Goal: Task Accomplishment & Management: Manage account settings

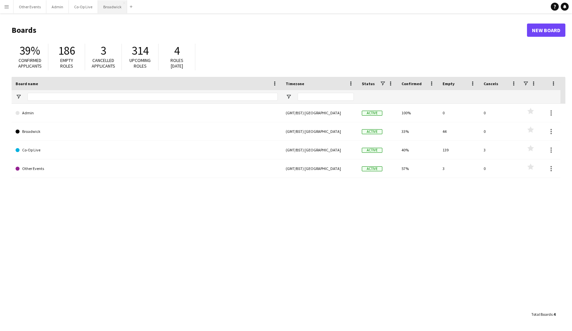
click at [104, 6] on button "Broadwick Close" at bounding box center [112, 6] width 29 height 13
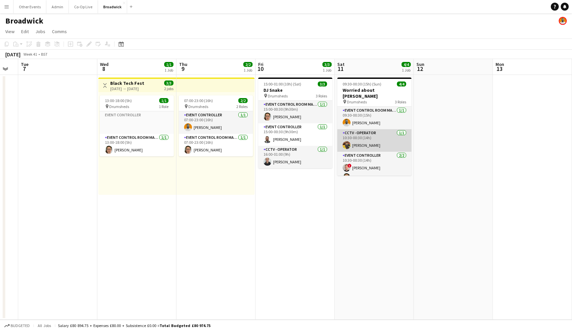
click at [383, 137] on app-card-role "CCTV - Operator [DATE] 10:30-00:30 (14h) [PERSON_NAME]" at bounding box center [374, 140] width 74 height 23
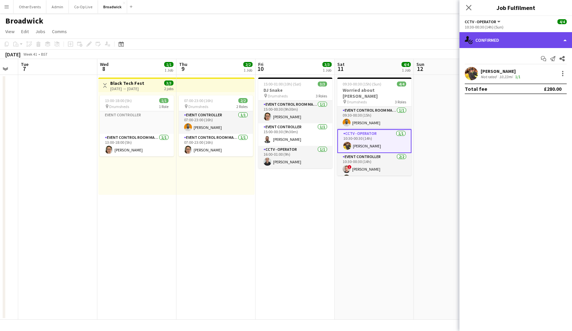
click at [543, 41] on div "single-neutral-actions-check-2 Confirmed" at bounding box center [515, 40] width 113 height 16
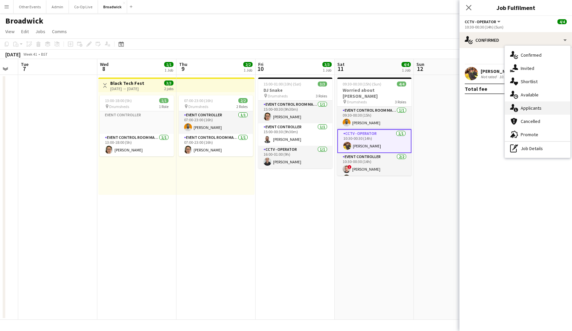
click at [550, 110] on div "single-neutral-actions-information Applicants" at bounding box center [538, 107] width 66 height 13
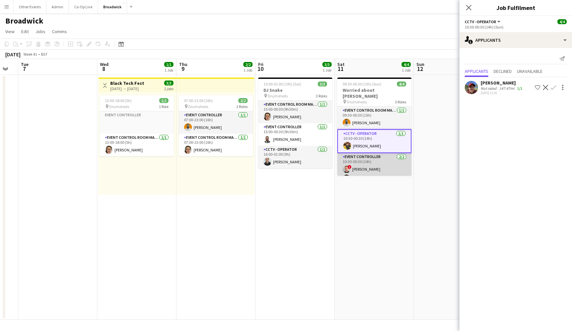
click at [361, 172] on app-card-role "Event Controller [DATE] 10:30-00:30 (14h) ! [PERSON_NAME] [PERSON_NAME]" at bounding box center [374, 169] width 74 height 32
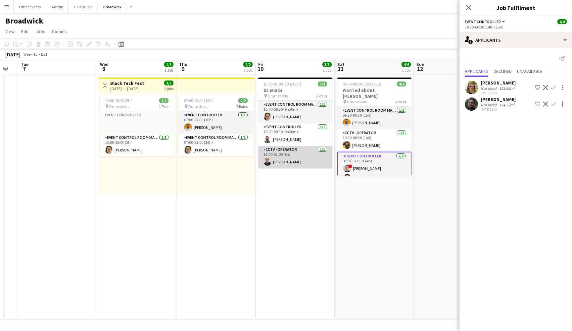
click at [304, 157] on app-card-role "CCTV - Operator [DATE] 16:00-01:00 (9h) [PERSON_NAME]" at bounding box center [295, 157] width 74 height 23
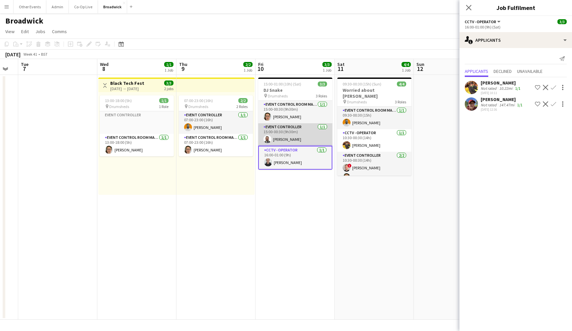
click at [309, 133] on app-card-role "Event Controller [DATE] 15:00-00:30 (9h30m) [PERSON_NAME]" at bounding box center [295, 134] width 74 height 23
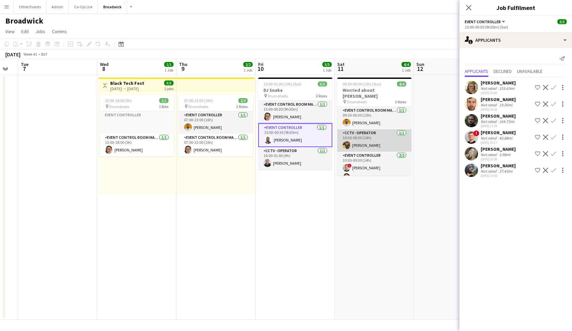
click at [369, 134] on app-card-role "CCTV - Operator [DATE] 10:30-00:30 (14h) [PERSON_NAME]" at bounding box center [374, 140] width 74 height 23
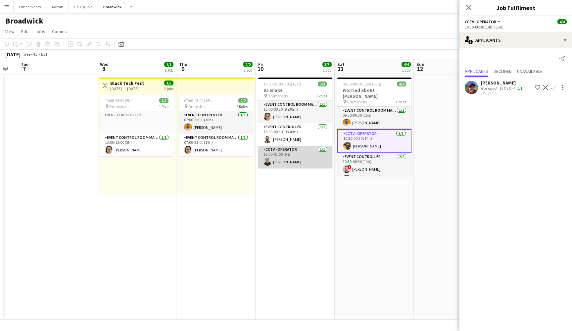
click at [303, 158] on app-card-role "CCTV - Operator [DATE] 16:00-01:00 (9h) [PERSON_NAME]" at bounding box center [295, 157] width 74 height 23
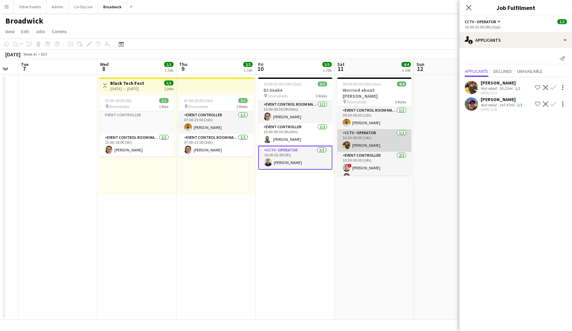
click at [369, 140] on app-card-role "CCTV - Operator [DATE] 10:30-00:30 (14h) [PERSON_NAME]" at bounding box center [374, 140] width 74 height 23
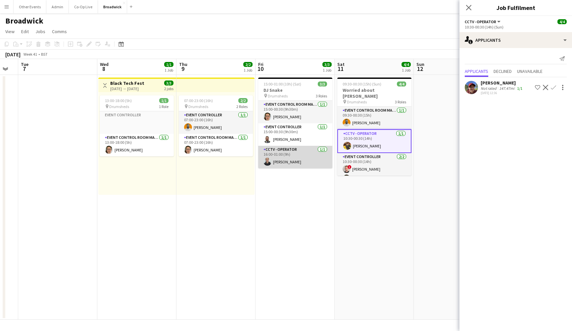
click at [327, 156] on app-card-role "CCTV - Operator [DATE] 16:00-01:00 (9h) [PERSON_NAME]" at bounding box center [295, 157] width 74 height 23
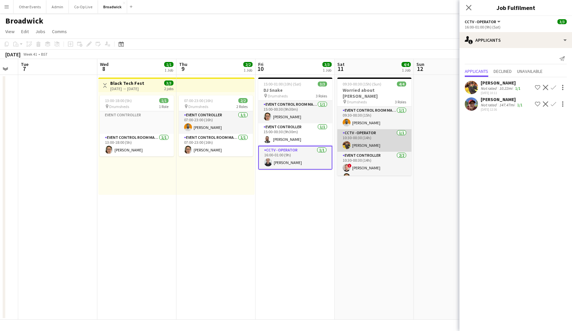
click at [368, 135] on app-card-role "CCTV - Operator [DATE] 10:30-00:30 (14h) [PERSON_NAME]" at bounding box center [374, 140] width 74 height 23
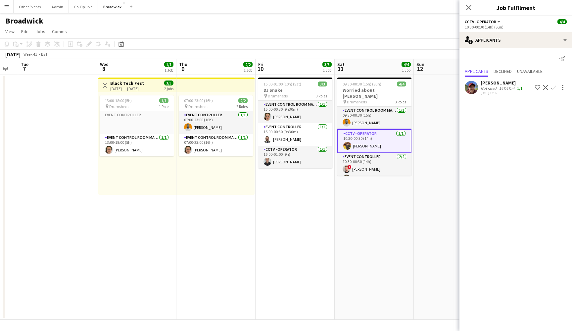
click at [326, 196] on app-date-cell "15:00-01:00 (10h) (Sat) 3/3 DJ Snake pin Drumsheds 3 Roles Event Control Room M…" at bounding box center [295, 197] width 79 height 245
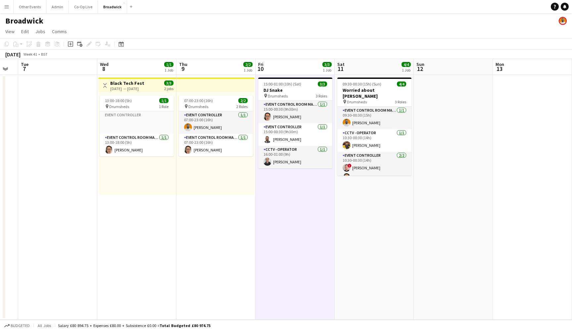
click at [371, 199] on app-date-cell "09:30-00:30 (15h) (Sun) 4/4 Worried about [PERSON_NAME] pin Drumsheds 3 Roles E…" at bounding box center [374, 197] width 79 height 245
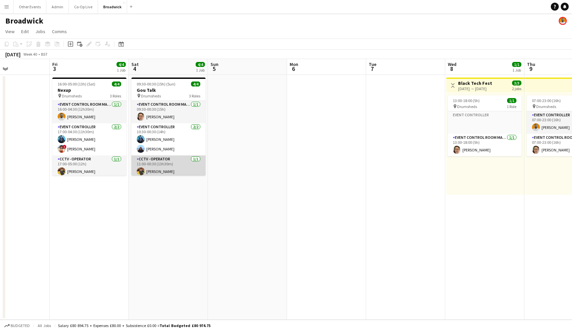
scroll to position [2, 0]
click at [171, 161] on app-card-role "CCTV - Operator [DATE] 11:00-00:30 (13h30m) [PERSON_NAME]" at bounding box center [168, 164] width 74 height 23
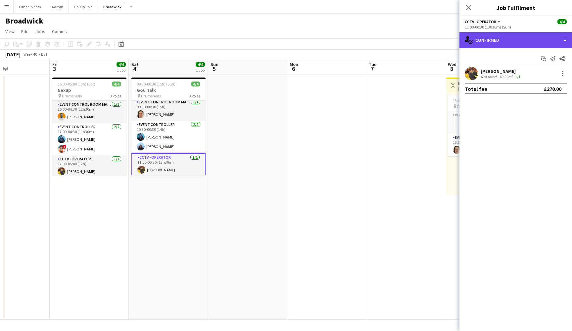
click at [527, 34] on div "single-neutral-actions-check-2 Confirmed" at bounding box center [515, 40] width 113 height 16
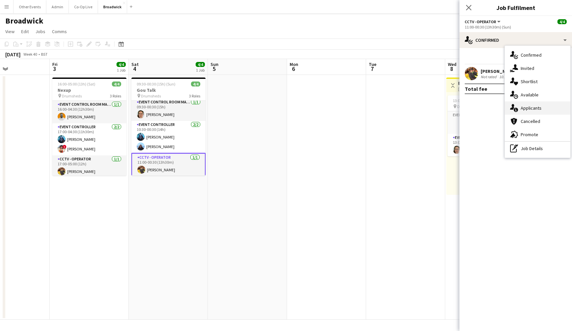
click at [536, 105] on span "Applicants" at bounding box center [531, 108] width 21 height 6
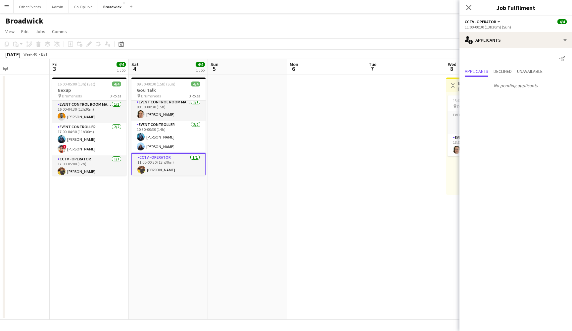
click at [528, 60] on div "Send notification" at bounding box center [516, 58] width 102 height 11
click at [532, 69] on span "Unavailable" at bounding box center [529, 71] width 25 height 5
click at [512, 58] on span "Declined" at bounding box center [502, 57] width 18 height 5
click at [485, 59] on span "Applicants" at bounding box center [476, 57] width 23 height 5
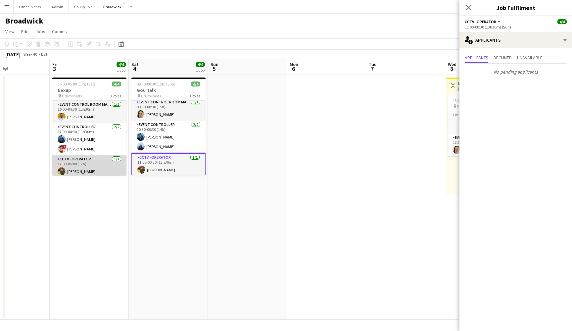
click at [92, 167] on app-card-role "CCTV - Operator [DATE] 17:00-05:00 (12h) [PERSON_NAME]" at bounding box center [89, 166] width 74 height 23
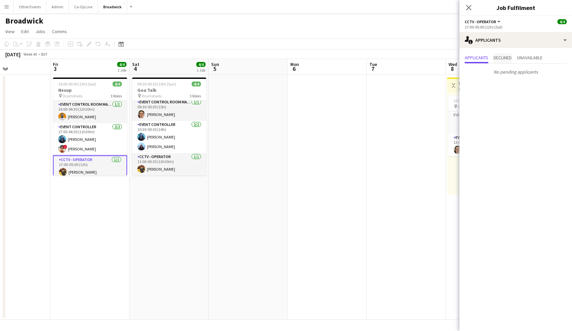
click at [506, 62] on span "Declined" at bounding box center [502, 58] width 18 height 10
click at [542, 59] on span "Unavailable" at bounding box center [529, 57] width 25 height 5
click at [482, 62] on span "Applicants" at bounding box center [476, 58] width 23 height 10
click at [316, 190] on app-date-cell at bounding box center [327, 197] width 79 height 245
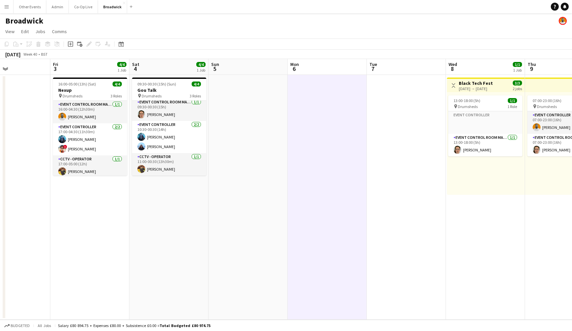
click at [244, 248] on app-date-cell at bounding box center [248, 197] width 79 height 245
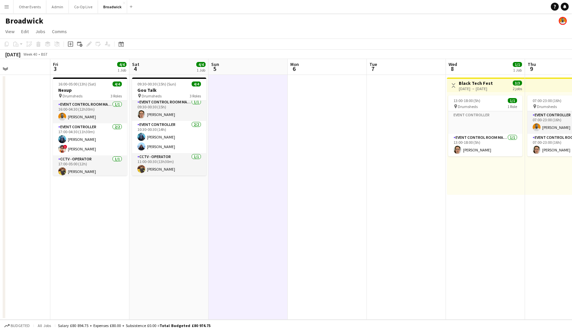
click at [166, 246] on app-date-cell "09:30-00:30 (15h) (Sun) 4/4 Gou Talk pin Drumsheds 3 Roles Event Control Room M…" at bounding box center [168, 197] width 79 height 245
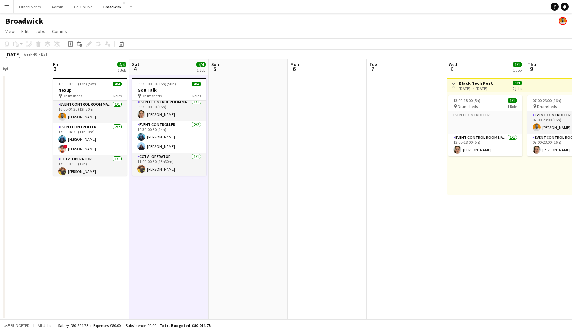
click at [122, 246] on app-date-cell "16:00-05:00 (13h) (Sat) 4/4 Nexup pin Drumsheds 3 Roles Event Control Room Mana…" at bounding box center [89, 197] width 79 height 245
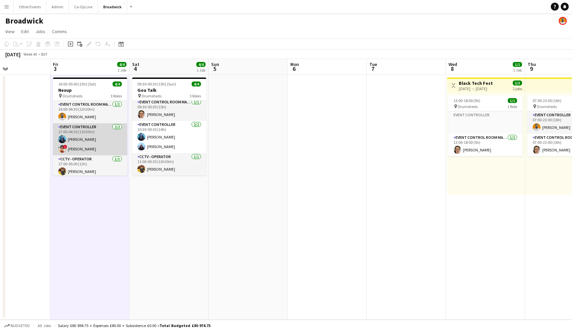
click at [94, 136] on app-card-role "Event Controller [DATE] 17:00-04:30 (11h30m) [PERSON_NAME] ! [PERSON_NAME]" at bounding box center [90, 139] width 74 height 32
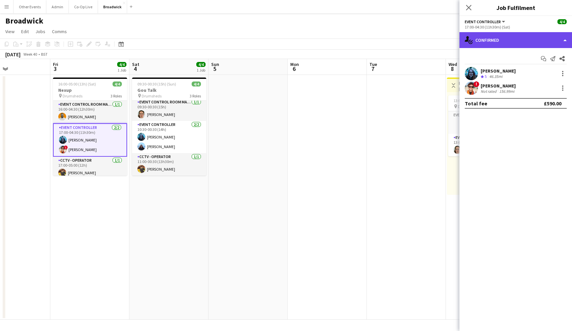
click at [500, 43] on div "single-neutral-actions-check-2 Confirmed" at bounding box center [515, 40] width 113 height 16
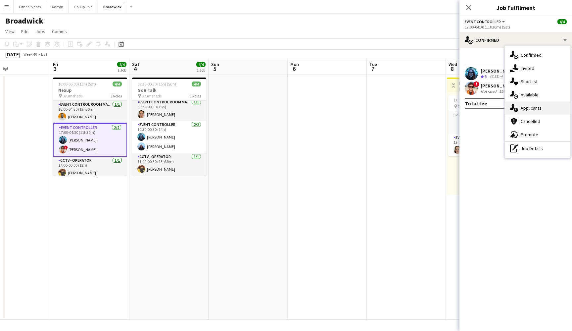
click at [536, 105] on div "single-neutral-actions-information Applicants" at bounding box center [538, 107] width 66 height 13
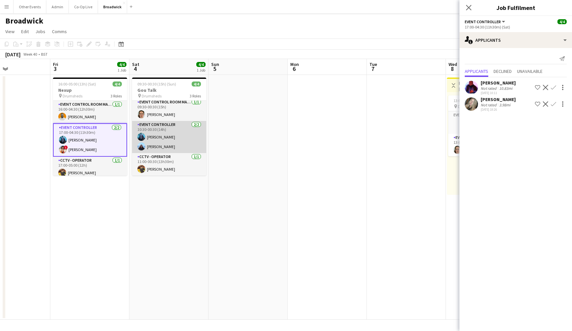
click at [165, 140] on app-card-role "Event Controller [DATE] 10:30-00:30 (14h) [PERSON_NAME] [PERSON_NAME]" at bounding box center [169, 137] width 74 height 32
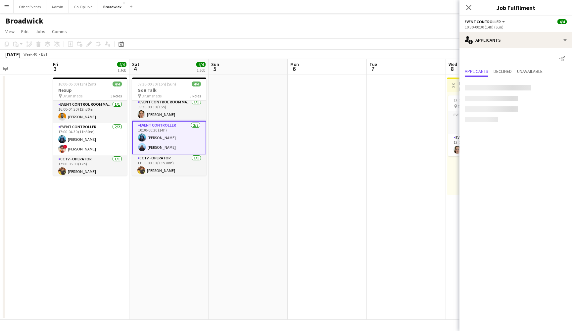
scroll to position [0, 187]
click at [222, 204] on app-date-cell at bounding box center [248, 197] width 79 height 245
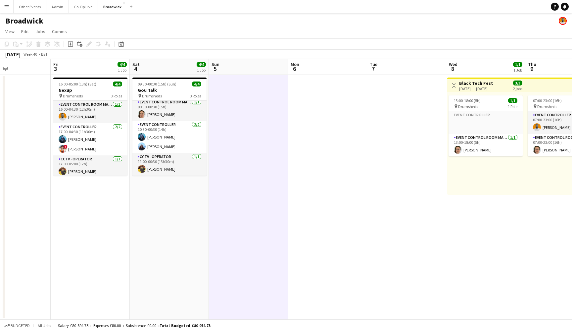
click at [158, 208] on app-date-cell "09:30-00:30 (15h) (Sun) 4/4 Gou Talk pin Drumsheds 3 Roles Event Control Room M…" at bounding box center [169, 197] width 79 height 245
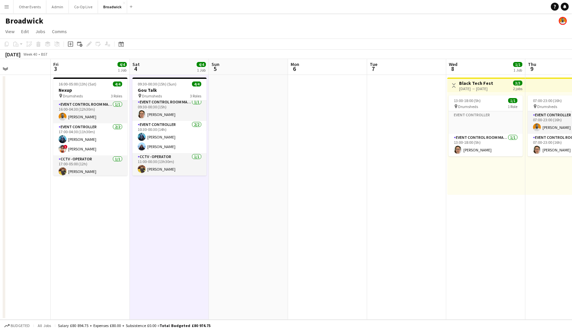
click at [96, 209] on app-date-cell "16:00-05:00 (13h) (Sat) 4/4 Nexup pin Drumsheds 3 Roles Event Control Room Mana…" at bounding box center [90, 197] width 79 height 245
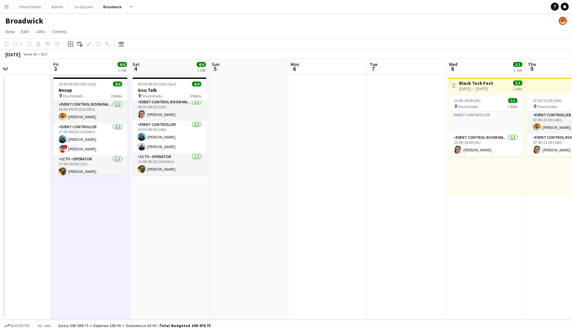
click at [32, 207] on app-date-cell at bounding box center [11, 197] width 79 height 245
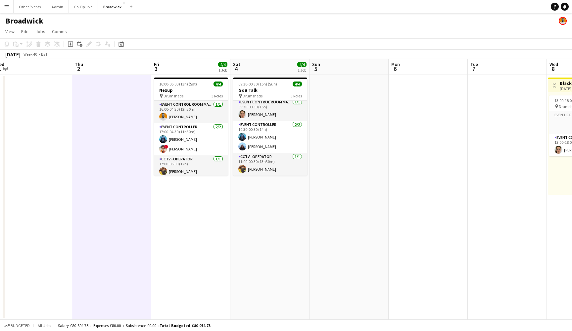
scroll to position [0, 157]
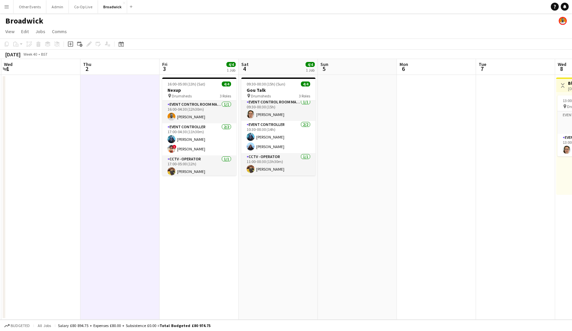
click at [349, 206] on app-date-cell at bounding box center [357, 197] width 79 height 245
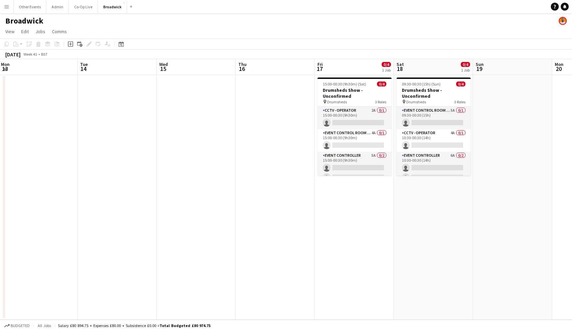
scroll to position [0, 140]
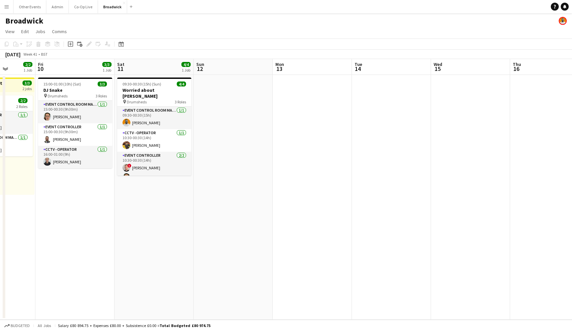
click at [249, 194] on app-date-cell at bounding box center [233, 197] width 79 height 245
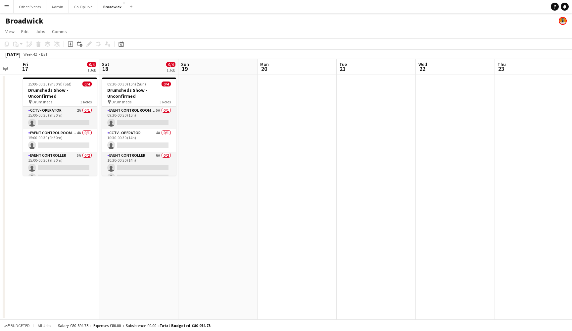
scroll to position [0, 185]
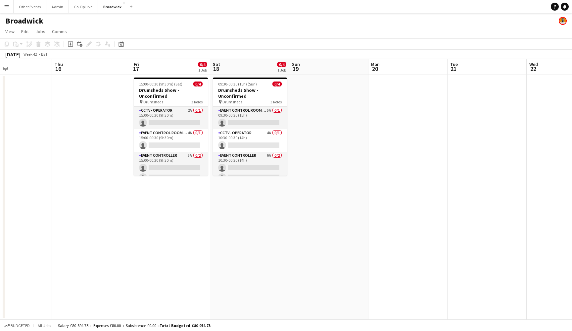
click at [149, 225] on app-date-cell "15:00-00:30 (9h30m) (Sat) 0/4 Drumsheds Show - Unconfirmed pin Drumsheds 3 Role…" at bounding box center [170, 197] width 79 height 245
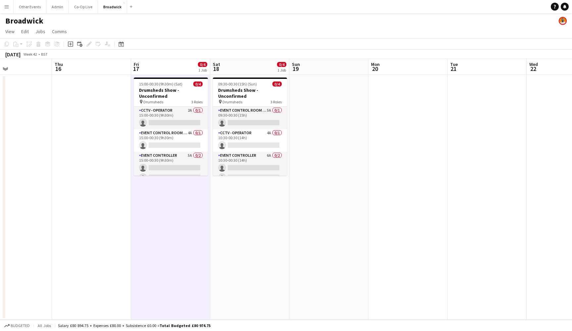
click at [244, 219] on app-date-cell "09:30-00:30 (15h) (Sun) 0/4 Drumsheds Show - Unconfirmed pin Drumsheds 3 Roles …" at bounding box center [249, 197] width 79 height 245
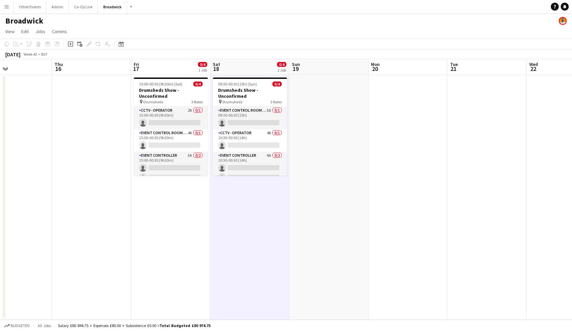
click at [183, 232] on app-date-cell "15:00-00:30 (9h30m) (Sat) 0/4 Drumsheds Show - Unconfirmed pin Drumsheds 3 Role…" at bounding box center [170, 197] width 79 height 245
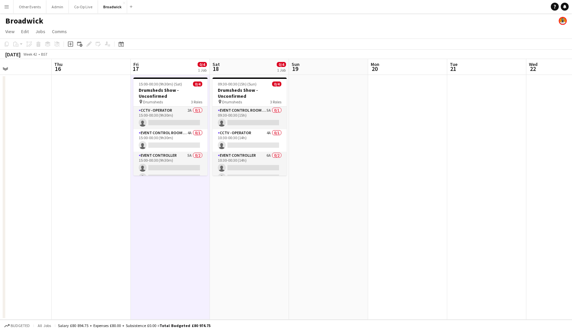
click at [235, 225] on app-date-cell "09:30-00:30 (15h) (Sun) 0/4 Drumsheds Show - Unconfirmed pin Drumsheds 3 Roles …" at bounding box center [249, 197] width 79 height 245
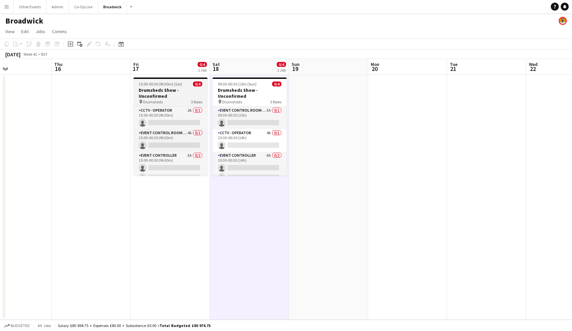
click at [183, 92] on h3 "Drumsheds Show - Unconfirmed" at bounding box center [170, 93] width 74 height 12
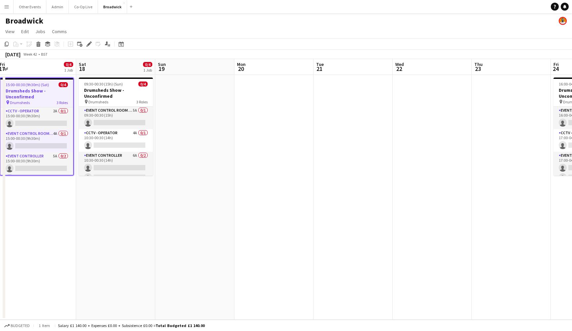
scroll to position [0, 154]
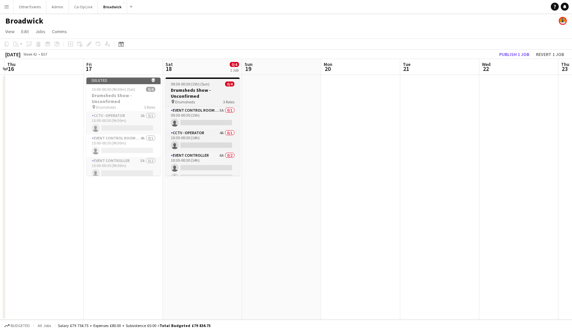
click at [198, 96] on h3 "Drumsheds Show - Unconfirmed" at bounding box center [202, 93] width 74 height 12
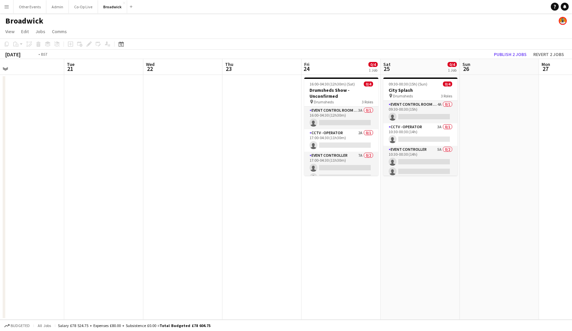
scroll to position [0, 188]
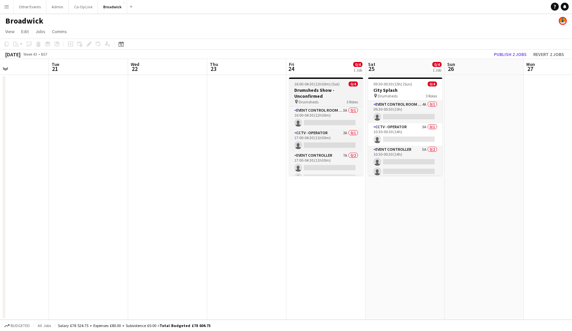
click at [323, 95] on h3 "Drumsheds Show - Unconfirmed" at bounding box center [326, 93] width 74 height 12
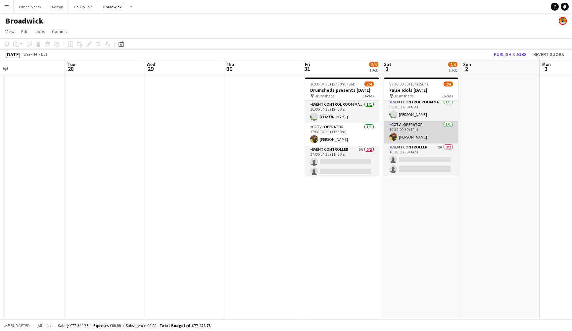
scroll to position [0, 0]
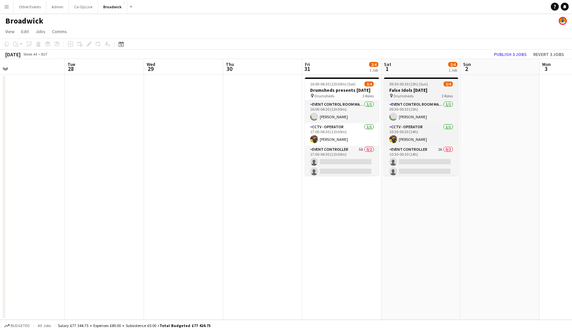
click at [430, 82] on div "09:30-00:30 (15h) (Sun) 2/4" at bounding box center [421, 83] width 74 height 5
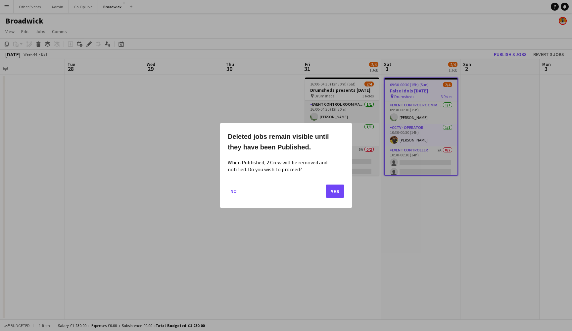
click at [337, 191] on button "Yes" at bounding box center [335, 190] width 19 height 13
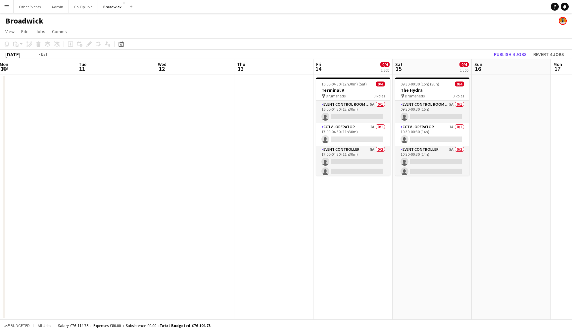
scroll to position [0, 175]
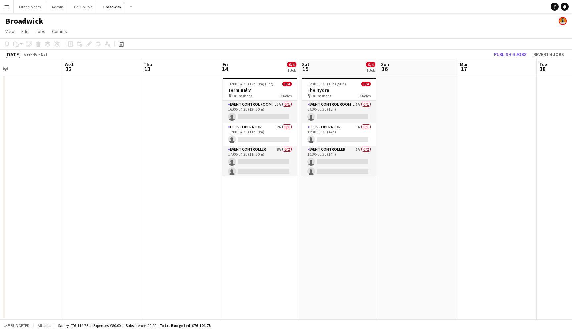
click at [500, 97] on app-date-cell at bounding box center [496, 197] width 79 height 245
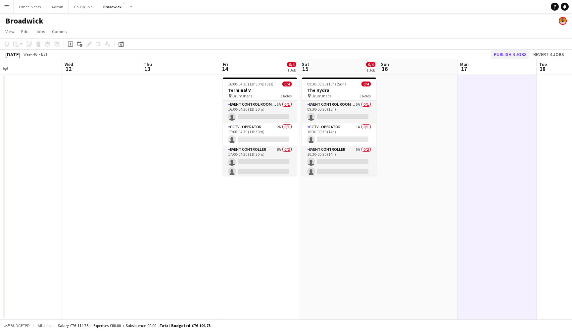
click at [516, 52] on button "Publish 4 jobs" at bounding box center [510, 54] width 38 height 9
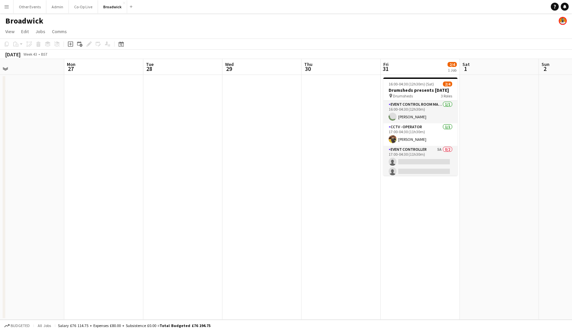
scroll to position [0, 191]
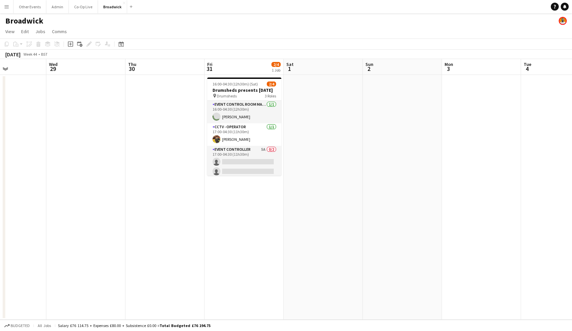
click at [335, 137] on app-date-cell at bounding box center [323, 197] width 79 height 245
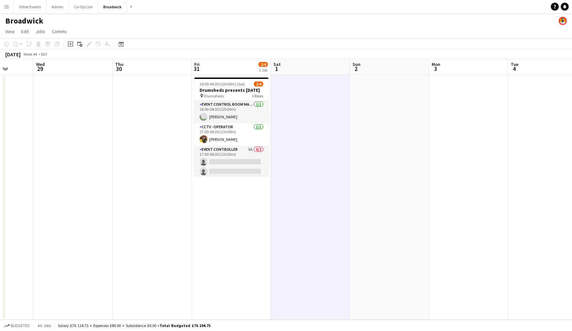
scroll to position [0, 187]
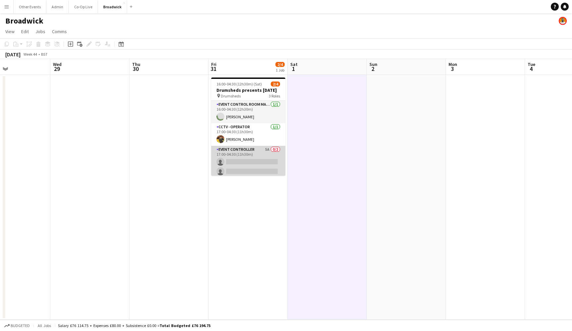
click at [253, 158] on app-card-role "Event Controller 5A 0/2 17:00-04:30 (11h30m) single-neutral-actions single-neut…" at bounding box center [248, 162] width 74 height 32
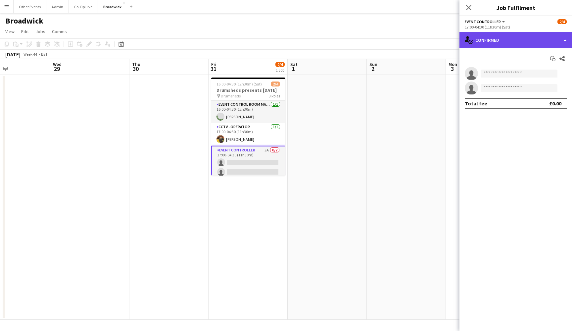
click at [504, 42] on div "single-neutral-actions-check-2 Confirmed" at bounding box center [515, 40] width 113 height 16
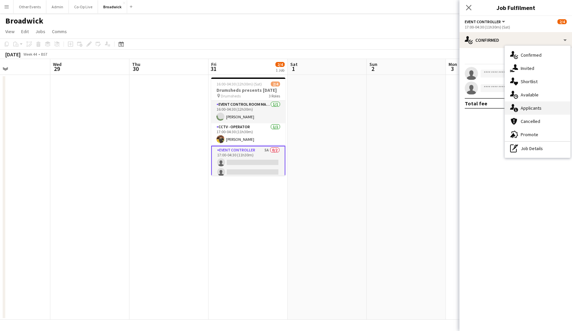
click at [541, 109] on div "single-neutral-actions-information Applicants" at bounding box center [538, 107] width 66 height 13
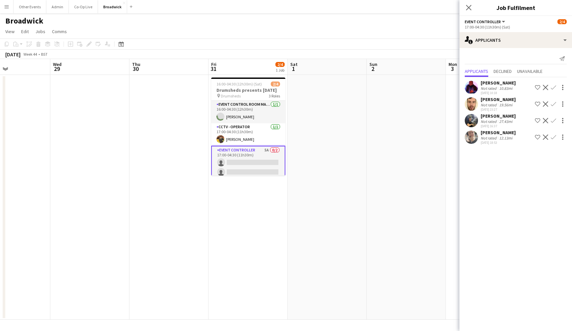
click at [555, 104] on app-icon "Confirm" at bounding box center [553, 103] width 5 height 5
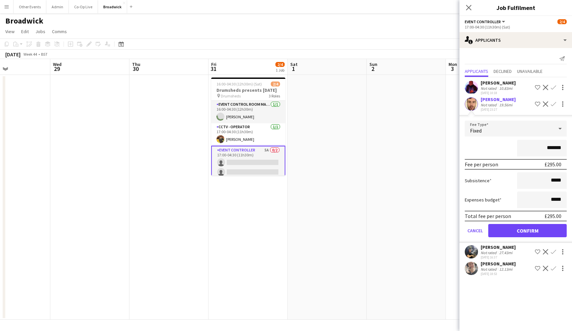
click at [540, 232] on button "Confirm" at bounding box center [527, 230] width 78 height 13
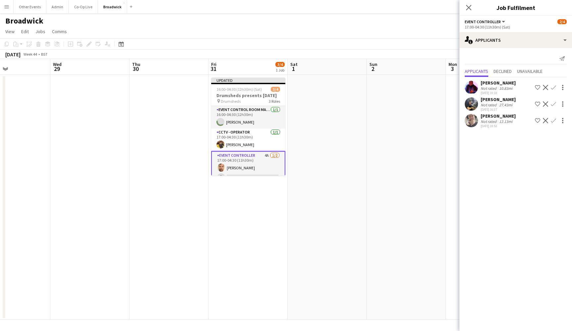
click at [493, 104] on div "Not rated" at bounding box center [489, 104] width 17 height 5
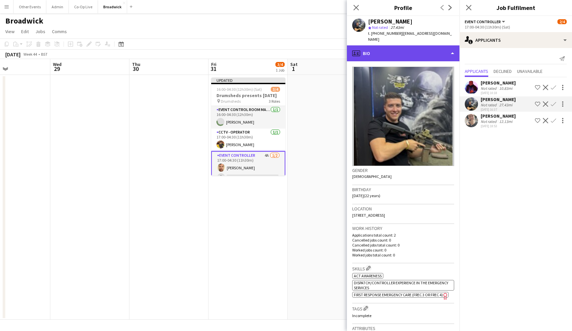
click at [425, 53] on div "profile Bio" at bounding box center [403, 53] width 113 height 16
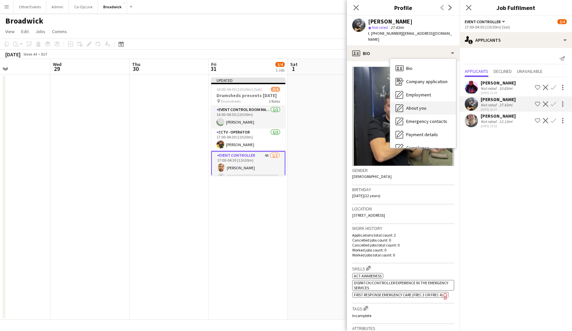
click at [427, 101] on div "About you About you" at bounding box center [423, 107] width 66 height 13
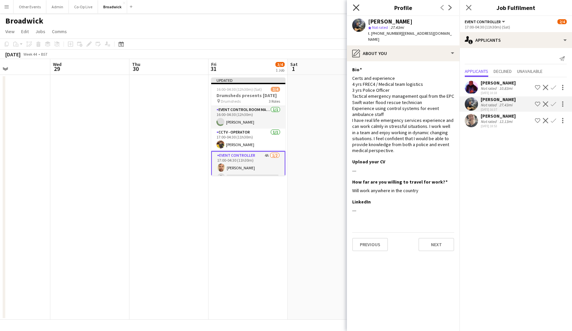
click at [358, 8] on icon "Close pop-in" at bounding box center [356, 7] width 6 height 6
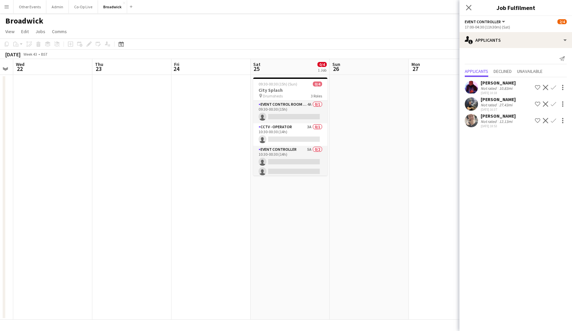
scroll to position [0, 177]
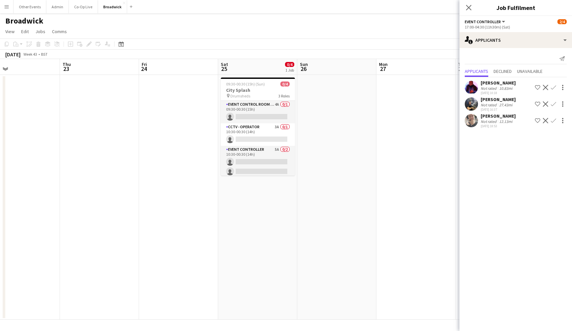
click at [256, 206] on app-date-cell "09:30-00:30 (15h) (Sun) 0/4 City Splash pin Drumsheds 3 Roles Event Control Roo…" at bounding box center [257, 197] width 79 height 245
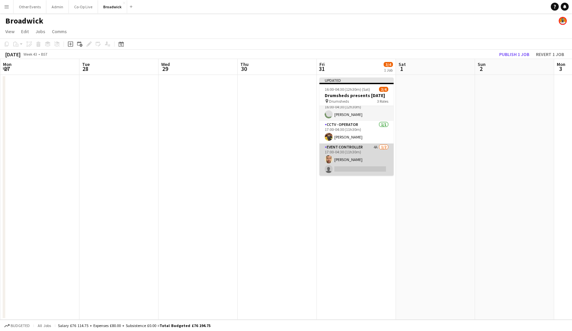
scroll to position [14, 0]
click at [356, 166] on app-card-role "Event Controller 4A [DATE] 17:00-04:30 (11h30m) [PERSON_NAME] single-neutral-ac…" at bounding box center [356, 159] width 74 height 32
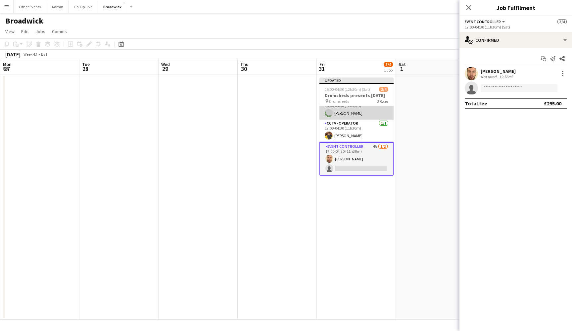
click at [360, 117] on app-card-role "Event Control Room Manager [DATE] 16:00-04:30 (12h30m) [GEOGRAPHIC_DATA][PERSON…" at bounding box center [356, 108] width 74 height 23
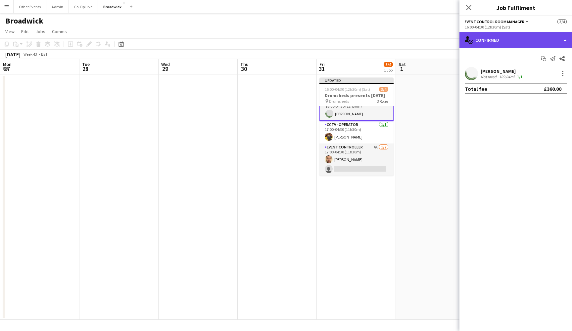
click at [512, 40] on div "single-neutral-actions-check-2 Confirmed" at bounding box center [515, 40] width 113 height 16
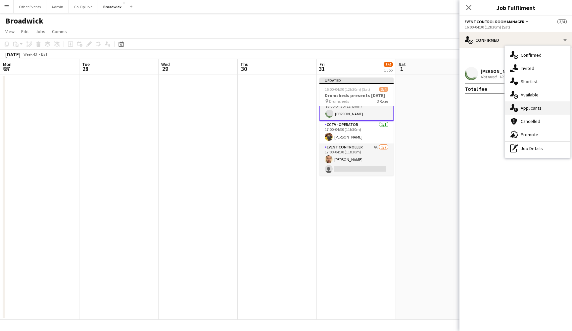
click at [538, 110] on span "Applicants" at bounding box center [531, 108] width 21 height 6
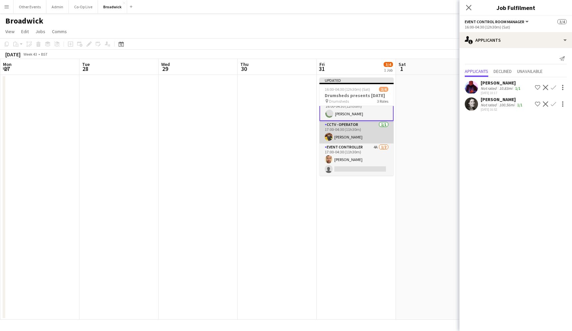
click at [358, 135] on app-card-role "CCTV - Operator [DATE] 17:00-04:30 (11h30m) [PERSON_NAME]" at bounding box center [356, 132] width 74 height 23
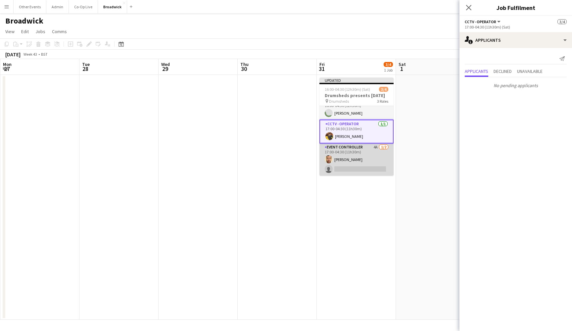
click at [361, 166] on app-card-role "Event Controller 4A [DATE] 17:00-04:30 (11h30m) [PERSON_NAME] single-neutral-ac…" at bounding box center [356, 159] width 74 height 32
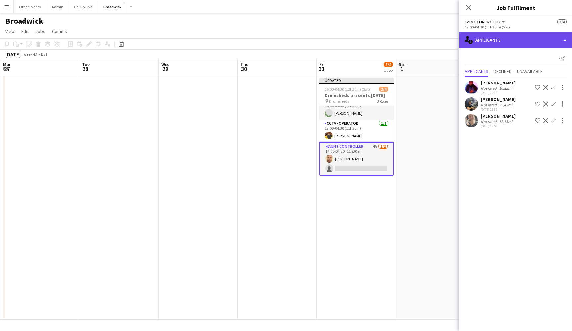
click at [528, 34] on div "single-neutral-actions-information Applicants" at bounding box center [515, 40] width 113 height 16
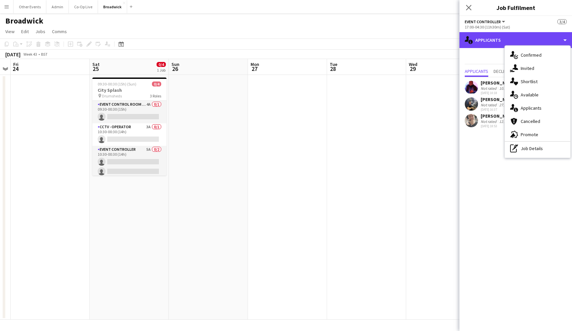
scroll to position [0, 136]
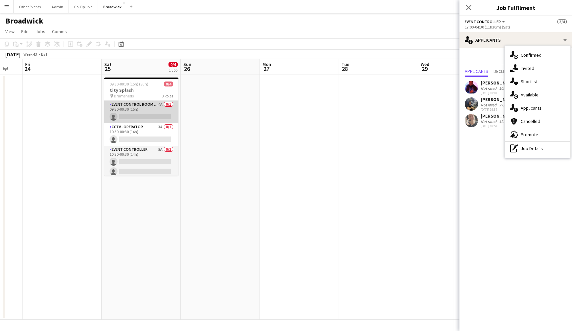
click at [149, 115] on app-card-role "Event Control Room Manager 4A 0/1 09:30-00:30 (15h) single-neutral-actions" at bounding box center [141, 112] width 74 height 23
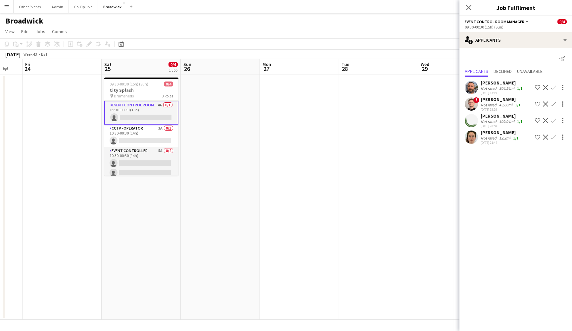
click at [553, 138] on app-icon "Confirm" at bounding box center [553, 136] width 5 height 5
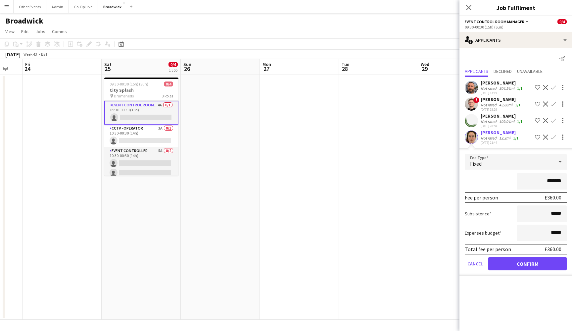
click at [539, 265] on button "Confirm" at bounding box center [527, 263] width 78 height 13
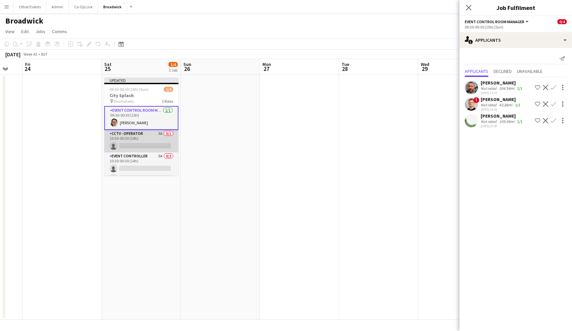
click at [134, 145] on app-card-role "CCTV - Operator 3A 0/1 10:30-00:30 (14h) single-neutral-actions" at bounding box center [141, 141] width 74 height 23
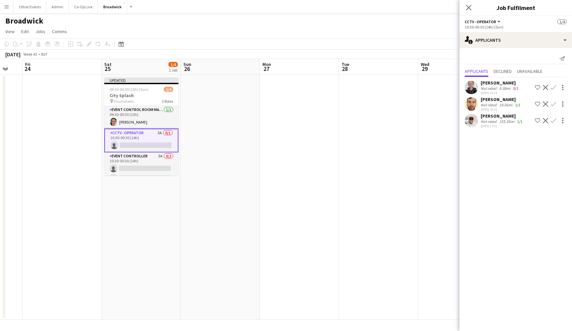
click at [556, 103] on app-icon "Confirm" at bounding box center [553, 103] width 5 height 5
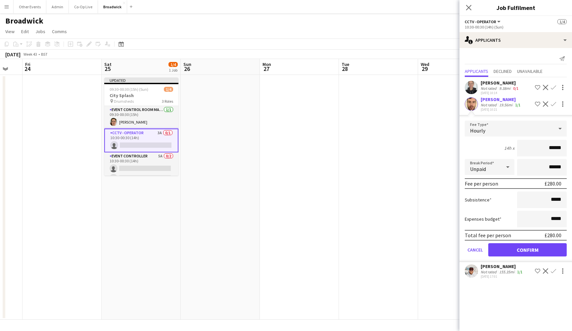
click at [531, 251] on button "Confirm" at bounding box center [527, 249] width 78 height 13
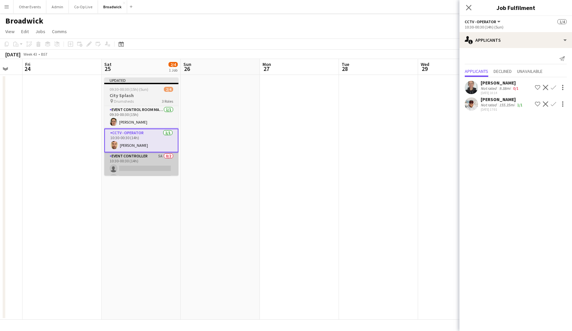
click at [148, 168] on app-card-role "Event Controller 5A 0/2 10:30-00:30 (14h) single-neutral-actions single-neutral…" at bounding box center [141, 168] width 74 height 32
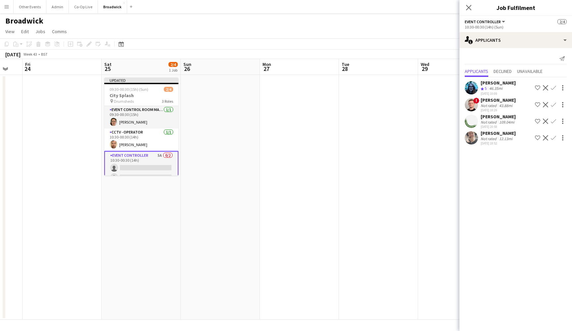
click at [556, 104] on button "Confirm" at bounding box center [553, 105] width 8 height 8
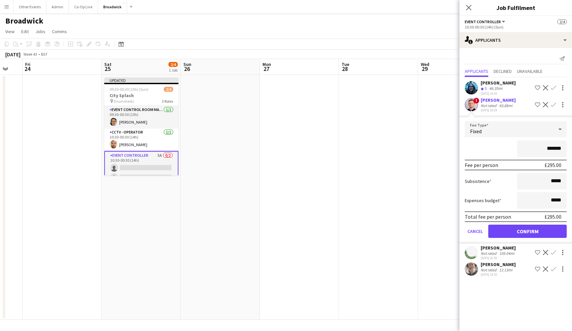
click at [544, 227] on button "Confirm" at bounding box center [527, 230] width 78 height 13
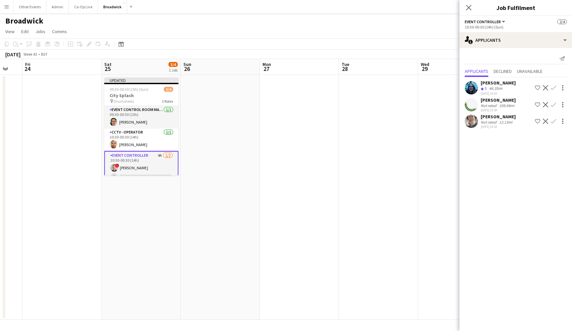
click at [553, 89] on app-icon "Confirm" at bounding box center [553, 87] width 5 height 5
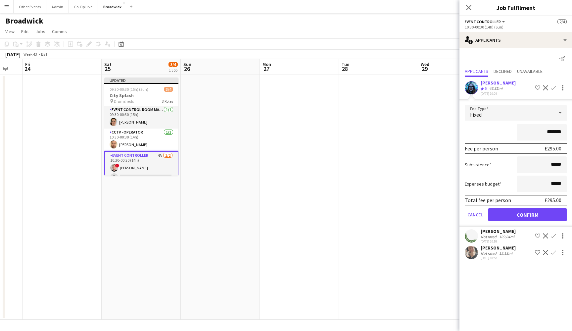
click at [532, 212] on button "Confirm" at bounding box center [527, 214] width 78 height 13
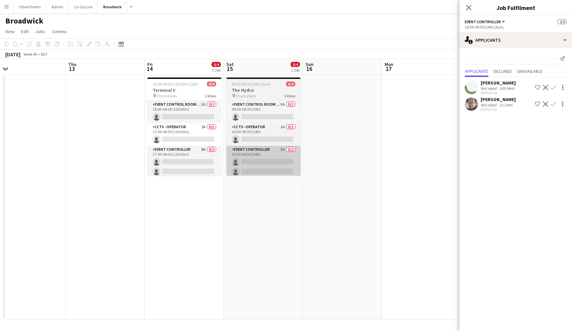
scroll to position [0, 172]
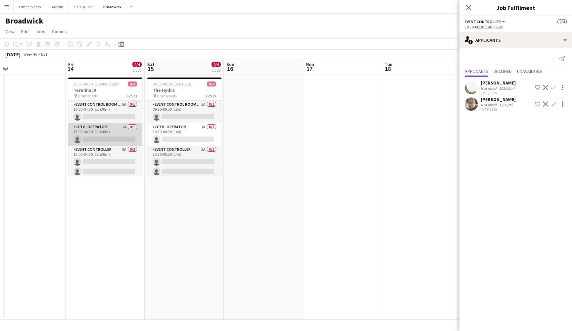
click at [108, 132] on app-card-role "CCTV - Operator 2A 0/1 17:00-04:30 (11h30m) single-neutral-actions" at bounding box center [105, 134] width 74 height 23
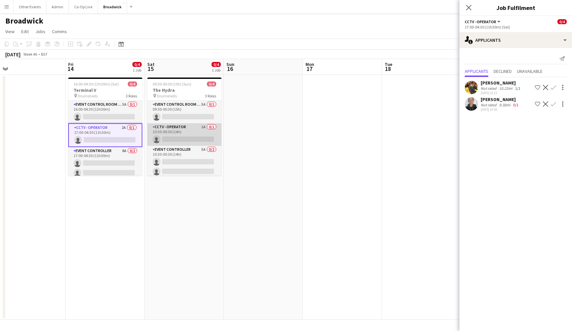
click at [174, 136] on app-card-role "CCTV - Operator 1A 0/1 10:30-00:30 (14h) single-neutral-actions" at bounding box center [184, 134] width 74 height 23
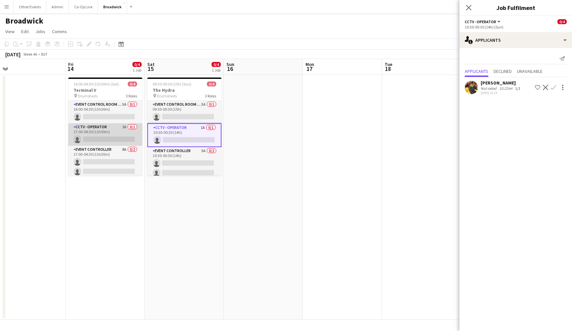
click at [117, 143] on app-card-role "CCTV - Operator 2A 0/1 17:00-04:30 (11h30m) single-neutral-actions" at bounding box center [105, 134] width 74 height 23
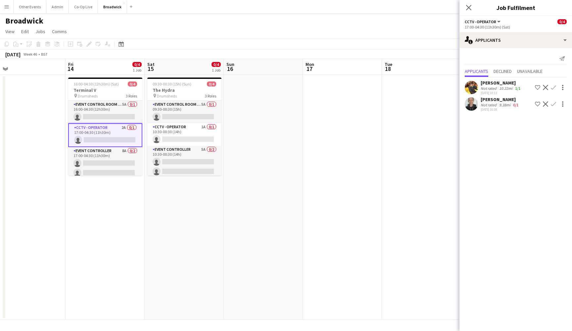
click at [553, 103] on app-icon "Confirm" at bounding box center [553, 103] width 5 height 5
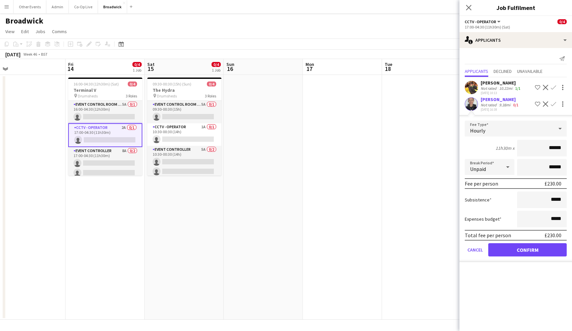
click at [536, 251] on button "Confirm" at bounding box center [527, 249] width 78 height 13
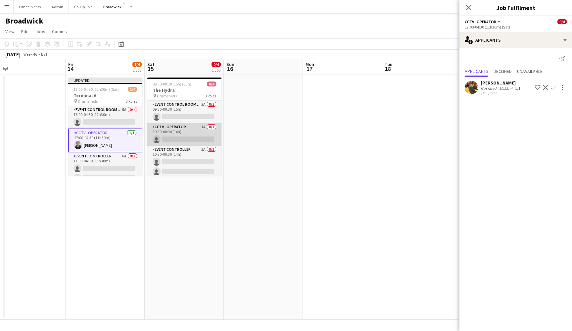
click at [190, 132] on app-card-role "CCTV - Operator 1A 0/1 10:30-00:30 (14h) single-neutral-actions" at bounding box center [184, 134] width 74 height 23
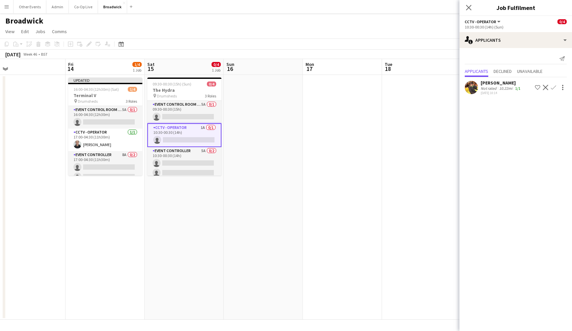
click at [554, 87] on app-icon "Confirm" at bounding box center [553, 87] width 5 height 5
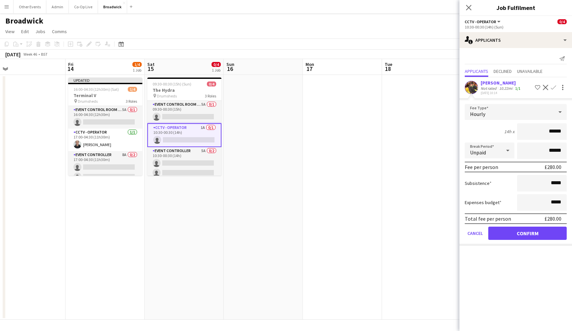
click at [531, 238] on button "Confirm" at bounding box center [527, 232] width 78 height 13
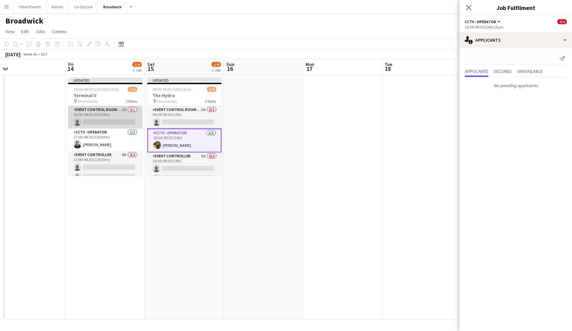
click at [98, 116] on app-card-role "Event Control Room Manager 5A 0/1 16:00-04:30 (12h30m) single-neutral-actions" at bounding box center [105, 117] width 74 height 23
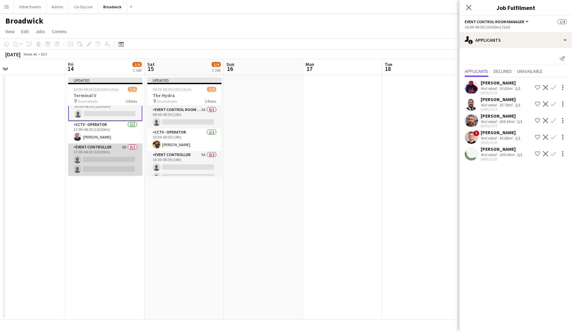
scroll to position [0, 0]
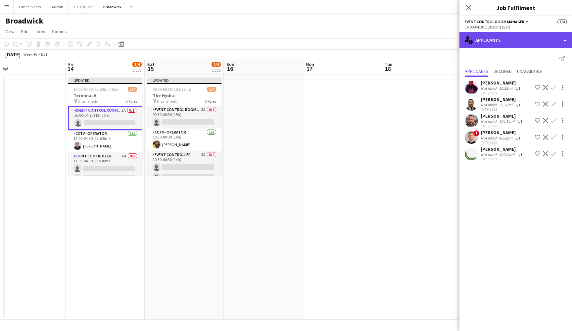
click at [515, 43] on div "single-neutral-actions-information Applicants" at bounding box center [515, 40] width 113 height 16
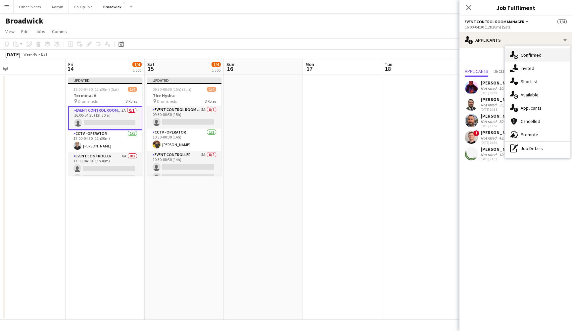
click at [536, 55] on span "Confirmed" at bounding box center [531, 55] width 21 height 6
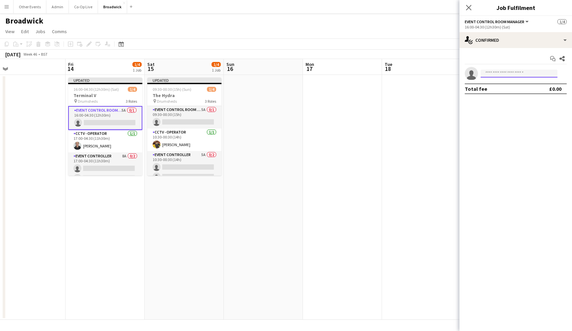
click at [519, 70] on input at bounding box center [519, 74] width 77 height 8
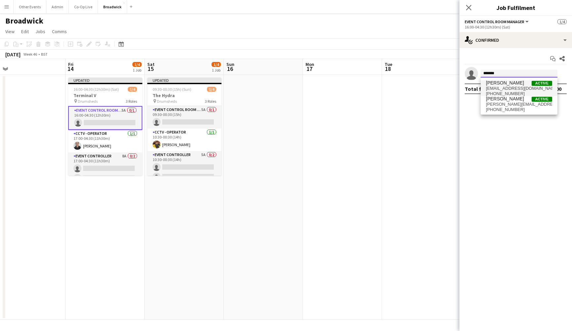
type input "*******"
click at [518, 86] on span "[EMAIL_ADDRESS][DOMAIN_NAME]" at bounding box center [519, 88] width 66 height 5
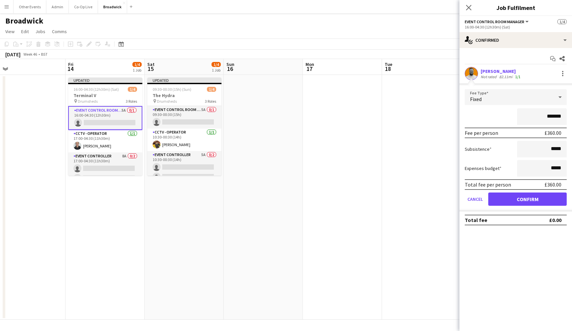
click at [510, 195] on button "Confirm" at bounding box center [527, 198] width 78 height 13
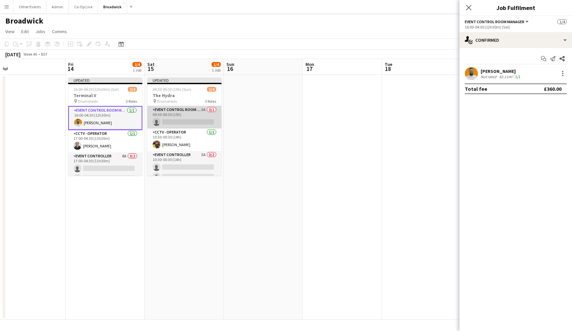
click at [182, 116] on app-card-role "Event Control Room Manager 5A 0/1 09:30-00:30 (15h) single-neutral-actions" at bounding box center [184, 117] width 74 height 23
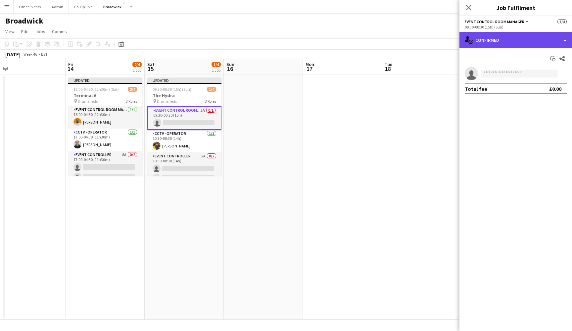
click at [527, 42] on div "single-neutral-actions-check-2 Confirmed" at bounding box center [515, 40] width 113 height 16
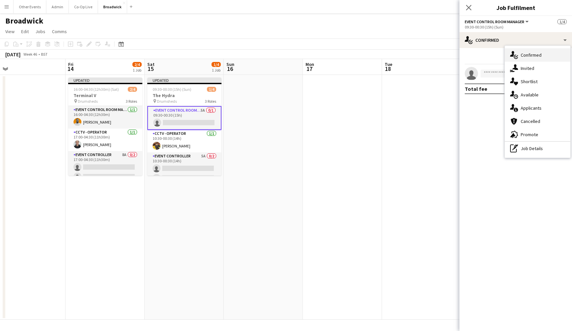
click at [540, 59] on div "single-neutral-actions-check-2 Confirmed" at bounding box center [538, 54] width 66 height 13
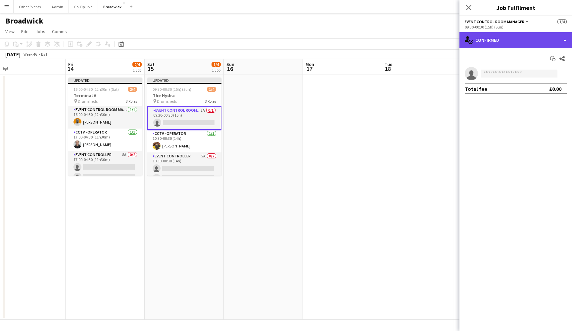
click at [539, 43] on div "single-neutral-actions-check-2 Confirmed" at bounding box center [515, 40] width 113 height 16
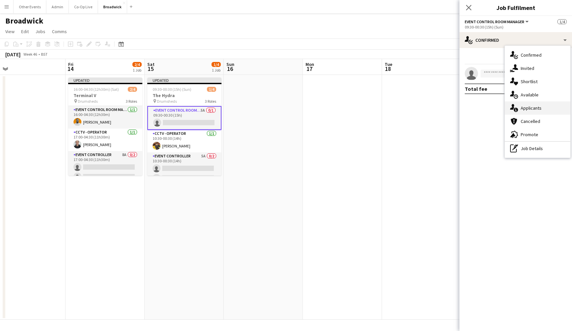
click at [547, 103] on div "single-neutral-actions-information Applicants" at bounding box center [538, 107] width 66 height 13
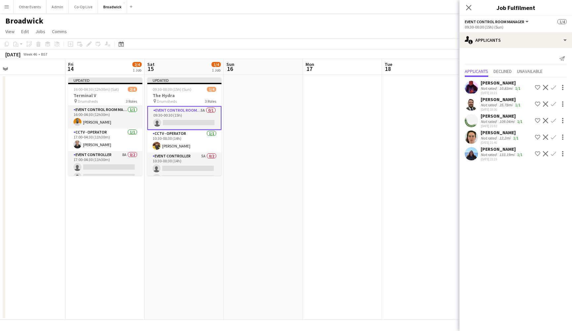
click at [553, 137] on app-icon "Confirm" at bounding box center [553, 136] width 5 height 5
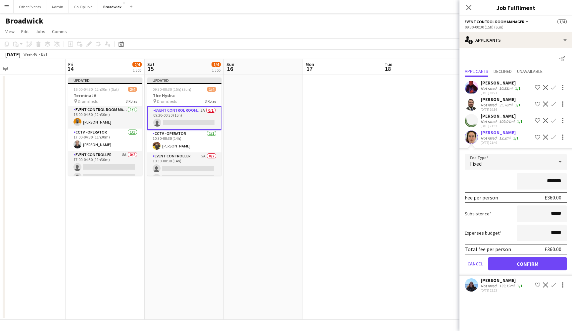
click at [540, 263] on button "Confirm" at bounding box center [527, 263] width 78 height 13
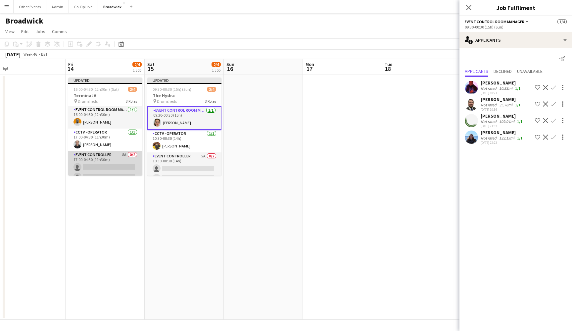
click at [109, 157] on app-card-role "Event Controller 8A 0/2 17:00-04:30 (11h30m) single-neutral-actions single-neut…" at bounding box center [105, 167] width 74 height 32
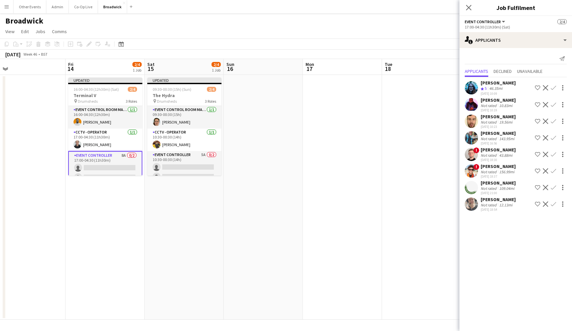
scroll to position [9, 0]
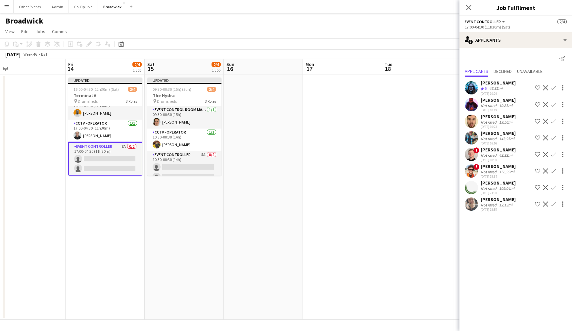
click at [551, 120] on app-icon "Confirm" at bounding box center [553, 120] width 5 height 5
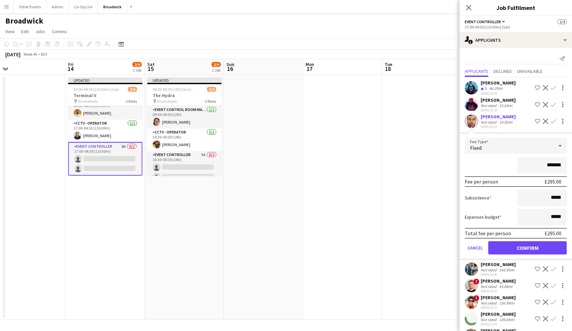
click at [526, 247] on button "Confirm" at bounding box center [527, 247] width 78 height 13
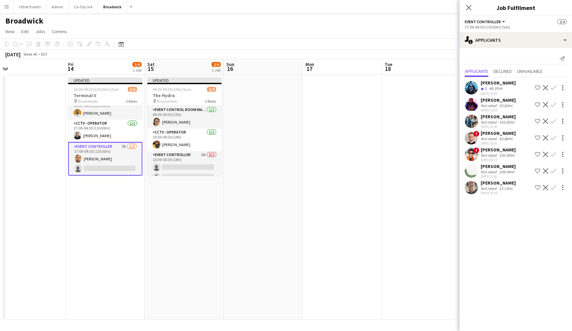
click at [555, 137] on app-icon "Confirm" at bounding box center [553, 137] width 5 height 5
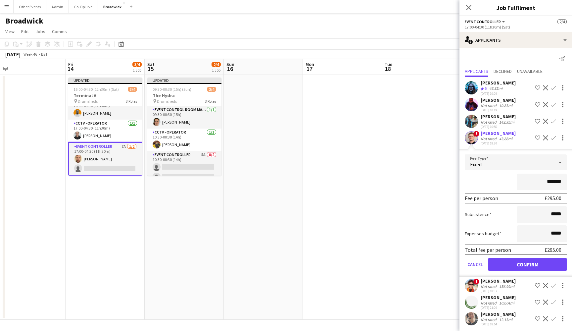
click at [528, 265] on button "Confirm" at bounding box center [527, 264] width 78 height 13
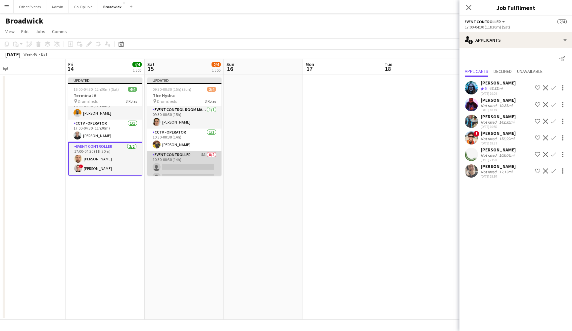
scroll to position [8, 0]
click at [195, 161] on app-card-role "Event Controller 5A 0/2 10:30-00:30 (14h) single-neutral-actions single-neutral…" at bounding box center [184, 159] width 74 height 32
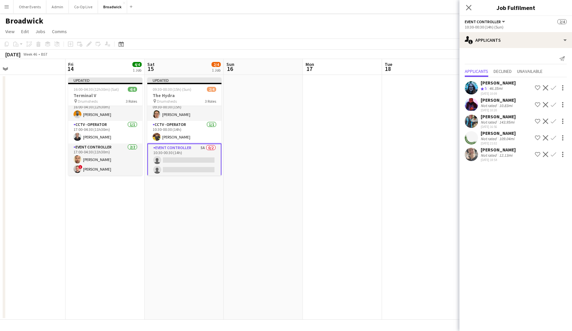
click at [555, 137] on app-icon "Confirm" at bounding box center [553, 137] width 5 height 5
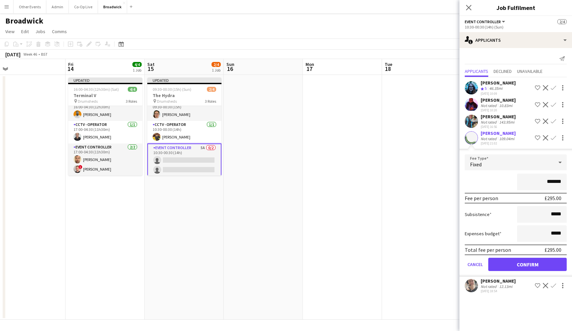
click at [536, 263] on button "Confirm" at bounding box center [527, 264] width 78 height 13
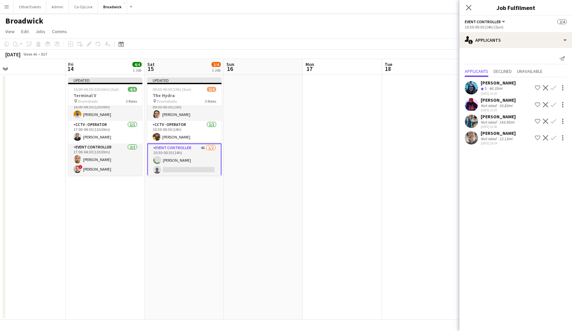
click at [554, 87] on app-icon "Confirm" at bounding box center [553, 87] width 5 height 5
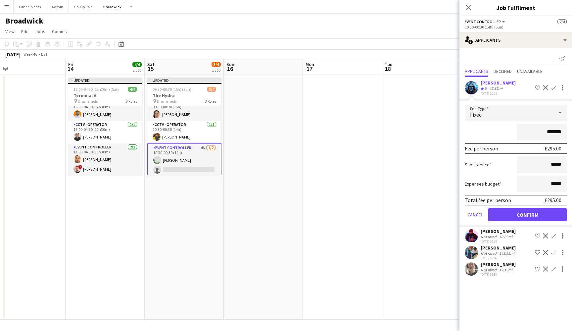
click at [517, 211] on button "Confirm" at bounding box center [527, 214] width 78 height 13
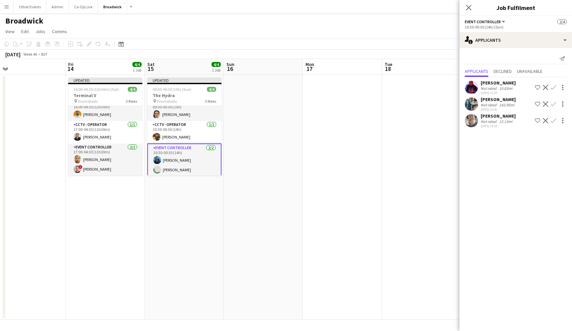
click at [310, 162] on app-date-cell at bounding box center [342, 197] width 79 height 245
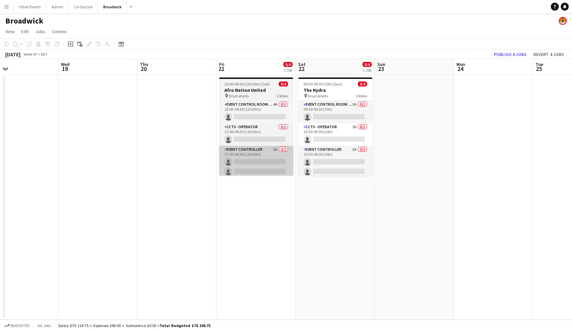
scroll to position [0, 203]
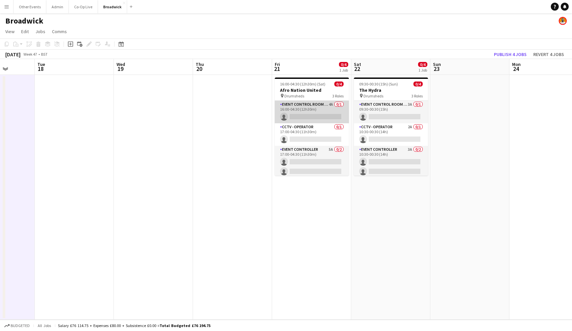
click at [323, 107] on app-card-role "Event Control Room Manager 4A 0/1 16:00-04:30 (12h30m) single-neutral-actions" at bounding box center [312, 112] width 74 height 23
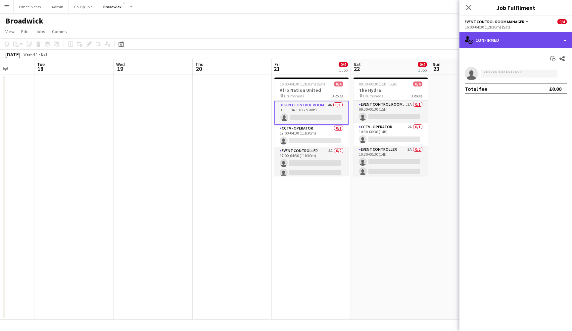
click at [507, 38] on div "single-neutral-actions-check-2 Confirmed" at bounding box center [515, 40] width 113 height 16
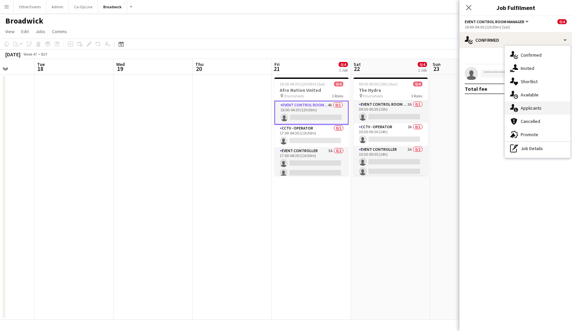
click at [529, 104] on div "single-neutral-actions-information Applicants" at bounding box center [538, 107] width 66 height 13
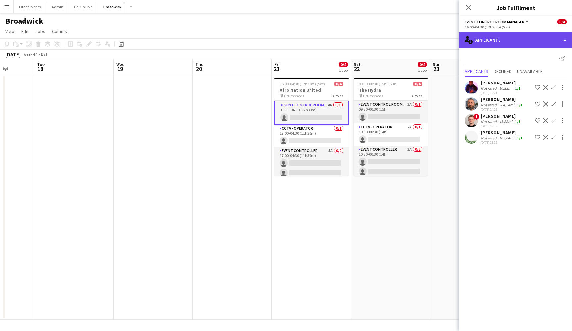
click at [520, 42] on div "single-neutral-actions-information Applicants" at bounding box center [515, 40] width 113 height 16
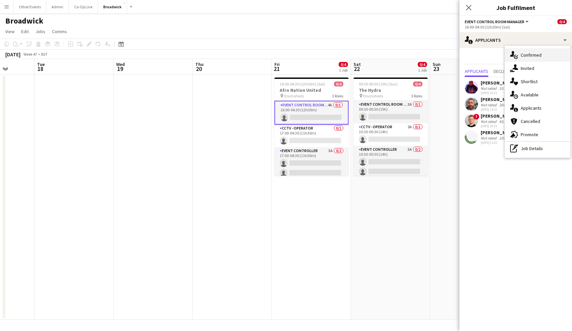
click at [534, 54] on span "Confirmed" at bounding box center [531, 55] width 21 height 6
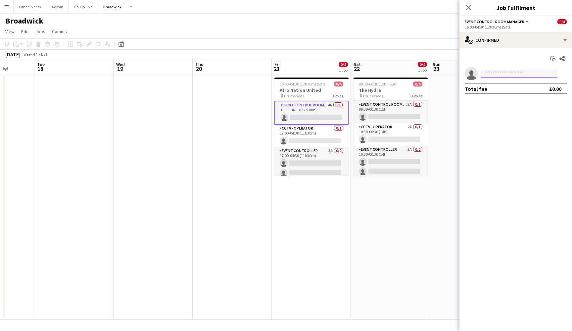
click at [515, 71] on input at bounding box center [519, 74] width 77 height 8
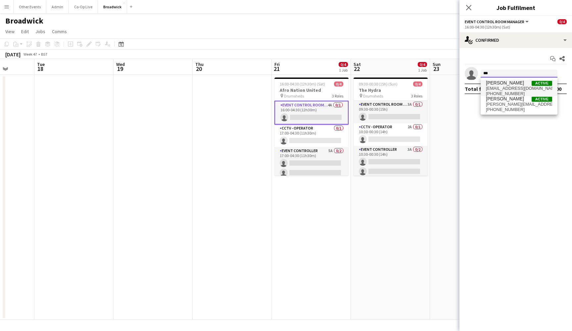
type input "***"
click at [515, 84] on span "[PERSON_NAME] Active" at bounding box center [519, 83] width 66 height 6
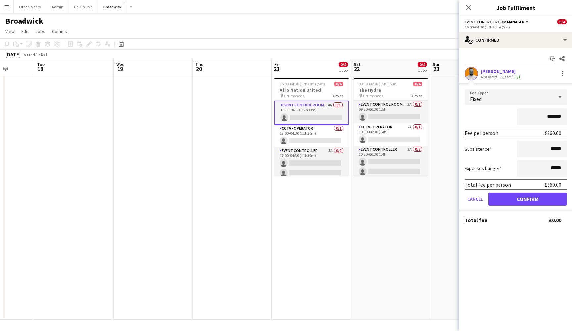
click at [526, 195] on button "Confirm" at bounding box center [527, 198] width 78 height 13
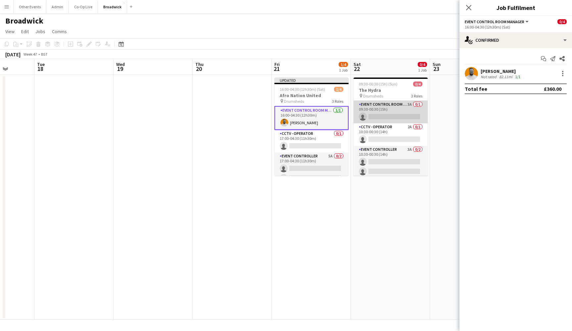
click at [395, 112] on app-card-role "Event Control Room Manager 3A 0/1 09:30-00:30 (15h) single-neutral-actions" at bounding box center [390, 112] width 74 height 23
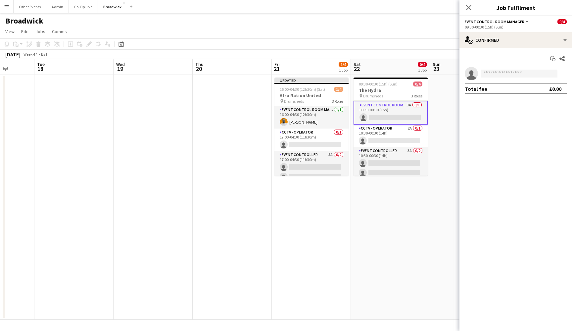
click at [543, 49] on div "Start chat Share single-neutral-actions Total fee £0.00" at bounding box center [515, 73] width 113 height 51
click at [542, 37] on div "single-neutral-actions-check-2 Confirmed" at bounding box center [515, 40] width 113 height 16
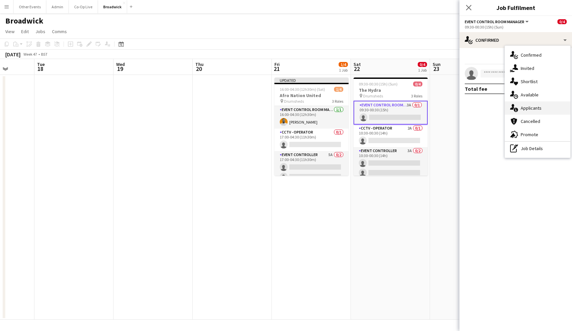
click at [543, 107] on div "single-neutral-actions-information Applicants" at bounding box center [538, 107] width 66 height 13
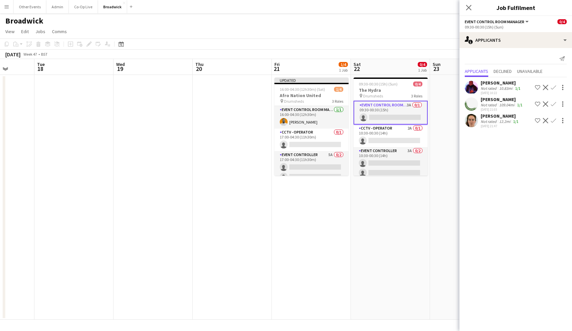
click at [553, 121] on app-icon "Confirm" at bounding box center [553, 120] width 5 height 5
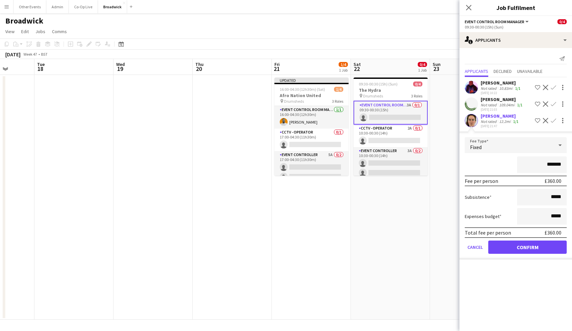
click at [527, 248] on button "Confirm" at bounding box center [527, 246] width 78 height 13
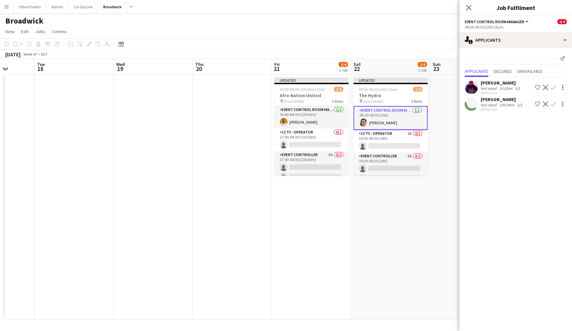
click at [323, 43] on app-toolbar "Copy Paste Paste Command V Paste with crew Command Shift V Paste linked Job [GE…" at bounding box center [286, 43] width 572 height 11
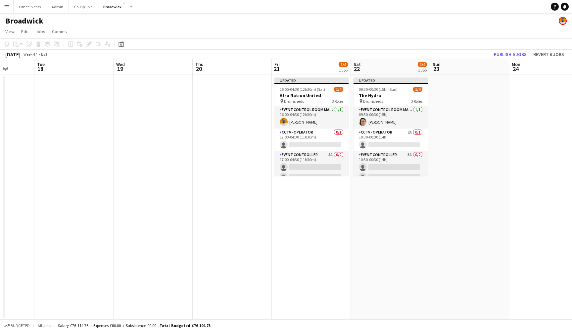
click at [398, 219] on app-date-cell "Updated 09:30-00:30 (15h) (Sun) 1/4 The Hydra pin Drumsheds 3 Roles Event Contr…" at bounding box center [390, 197] width 79 height 245
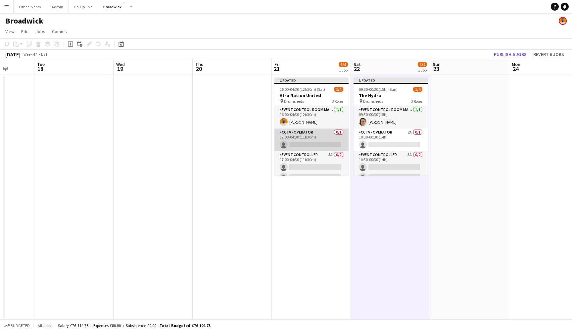
click at [314, 140] on app-card-role "CCTV - Operator 0/1 17:00-04:30 (11h30m) single-neutral-actions" at bounding box center [311, 139] width 74 height 23
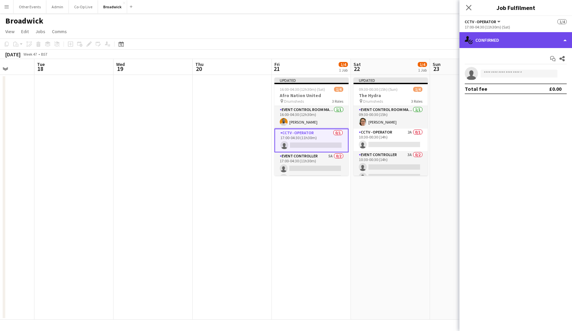
click at [508, 42] on div "single-neutral-actions-check-2 Confirmed" at bounding box center [515, 40] width 113 height 16
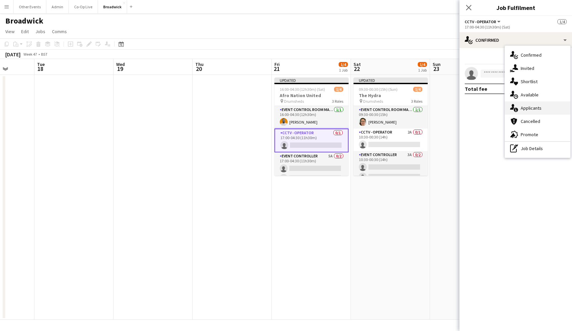
click at [535, 105] on span "Applicants" at bounding box center [531, 108] width 21 height 6
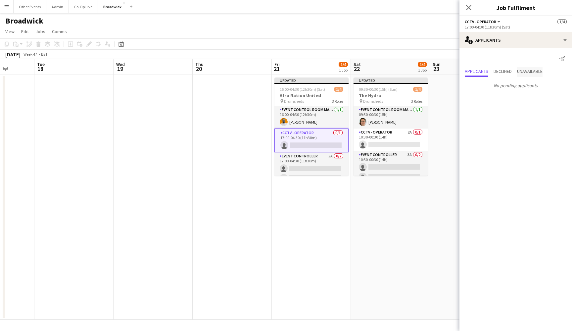
click at [530, 73] on span "Unavailable" at bounding box center [529, 71] width 25 height 5
click at [485, 60] on span "Applicants" at bounding box center [476, 57] width 23 height 5
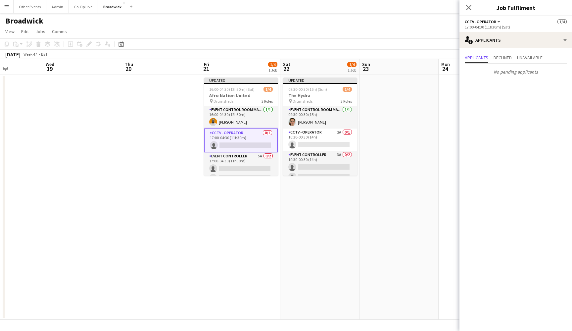
scroll to position [0, 199]
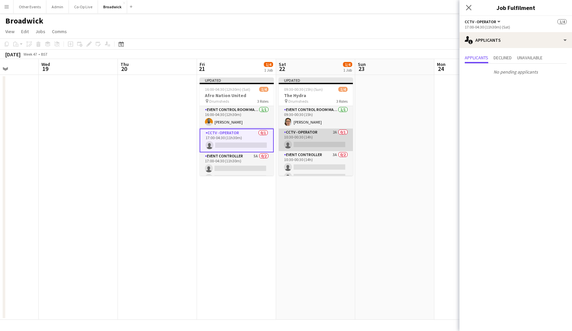
click at [306, 139] on app-card-role "CCTV - Operator 2A 0/1 10:30-00:30 (14h) single-neutral-actions" at bounding box center [316, 139] width 74 height 23
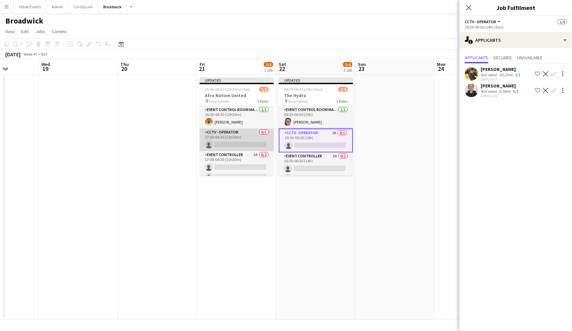
click at [261, 144] on app-card-role "CCTV - Operator 0/1 17:00-04:30 (11h30m) single-neutral-actions" at bounding box center [237, 139] width 74 height 23
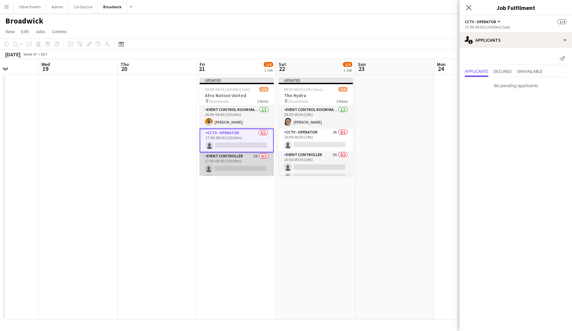
scroll to position [9, 0]
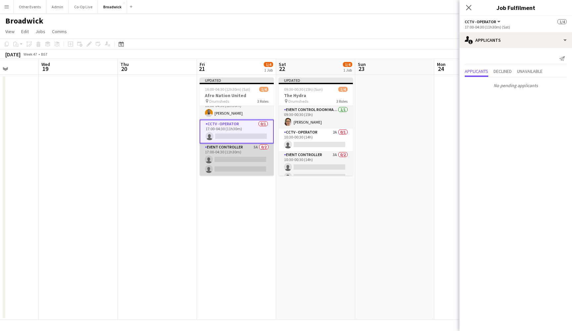
click at [252, 165] on app-card-role "Event Controller 5A 0/2 17:00-04:30 (11h30m) single-neutral-actions single-neut…" at bounding box center [237, 159] width 74 height 32
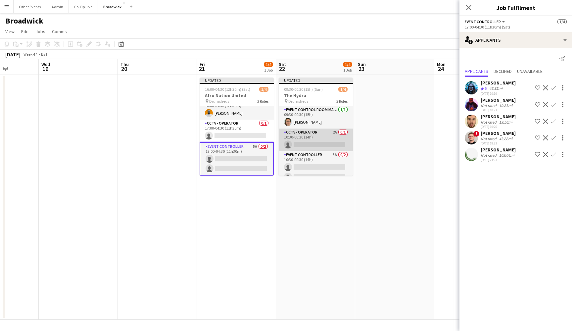
click at [313, 136] on app-card-role "CCTV - Operator 2A 0/1 10:30-00:30 (14h) single-neutral-actions" at bounding box center [316, 139] width 74 height 23
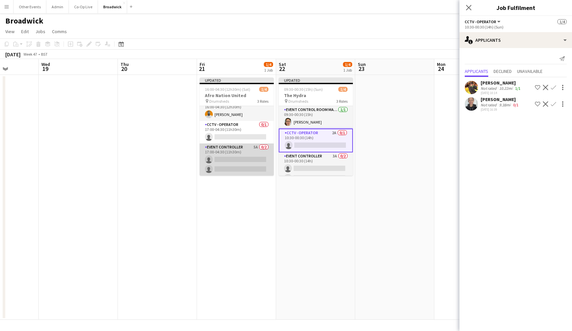
click at [268, 155] on app-card-role "Event Controller 5A 0/2 17:00-04:30 (11h30m) single-neutral-actions single-neut…" at bounding box center [237, 159] width 74 height 32
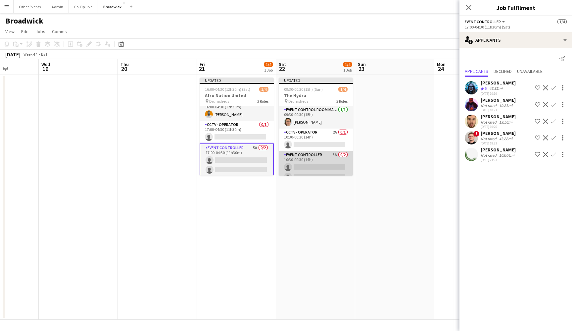
click at [321, 162] on app-card-role "Event Controller 3A 0/2 10:30-00:30 (14h) single-neutral-actions single-neutral…" at bounding box center [316, 167] width 74 height 32
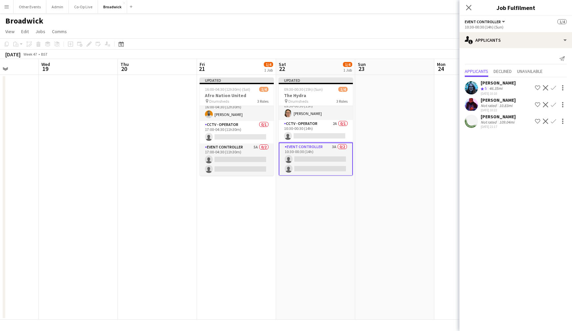
scroll to position [9, 0]
click at [552, 122] on app-icon "Confirm" at bounding box center [553, 120] width 5 height 5
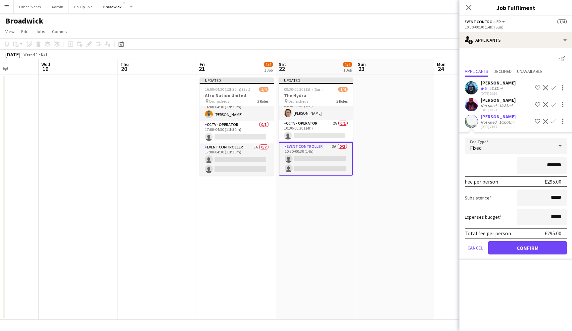
click at [514, 245] on button "Confirm" at bounding box center [527, 247] width 78 height 13
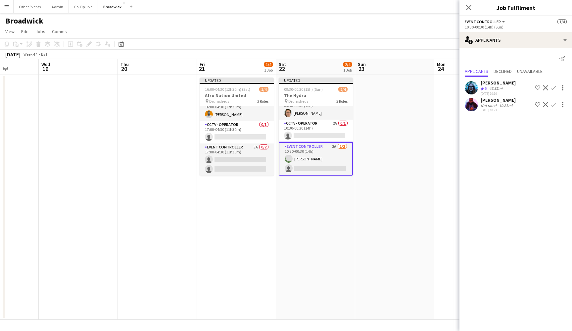
click at [555, 86] on app-icon "Confirm" at bounding box center [553, 87] width 5 height 5
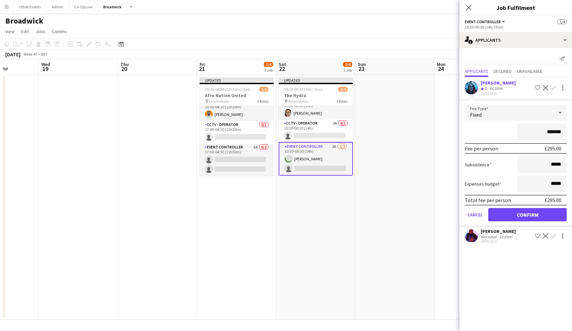
click at [544, 212] on button "Confirm" at bounding box center [527, 214] width 78 height 13
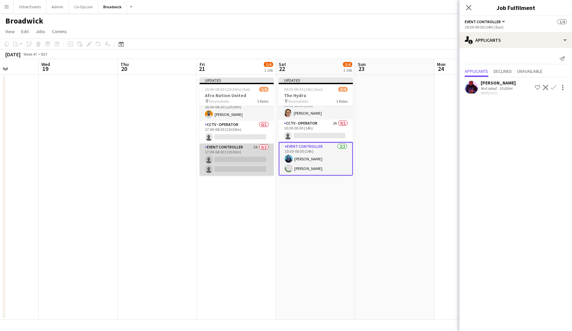
click at [252, 161] on app-card-role "Event Controller 5A 0/2 17:00-04:30 (11h30m) single-neutral-actions single-neut…" at bounding box center [237, 159] width 74 height 32
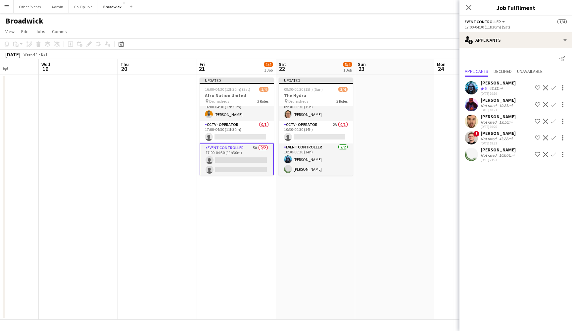
click at [555, 121] on app-icon "Confirm" at bounding box center [553, 120] width 5 height 5
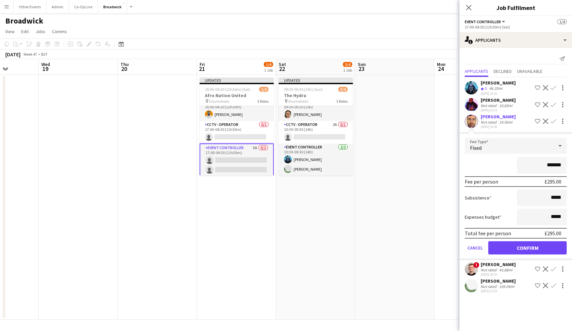
click at [541, 242] on button "Confirm" at bounding box center [527, 247] width 78 height 13
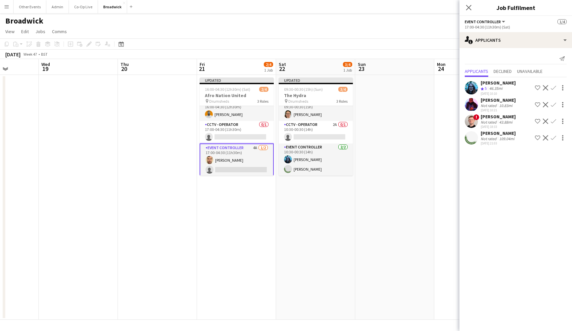
click at [552, 121] on app-icon "Confirm" at bounding box center [553, 120] width 5 height 5
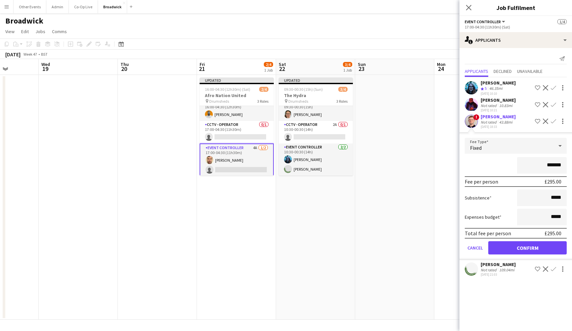
click at [524, 244] on button "Confirm" at bounding box center [527, 247] width 78 height 13
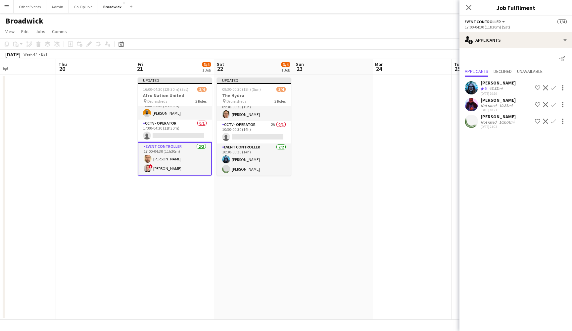
scroll to position [0, 209]
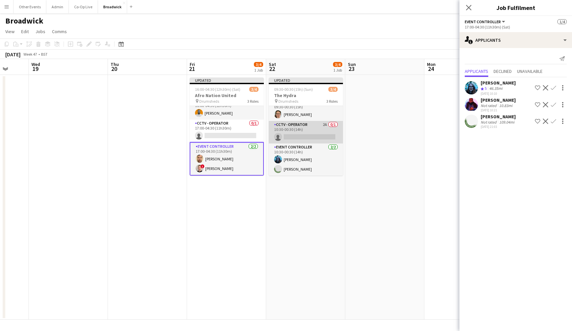
click at [304, 134] on app-card-role "CCTV - Operator 2A 0/1 10:30-00:30 (14h) single-neutral-actions" at bounding box center [306, 132] width 74 height 23
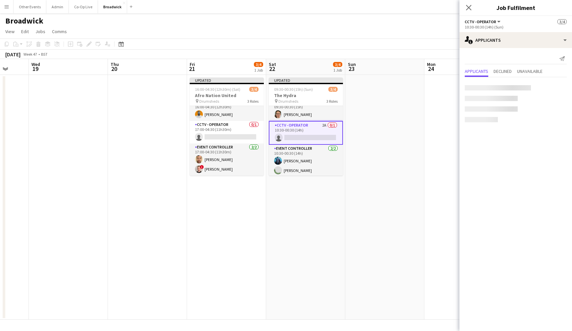
scroll to position [8, 0]
click at [419, 133] on app-date-cell at bounding box center [384, 197] width 79 height 245
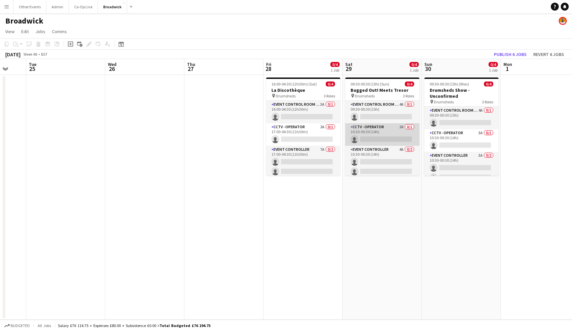
scroll to position [0, 235]
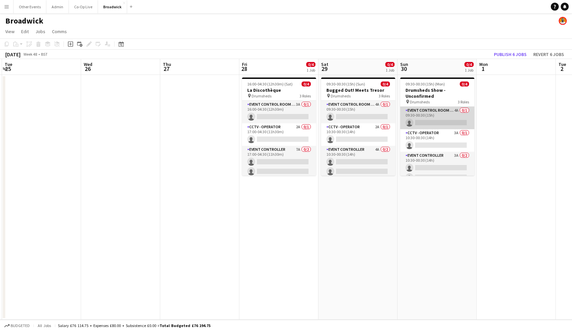
click at [434, 116] on app-card-role "Event Control Room Manager 4A 0/1 09:30-00:30 (15h) single-neutral-actions" at bounding box center [437, 118] width 74 height 23
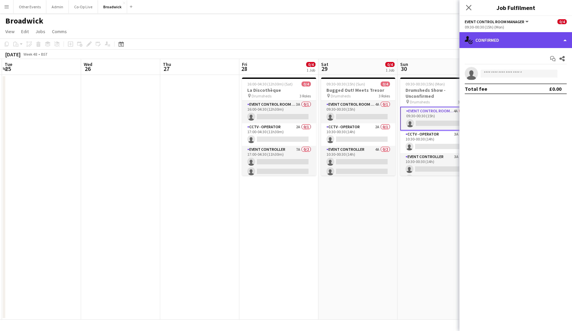
click at [524, 34] on div "single-neutral-actions-check-2 Confirmed" at bounding box center [515, 40] width 113 height 16
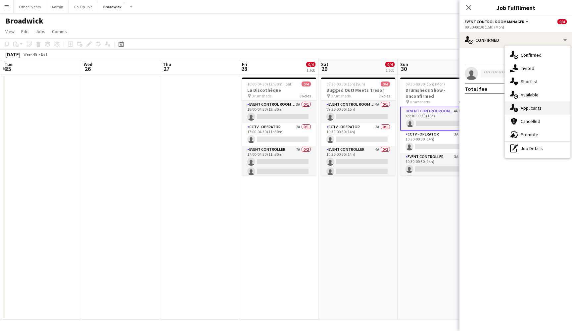
click at [537, 110] on span "Applicants" at bounding box center [531, 108] width 21 height 6
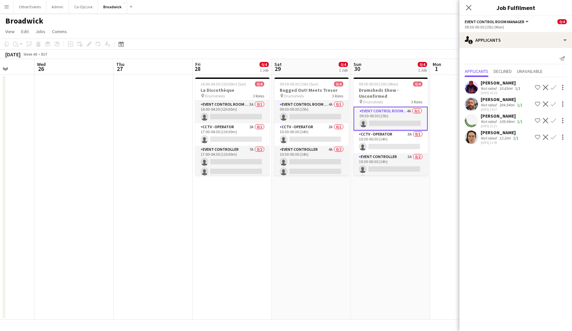
scroll to position [0, 204]
click at [388, 65] on app-board-header-date "Sun 30 0/4 1 Job" at bounding box center [389, 67] width 79 height 16
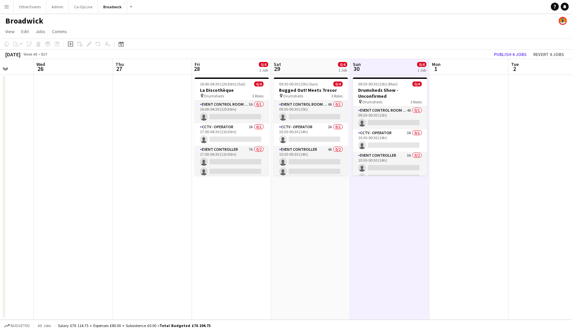
click at [472, 3] on app-navbar "Menu Boards Boards Boards All jobs Status Workforce Workforce My Workforce Recr…" at bounding box center [286, 6] width 572 height 13
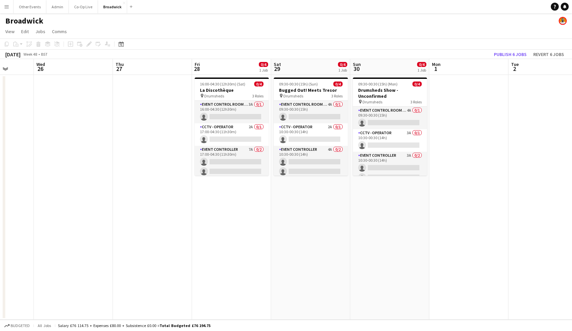
click at [314, 35] on app-page-menu "View Day view expanded Day view collapsed Month view Date picker Jump to [DATE]…" at bounding box center [286, 32] width 572 height 13
click at [378, 93] on h3 "Drumsheds Show - Unconfirmed" at bounding box center [390, 93] width 74 height 12
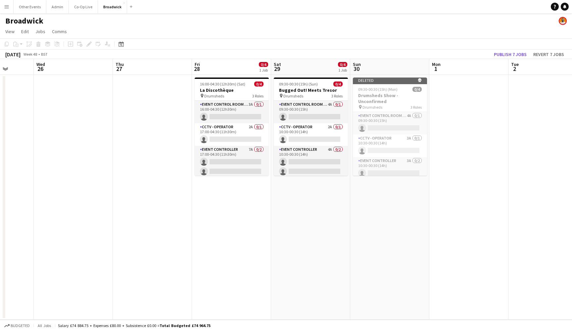
click at [384, 200] on app-date-cell "Deleted skull 09:30-00:30 (15h) (Mon) 0/4 Drumsheds Show - Unconfirmed pin Drum…" at bounding box center [389, 197] width 79 height 245
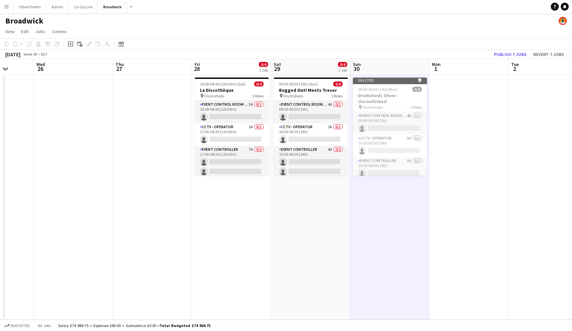
click at [313, 208] on app-date-cell "09:30-00:30 (15h) (Sun) 0/4 Bugged Out! Meets Tresor pin Drumsheds 3 Roles Even…" at bounding box center [310, 197] width 79 height 245
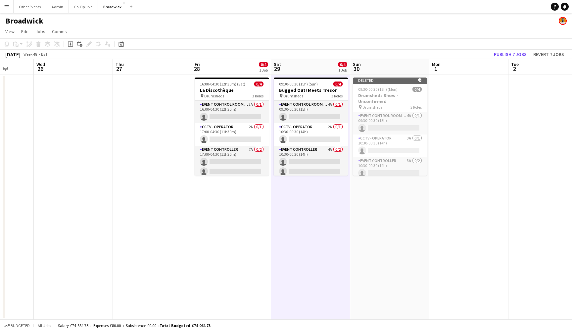
click at [243, 209] on app-date-cell "16:00-04:30 (12h30m) (Sat) 0/4 La Discothèque pin Drumsheds 3 Roles Event Contr…" at bounding box center [231, 197] width 79 height 245
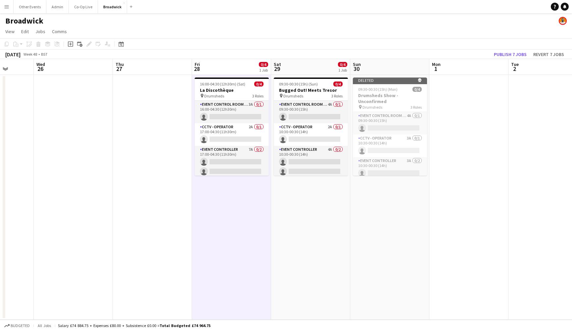
click at [302, 226] on app-date-cell "09:30-00:30 (15h) (Sun) 0/4 Bugged Out! Meets Tresor pin Drumsheds 3 Roles Even…" at bounding box center [310, 197] width 79 height 245
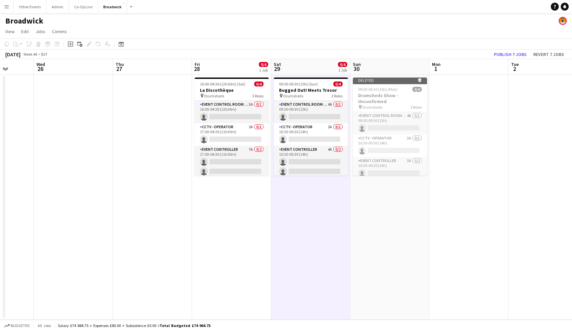
click at [297, 59] on app-board-header-date "Sat 29 0/4 1 Job" at bounding box center [310, 67] width 79 height 16
click at [319, 108] on app-card-role "Event Control Room Manager 4A 0/1 09:30-00:30 (15h) single-neutral-actions" at bounding box center [311, 112] width 74 height 23
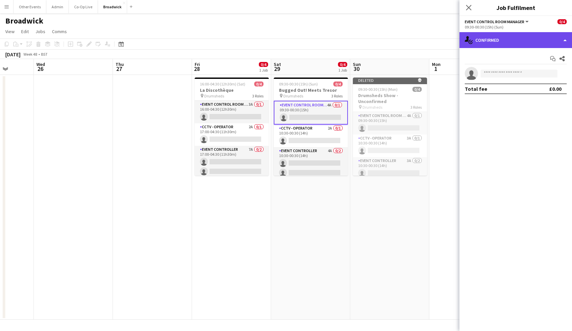
click at [530, 45] on div "single-neutral-actions-check-2 Confirmed" at bounding box center [515, 40] width 113 height 16
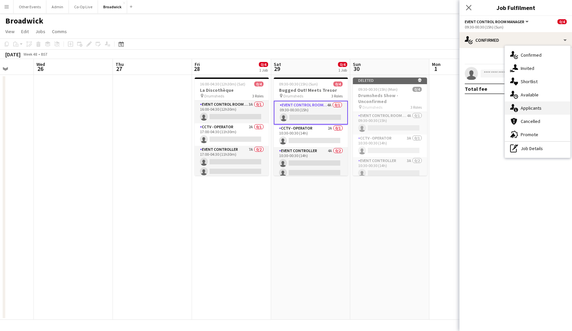
click at [535, 106] on span "Applicants" at bounding box center [531, 108] width 21 height 6
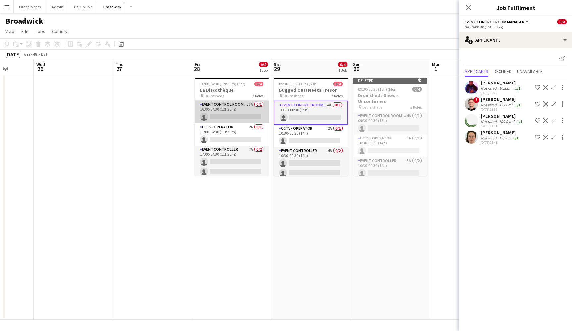
click at [221, 118] on app-card-role "Event Control Room Manager 3A 0/1 16:00-04:30 (12h30m) single-neutral-actions" at bounding box center [232, 112] width 74 height 23
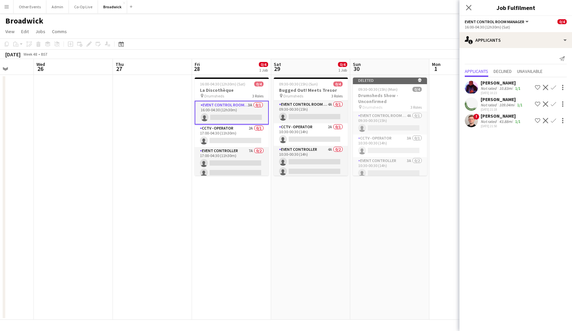
click at [555, 120] on app-icon "Confirm" at bounding box center [553, 120] width 5 height 5
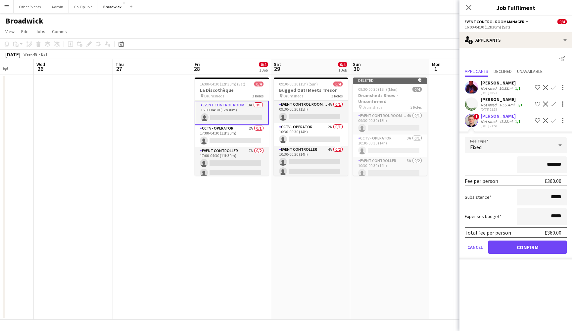
click at [531, 243] on button "Confirm" at bounding box center [527, 246] width 78 height 13
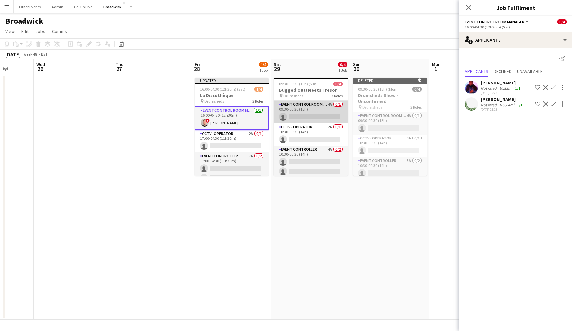
click at [308, 111] on app-card-role "Event Control Room Manager 4A 0/1 09:30-00:30 (15h) single-neutral-actions" at bounding box center [311, 112] width 74 height 23
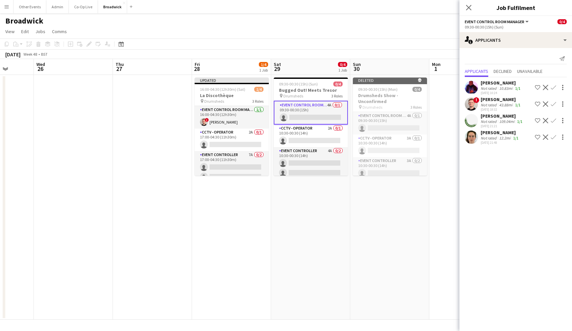
click at [553, 138] on app-icon "Confirm" at bounding box center [553, 136] width 5 height 5
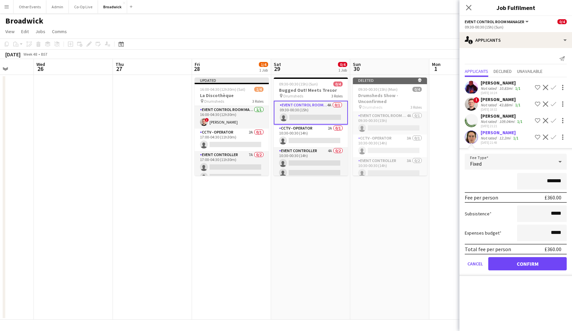
click at [535, 261] on button "Confirm" at bounding box center [527, 263] width 78 height 13
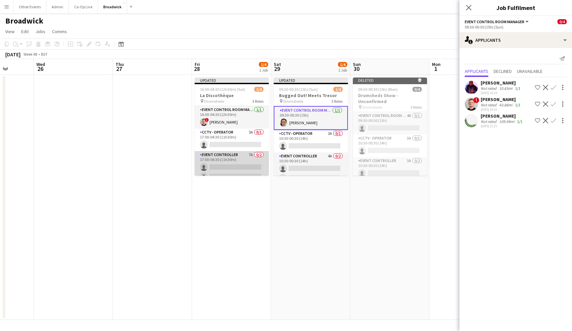
click at [243, 163] on app-card-role "Event Controller 7A 0/2 17:00-04:30 (11h30m) single-neutral-actions single-neut…" at bounding box center [232, 167] width 74 height 32
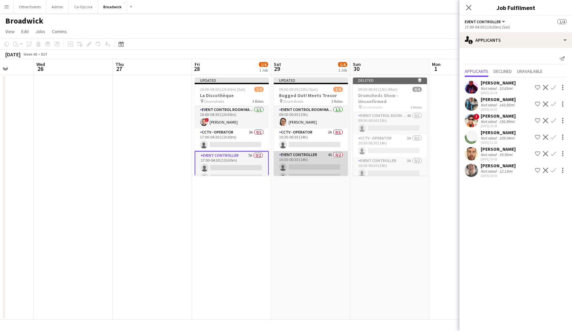
click at [307, 171] on app-card-role "Event Controller 4A 0/2 10:30-00:30 (14h) single-neutral-actions single-neutral…" at bounding box center [311, 167] width 74 height 32
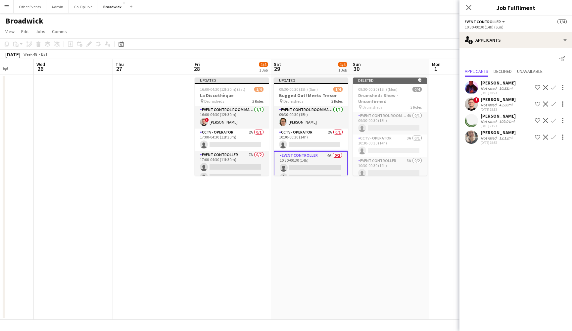
click at [552, 121] on app-icon "Confirm" at bounding box center [553, 120] width 5 height 5
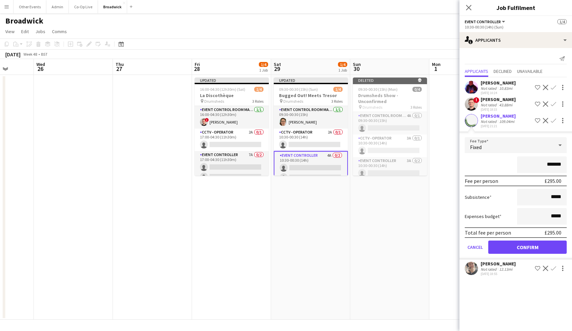
click at [531, 250] on button "Confirm" at bounding box center [527, 246] width 78 height 13
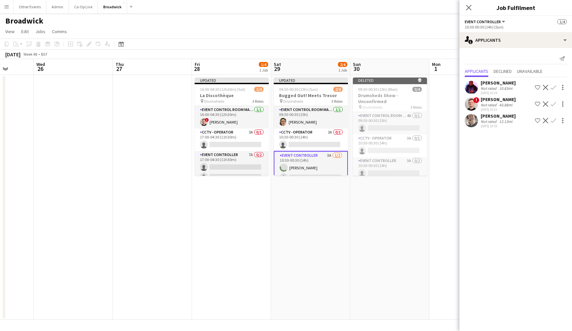
scroll to position [9, 0]
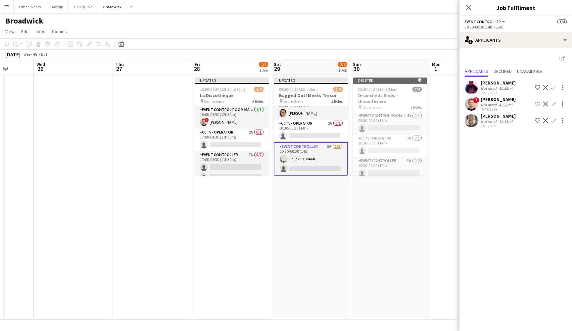
click at [553, 122] on app-icon "Confirm" at bounding box center [553, 120] width 5 height 5
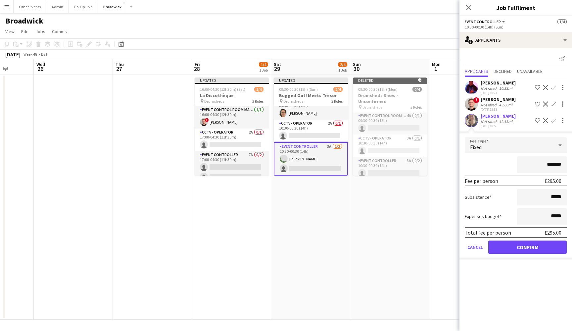
click at [537, 245] on button "Confirm" at bounding box center [527, 246] width 78 height 13
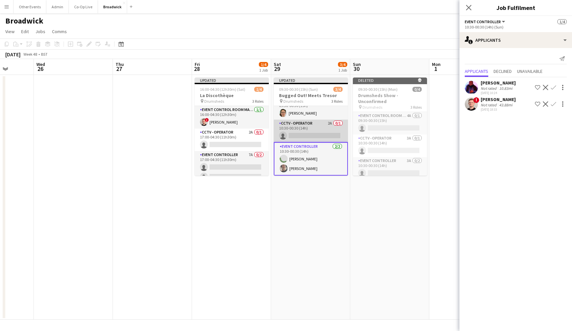
click at [326, 126] on app-card-role "CCTV - Operator 2A 0/1 10:30-00:30 (14h) single-neutral-actions" at bounding box center [311, 130] width 74 height 23
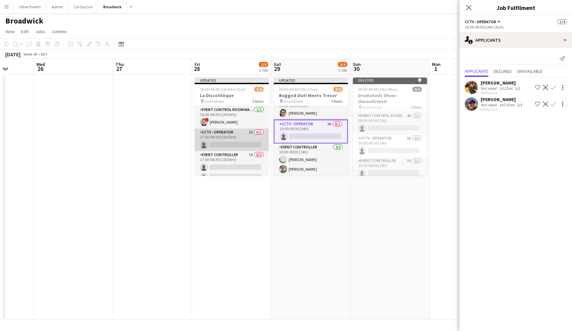
click at [233, 139] on app-card-role "CCTV - Operator 2A 0/1 17:00-04:30 (11h30m) single-neutral-actions" at bounding box center [232, 139] width 74 height 23
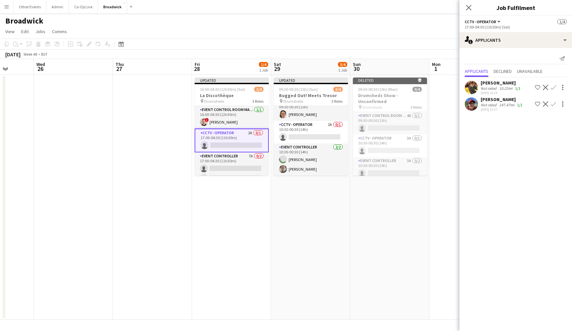
scroll to position [8, 0]
click at [552, 104] on app-icon "Confirm" at bounding box center [553, 103] width 5 height 5
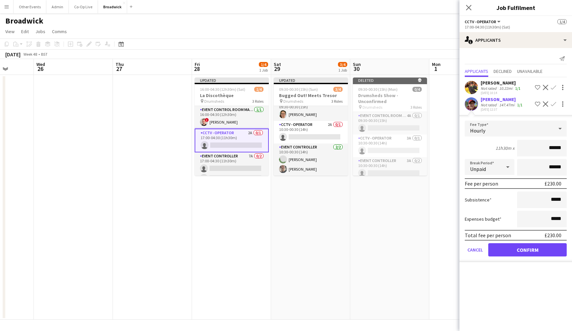
click at [532, 249] on button "Confirm" at bounding box center [527, 249] width 78 height 13
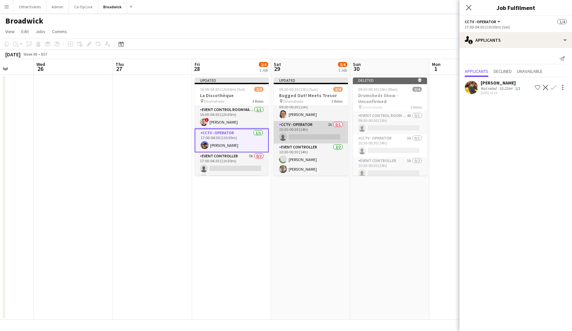
click at [327, 132] on app-card-role "CCTV - Operator 2A 0/1 10:30-00:30 (14h) single-neutral-actions" at bounding box center [311, 132] width 74 height 23
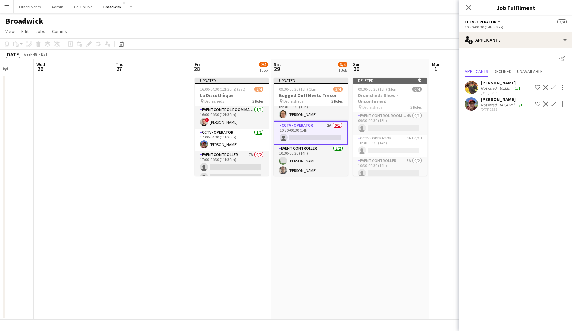
click at [552, 106] on app-icon "Confirm" at bounding box center [553, 103] width 5 height 5
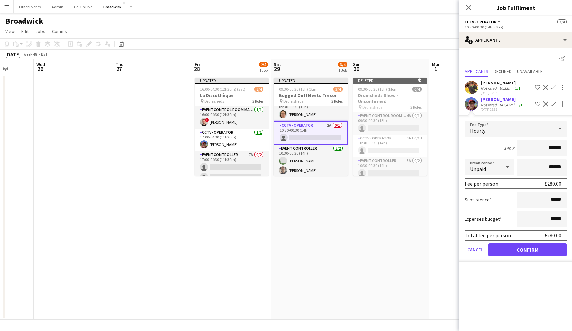
click at [542, 245] on button "Confirm" at bounding box center [527, 249] width 78 height 13
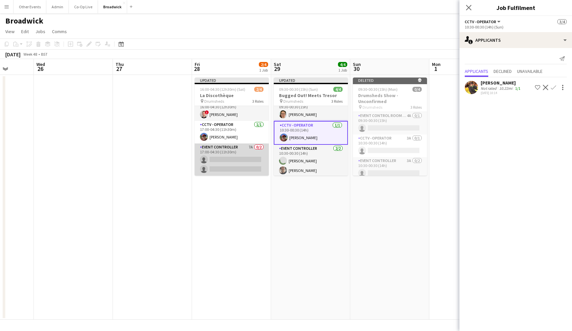
click at [240, 156] on app-card-role "Event Controller 7A 0/2 17:00-04:30 (11h30m) single-neutral-actions single-neut…" at bounding box center [232, 159] width 74 height 32
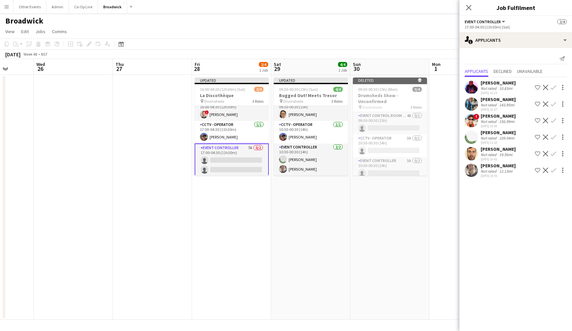
click at [554, 153] on app-icon "Confirm" at bounding box center [553, 153] width 5 height 5
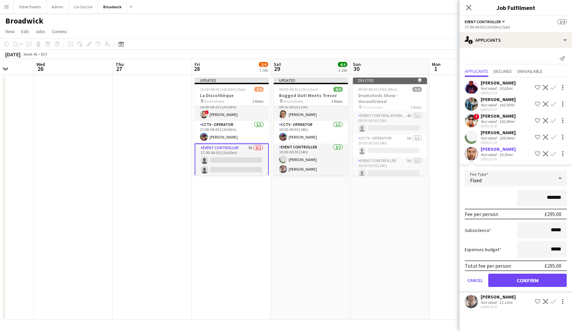
click at [538, 277] on button "Confirm" at bounding box center [527, 279] width 78 height 13
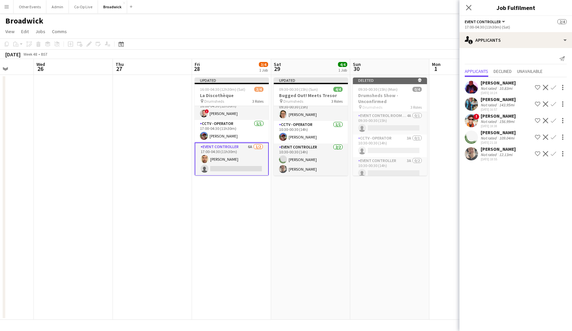
scroll to position [9, 0]
click at [324, 154] on app-card-role "Event Controller [DATE] 10:30-00:30 (14h) [PERSON_NAME] [PERSON_NAME]" at bounding box center [311, 159] width 74 height 32
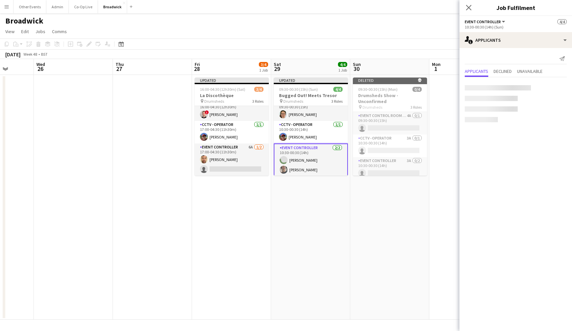
scroll to position [8, 0]
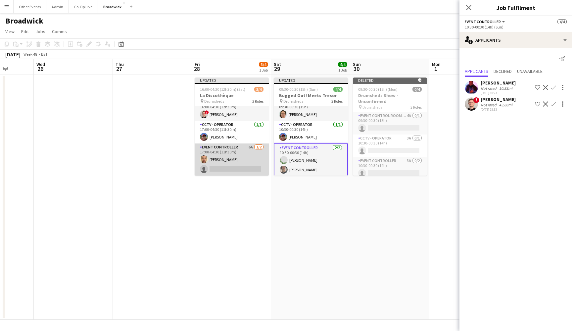
click at [248, 158] on app-card-role "Event Controller 6A [DATE] 17:00-04:30 (11h30m) [PERSON_NAME] single-neutral-ac…" at bounding box center [232, 159] width 74 height 32
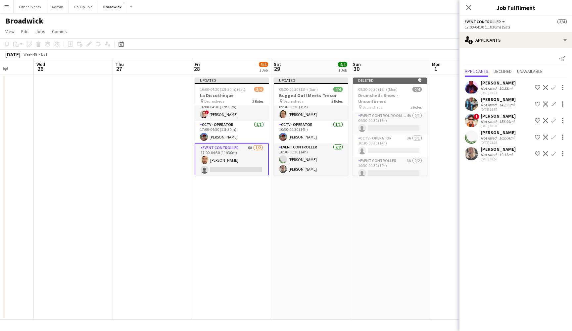
click at [552, 136] on app-icon "Confirm" at bounding box center [553, 136] width 5 height 5
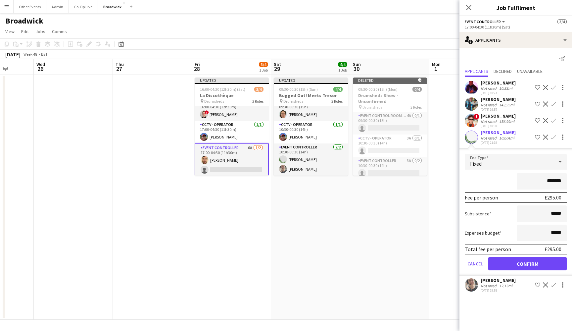
click at [524, 259] on button "Confirm" at bounding box center [527, 263] width 78 height 13
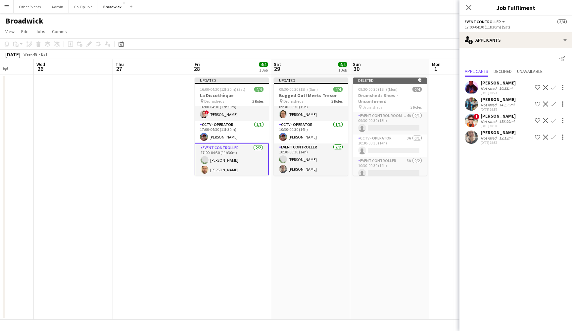
click at [353, 214] on app-date-cell "Deleted skull 09:30-00:30 (15h) (Mon) 0/4 Drumsheds Show - Unconfirmed pin Drum…" at bounding box center [389, 197] width 79 height 245
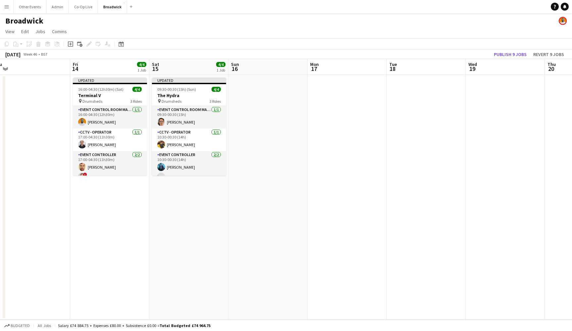
scroll to position [0, 161]
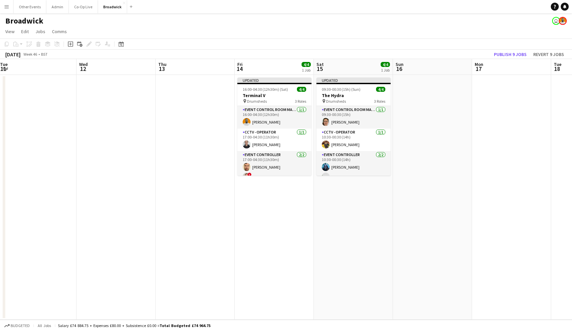
click at [126, 49] on app-toolbar "Copy Paste Paste Command V Paste with crew Command Shift V Paste linked Job [GE…" at bounding box center [286, 43] width 572 height 11
click at [122, 44] on icon "Date picker" at bounding box center [120, 43] width 5 height 5
click at [167, 151] on button "[DATE]" at bounding box center [168, 148] width 19 height 11
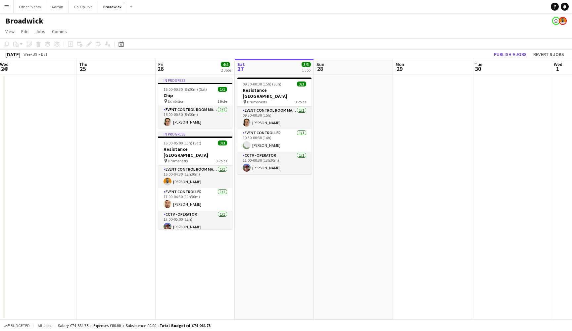
scroll to position [0, 227]
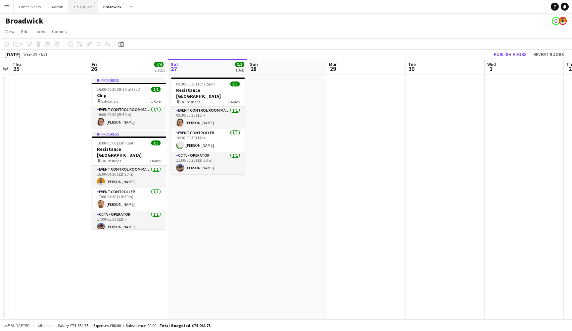
click at [82, 6] on button "Co-Op Live Close" at bounding box center [83, 6] width 29 height 13
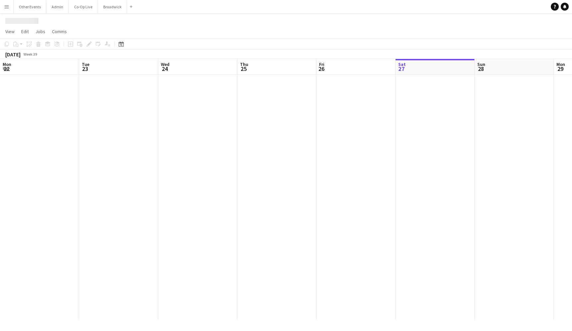
scroll to position [0, 175]
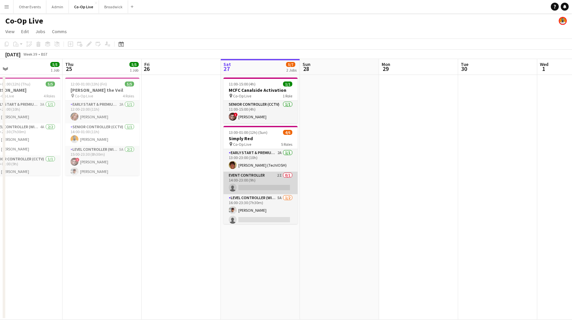
click at [272, 186] on app-card-role "Event Controller 2I 0/1 14:00-23:00 (9h) single-neutral-actions" at bounding box center [260, 182] width 74 height 23
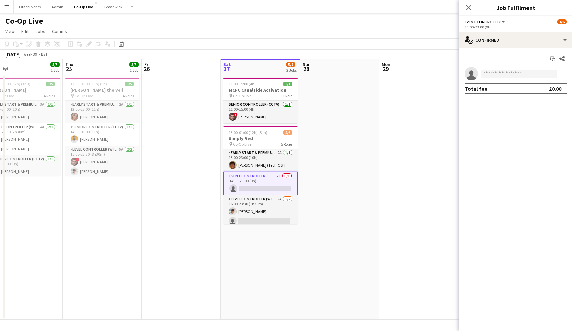
click at [506, 48] on div "Start chat Share single-neutral-actions Total fee £0.00" at bounding box center [515, 73] width 113 height 51
click at [510, 40] on div "single-neutral-actions-check-2 Confirmed" at bounding box center [515, 40] width 113 height 16
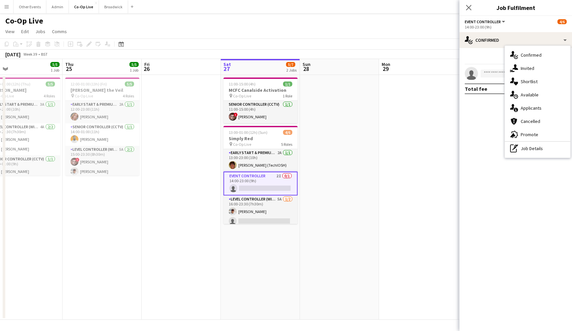
click at [536, 71] on div "single-neutral-actions-share-1 Invited" at bounding box center [538, 68] width 66 height 13
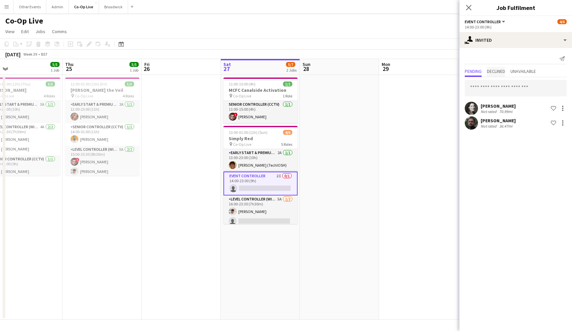
click at [504, 70] on span "Declined" at bounding box center [496, 71] width 18 height 5
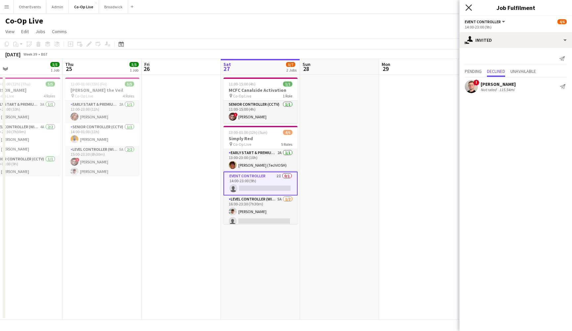
click at [469, 8] on icon at bounding box center [468, 7] width 6 height 6
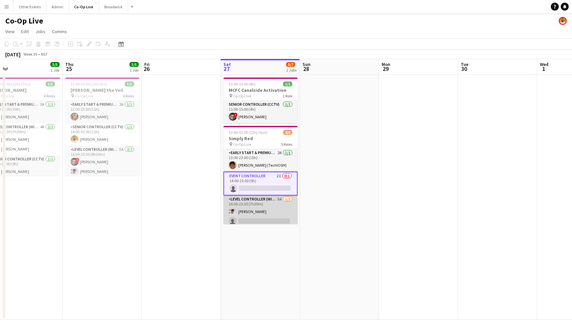
scroll to position [49, 0]
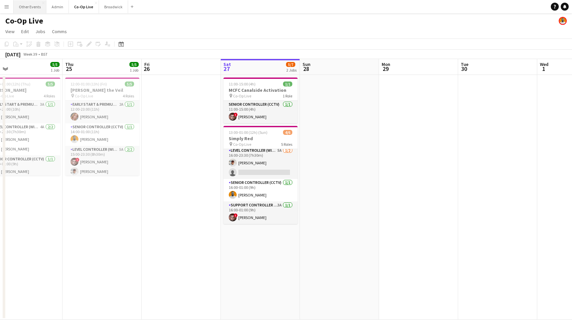
click at [39, 8] on button "Other Events Close" at bounding box center [30, 6] width 33 height 13
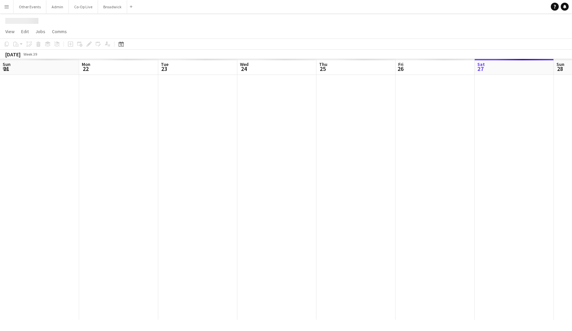
scroll to position [0, 227]
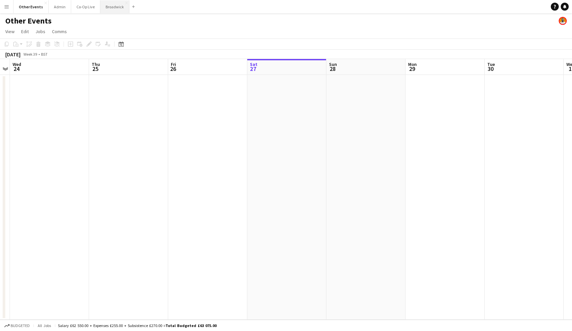
click at [111, 11] on button "Broadwick Close" at bounding box center [114, 6] width 29 height 13
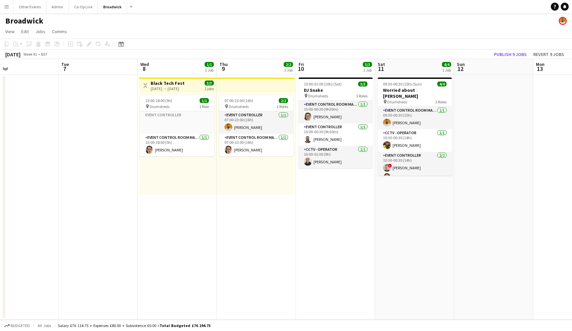
click at [412, 197] on app-date-cell "09:30-00:30 (15h) (Sun) 4/4 Worried about [PERSON_NAME] pin Drumsheds 3 Roles E…" at bounding box center [414, 197] width 79 height 245
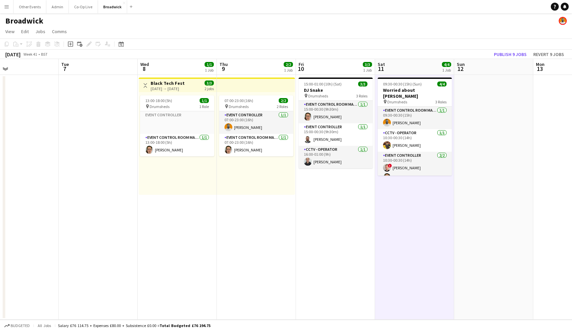
click at [354, 190] on app-date-cell "15:00-01:00 (10h) (Sat) 3/3 DJ Snake pin Drumsheds 3 Roles Event Control Room M…" at bounding box center [335, 197] width 79 height 245
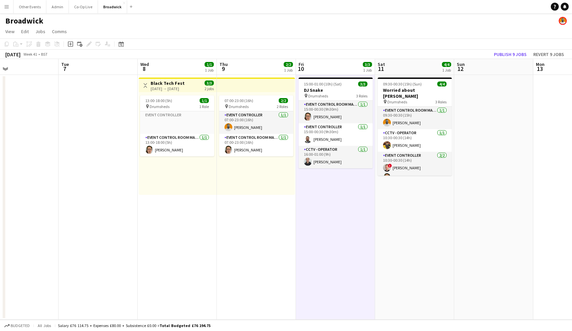
click at [382, 193] on app-date-cell "09:30-00:30 (15h) (Sun) 4/4 Worried about [PERSON_NAME] pin Drumsheds 3 Roles E…" at bounding box center [414, 197] width 79 height 245
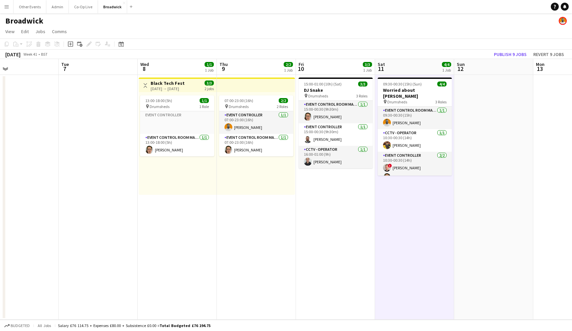
click at [351, 194] on app-date-cell "15:00-01:00 (10h) (Sat) 3/3 DJ Snake pin Drumsheds 3 Roles Event Control Room M…" at bounding box center [335, 197] width 79 height 245
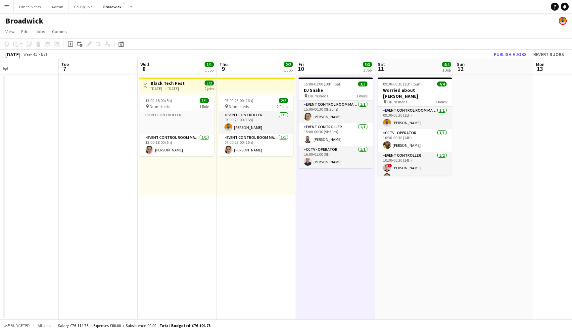
click at [491, 3] on app-navbar "Menu Boards Boards Boards All jobs Status Workforce Workforce My Workforce Recr…" at bounding box center [286, 6] width 572 height 13
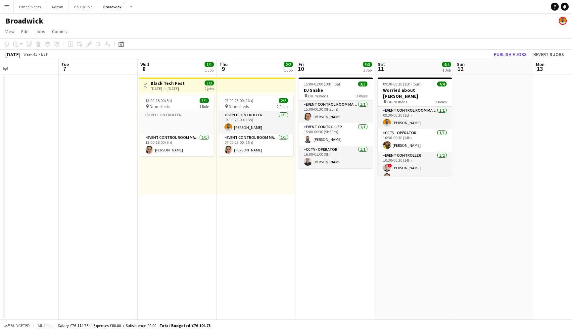
scroll to position [0, 185]
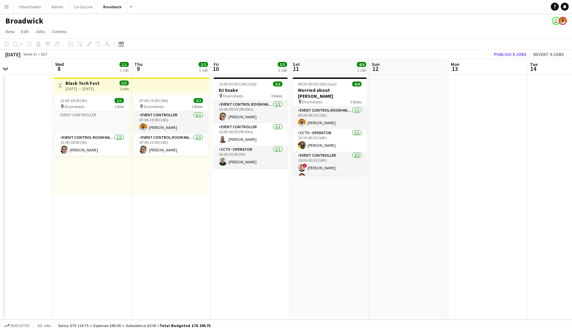
click at [125, 43] on div "Date picker [DATE] [DATE] [DATE] M [DATE] T [DATE] W [DATE] T [DATE] F [DATE] S…" at bounding box center [119, 44] width 15 height 8
click at [121, 43] on icon at bounding box center [120, 43] width 5 height 5
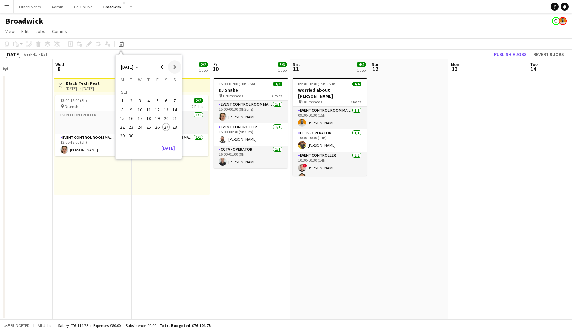
click at [173, 71] on span "Next month" at bounding box center [174, 66] width 13 height 13
click at [173, 70] on span "Next month" at bounding box center [174, 66] width 13 height 13
click at [148, 107] on span "13" at bounding box center [149, 111] width 8 height 8
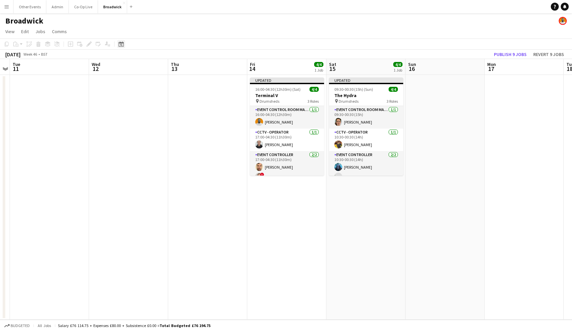
click at [122, 44] on icon at bounding box center [121, 45] width 2 height 2
click at [174, 68] on span "Next month" at bounding box center [174, 66] width 13 height 13
click at [165, 111] on span "13" at bounding box center [166, 110] width 8 height 8
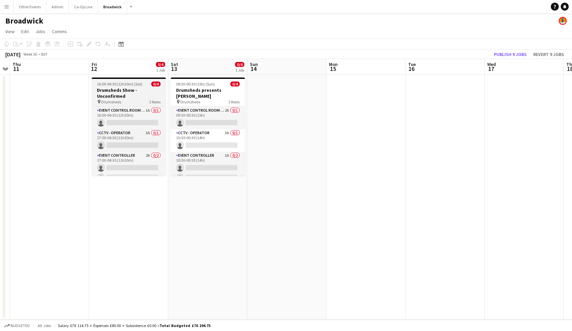
click at [127, 92] on h3 "Drumsheds Show - Unconfirmed" at bounding box center [129, 93] width 74 height 12
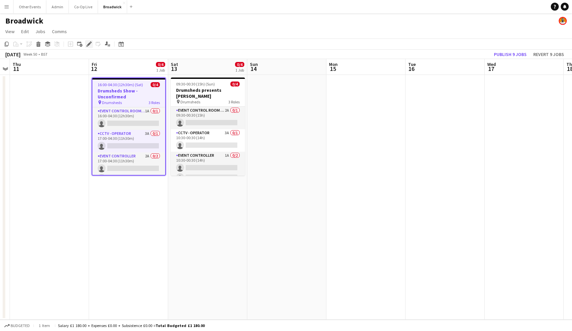
click at [87, 43] on icon "Edit" at bounding box center [88, 43] width 5 height 5
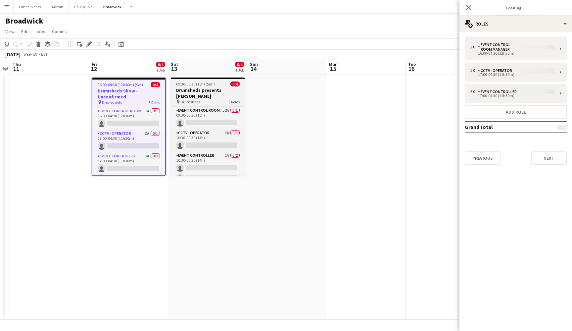
type input "*******"
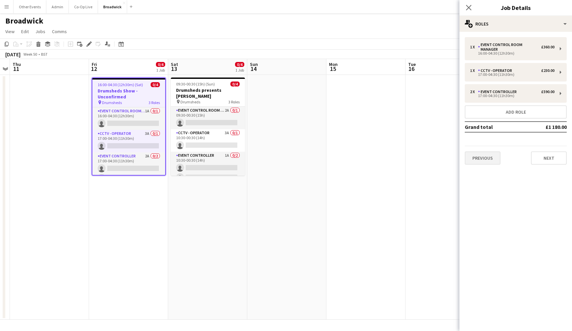
click at [482, 154] on button "Previous" at bounding box center [483, 157] width 36 height 13
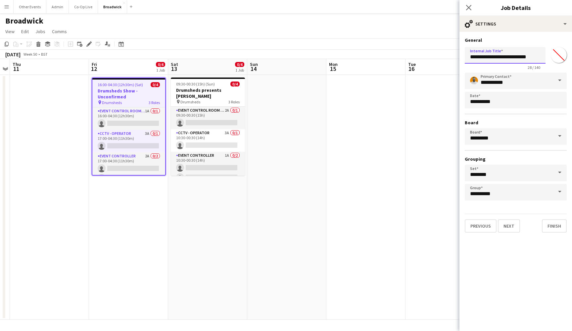
drag, startPoint x: 471, startPoint y: 58, endPoint x: 546, endPoint y: 58, distance: 75.1
click at [546, 58] on div "**********" at bounding box center [516, 56] width 102 height 25
type input "*******"
click at [359, 159] on app-date-cell at bounding box center [365, 197] width 79 height 245
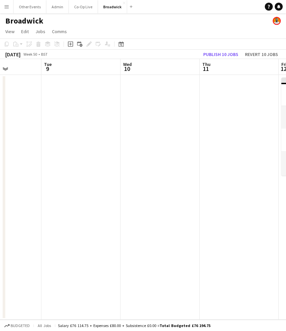
scroll to position [0, 292]
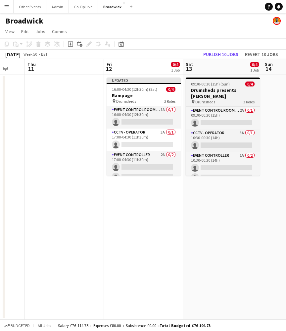
click at [226, 92] on h3 "Drumsheds presents [PERSON_NAME]" at bounding box center [223, 93] width 74 height 12
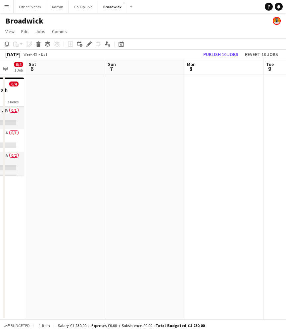
scroll to position [0, 211]
click at [69, 128] on app-date-cell at bounding box center [65, 197] width 79 height 245
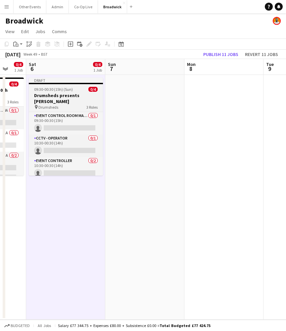
click at [55, 94] on h3 "Drumsheds presents [PERSON_NAME]" at bounding box center [66, 98] width 74 height 12
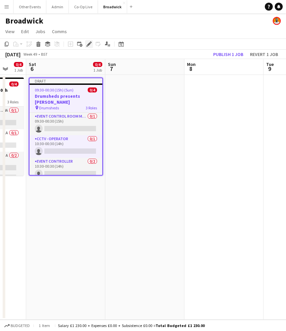
click at [87, 43] on icon "Edit" at bounding box center [88, 43] width 5 height 5
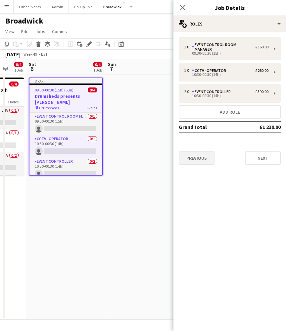
click at [201, 152] on button "Previous" at bounding box center [197, 157] width 36 height 13
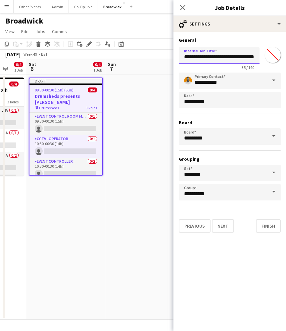
drag, startPoint x: 184, startPoint y: 57, endPoint x: 274, endPoint y: 64, distance: 90.0
click at [274, 64] on div "**********" at bounding box center [230, 56] width 102 height 25
type input "**********"
click at [267, 222] on button "Finish" at bounding box center [268, 225] width 25 height 13
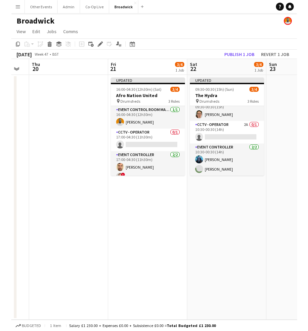
scroll to position [8, 0]
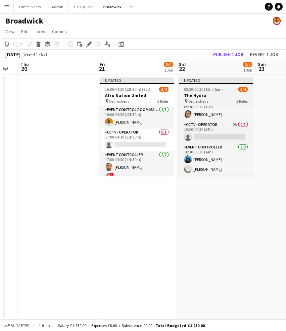
click at [216, 96] on h3 "The Hydra" at bounding box center [216, 95] width 74 height 6
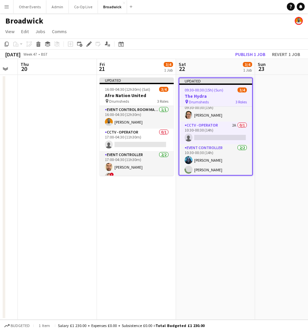
click at [175, 197] on app-date-cell "Updated 16:00-04:30 (12h30m) (Sat) 3/4 Afro Nation United pin Drumsheds 3 Roles…" at bounding box center [136, 197] width 79 height 245
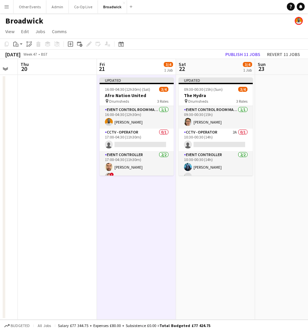
scroll to position [0, 0]
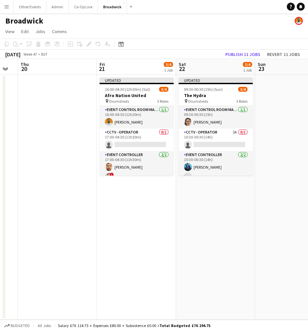
click at [136, 33] on app-page-menu "View Day view expanded Day view collapsed Month view Date picker Jump to [DATE]…" at bounding box center [154, 32] width 308 height 13
click at [143, 24] on div "Broadwick" at bounding box center [154, 19] width 308 height 13
click at [144, 31] on app-page-menu "View Day view expanded Day view collapsed Month view Date picker Jump to [DATE]…" at bounding box center [154, 32] width 308 height 13
click at [61, 168] on app-date-cell at bounding box center [57, 197] width 79 height 245
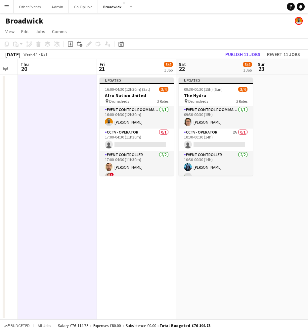
click at [293, 158] on app-date-cell at bounding box center [294, 197] width 79 height 245
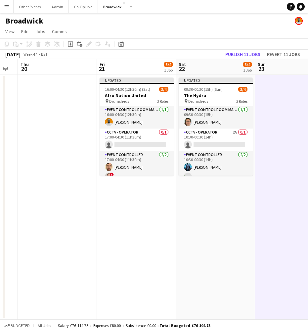
click at [189, 222] on app-date-cell "Updated 09:30-00:30 (15h) (Sun) 3/4 The Hydra pin Drumsheds 3 Roles Event Contr…" at bounding box center [215, 197] width 79 height 245
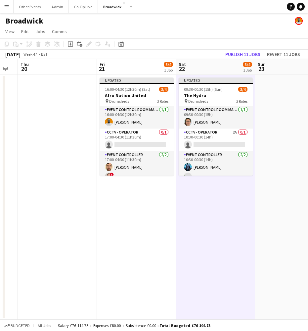
click at [122, 219] on app-date-cell "Updated 16:00-04:30 (12h30m) (Sat) 3/4 Afro Nation United pin Drumsheds 3 Roles…" at bounding box center [136, 197] width 79 height 245
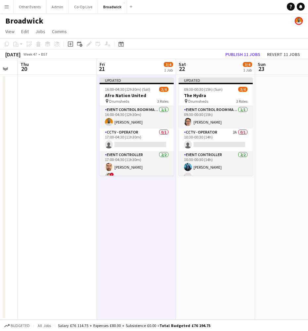
click at [201, 217] on app-date-cell "Updated 09:30-00:30 (15h) (Sun) 3/4 The Hydra pin Drumsheds 3 Roles Event Contr…" at bounding box center [215, 197] width 79 height 245
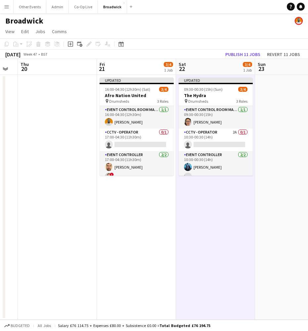
click at [90, 25] on div "Broadwick" at bounding box center [154, 19] width 308 height 13
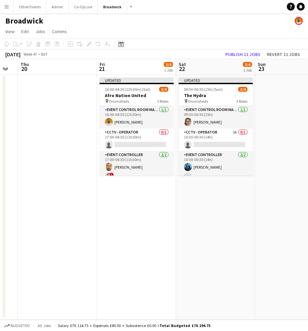
click at [119, 41] on icon "Date picker" at bounding box center [120, 43] width 5 height 5
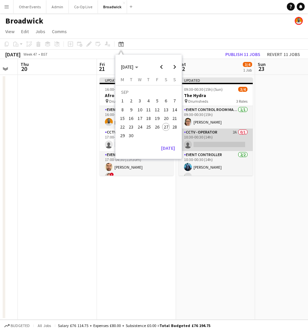
click at [186, 143] on app-card-role "CCTV - Operator 2A 0/1 10:30-00:30 (14h) single-neutral-actions" at bounding box center [216, 139] width 74 height 23
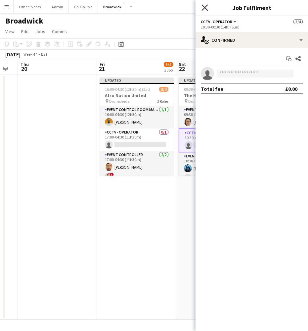
click at [206, 6] on icon "Close pop-in" at bounding box center [205, 7] width 6 height 6
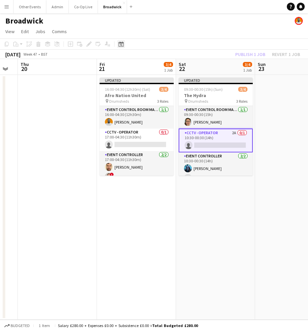
click at [122, 44] on icon "Date picker" at bounding box center [120, 43] width 5 height 5
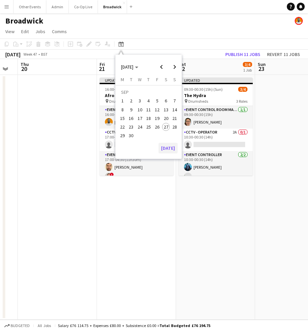
click at [167, 150] on button "[DATE]" at bounding box center [168, 148] width 19 height 11
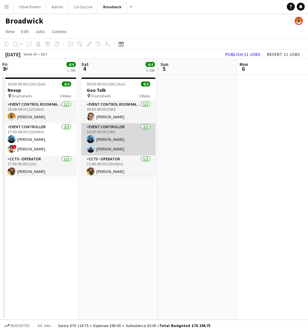
scroll to position [0, 240]
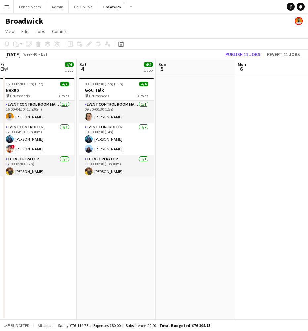
click at [155, 218] on app-date-cell "09:30-00:30 (15h) (Sun) 4/4 Gou Talk pin Drumsheds 3 Roles Event Control Room M…" at bounding box center [116, 197] width 79 height 245
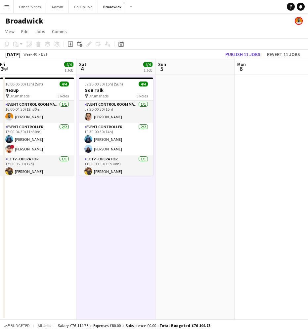
click at [139, 217] on app-date-cell "09:30-00:30 (15h) (Sun) 4/4 Gou Talk pin Drumsheds 3 Roles Event Control Room M…" at bounding box center [115, 197] width 79 height 245
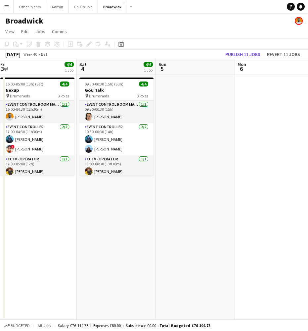
click at [124, 219] on app-date-cell "09:30-00:30 (15h) (Sun) 4/4 Gou Talk pin Drumsheds 3 Roles Event Control Room M…" at bounding box center [116, 197] width 79 height 245
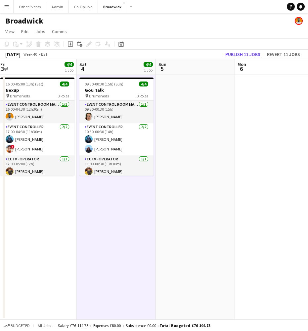
click at [56, 228] on app-date-cell "16:00-05:00 (13h) (Sat) 4/4 Nexup pin Drumsheds 3 Roles Event Control Room Mana…" at bounding box center [37, 197] width 79 height 245
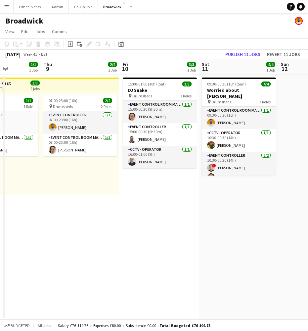
scroll to position [0, 210]
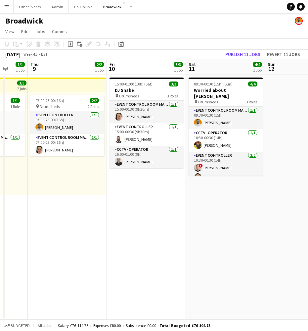
click at [193, 204] on app-date-cell "09:30-00:30 (15h) (Sun) 4/4 Worried about [PERSON_NAME] pin Drumsheds 3 Roles E…" at bounding box center [225, 197] width 79 height 245
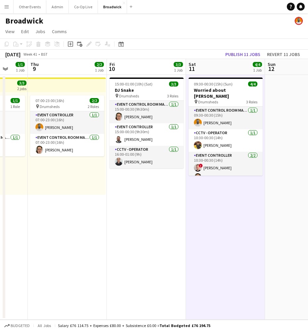
click at [160, 202] on app-date-cell "15:00-01:00 (10h) (Sat) 3/3 DJ Snake pin Drumsheds 3 Roles Event Control Room M…" at bounding box center [146, 197] width 79 height 245
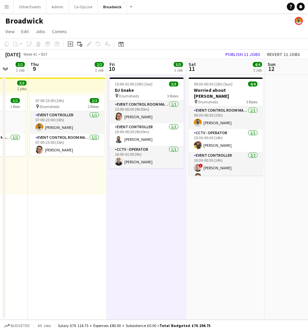
click at [211, 207] on app-date-cell "09:30-00:30 (15h) (Sun) 4/4 Worried about [PERSON_NAME] pin Drumsheds 3 Roles E…" at bounding box center [225, 197] width 79 height 245
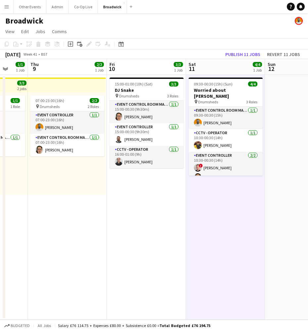
click at [149, 211] on app-date-cell "15:00-01:00 (10h) (Sat) 3/3 DJ Snake pin Drumsheds 3 Roles Event Control Room M…" at bounding box center [146, 197] width 79 height 245
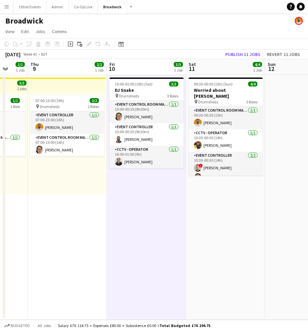
click at [219, 209] on app-date-cell "09:30-00:30 (15h) (Sun) 4/4 Worried about [PERSON_NAME] pin Drumsheds 3 Roles E…" at bounding box center [225, 197] width 79 height 245
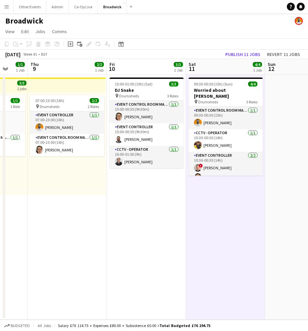
click at [143, 210] on app-date-cell "15:00-01:00 (10h) (Sat) 3/3 DJ Snake pin Drumsheds 3 Roles Event Control Room M…" at bounding box center [146, 197] width 79 height 245
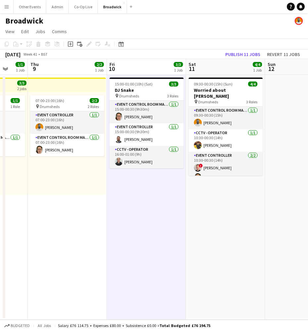
click at [221, 215] on app-date-cell "09:30-00:30 (15h) (Sun) 4/4 Worried about [PERSON_NAME] pin Drumsheds 3 Roles E…" at bounding box center [225, 197] width 79 height 245
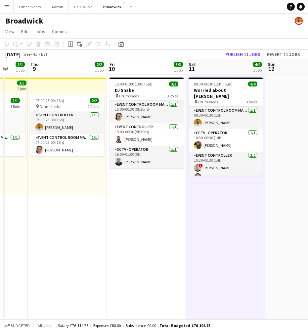
click at [131, 219] on app-date-cell "15:00-01:00 (10h) (Sat) 3/3 DJ Snake pin Drumsheds 3 Roles Event Control Room M…" at bounding box center [146, 197] width 79 height 245
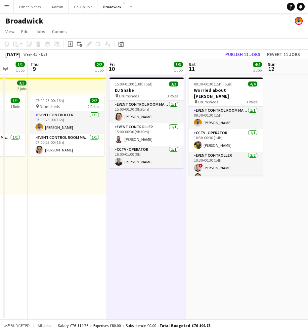
click at [236, 215] on app-date-cell "09:30-00:30 (15h) (Sun) 4/4 Worried about [PERSON_NAME] pin Drumsheds 3 Roles E…" at bounding box center [225, 197] width 79 height 245
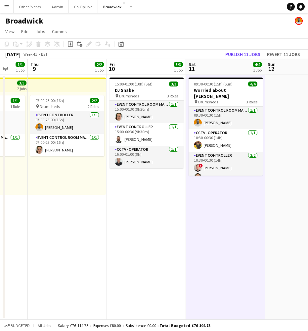
click at [256, 215] on app-date-cell "09:30-00:30 (15h) (Sun) 4/4 Worried about [PERSON_NAME] pin Drumsheds 3 Roles E…" at bounding box center [225, 197] width 79 height 245
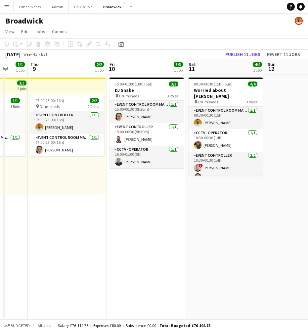
click at [123, 220] on app-date-cell "15:00-01:00 (10h) (Sat) 3/3 DJ Snake pin Drumsheds 3 Roles Event Control Room M…" at bounding box center [146, 197] width 79 height 245
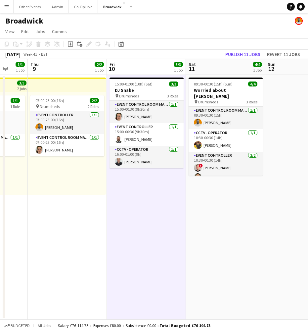
click at [123, 219] on app-date-cell "15:00-01:00 (10h) (Sat) 3/3 DJ Snake pin Drumsheds 3 Roles Event Control Room M…" at bounding box center [146, 197] width 79 height 245
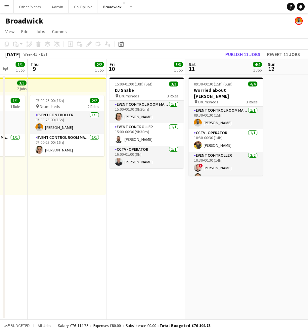
click at [185, 205] on app-date-cell "15:00-01:00 (10h) (Sat) 3/3 DJ Snake pin Drumsheds 3 Roles Event Control Room M…" at bounding box center [146, 197] width 79 height 245
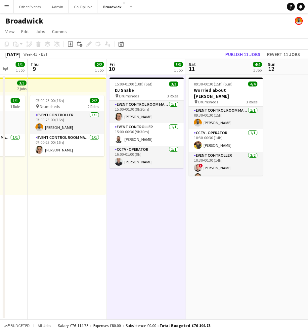
click at [186, 205] on app-date-cell "09:30-00:30 (15h) (Sun) 4/4 Worried about [PERSON_NAME] pin Drumsheds 3 Roles E…" at bounding box center [225, 197] width 79 height 245
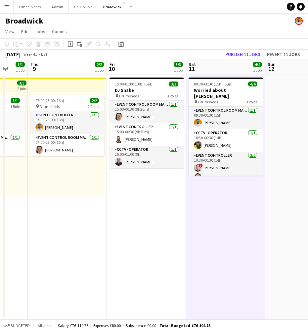
click at [186, 205] on app-date-cell "09:30-00:30 (15h) (Sun) 4/4 Worried about [PERSON_NAME] pin Drumsheds 3 Roles E…" at bounding box center [225, 197] width 79 height 245
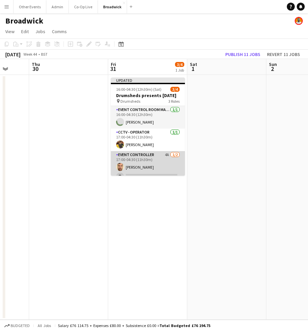
scroll to position [14, 0]
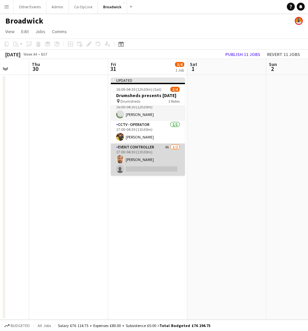
click at [156, 152] on app-card-role "Event Controller 4A [DATE] 17:00-04:30 (11h30m) [PERSON_NAME] single-neutral-ac…" at bounding box center [148, 159] width 74 height 32
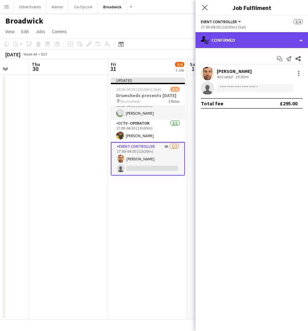
click at [253, 35] on div "single-neutral-actions-check-2 Confirmed" at bounding box center [252, 40] width 113 height 16
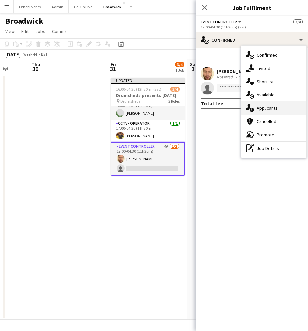
click at [277, 106] on span "Applicants" at bounding box center [267, 108] width 21 height 6
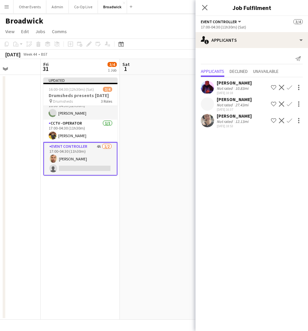
scroll to position [0, 197]
click at [205, 9] on icon "Close pop-in" at bounding box center [205, 7] width 6 height 6
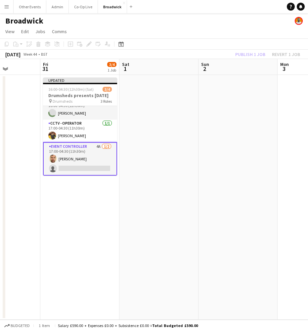
click at [205, 27] on app-page-menu "View Day view expanded Day view collapsed Month view Date picker Jump to [DATE]…" at bounding box center [154, 32] width 308 height 13
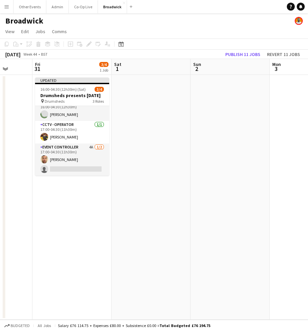
scroll to position [0, 165]
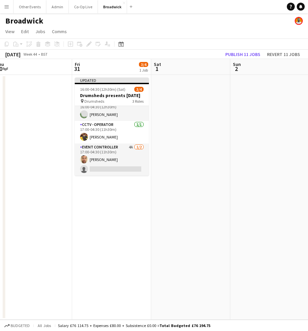
click at [168, 26] on app-page-menu "View Day view expanded Day view collapsed Month view Date picker Jump to [DATE]…" at bounding box center [154, 32] width 308 height 13
click at [150, 27] on app-page-menu "View Day view expanded Day view collapsed Month view Date picker Jump to [DATE]…" at bounding box center [154, 32] width 308 height 13
click at [185, 130] on app-date-cell at bounding box center [190, 197] width 79 height 245
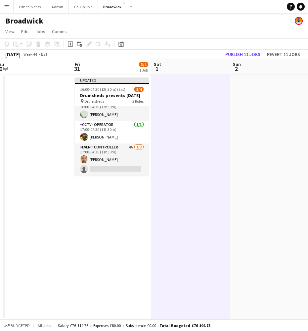
click at [292, 127] on app-date-cell at bounding box center [269, 197] width 79 height 245
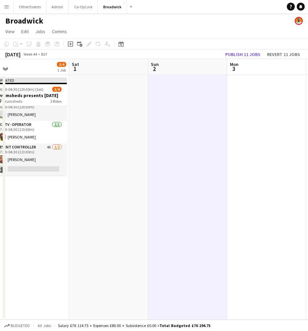
scroll to position [0, 253]
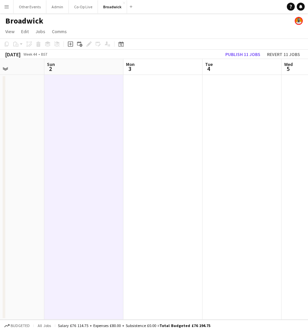
click at [175, 150] on app-date-cell at bounding box center [162, 197] width 79 height 245
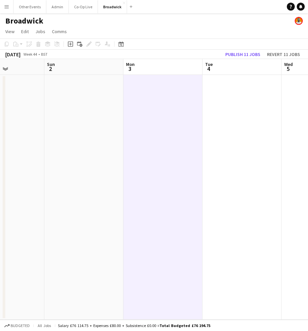
scroll to position [0, 193]
click at [245, 144] on app-date-cell at bounding box center [241, 197] width 79 height 245
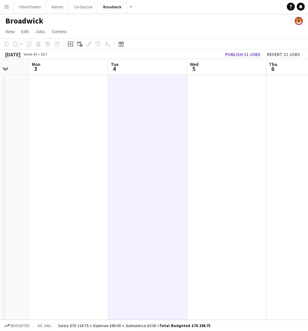
click at [221, 158] on app-calendar-viewport "Fri 31 3/4 1 Job Sat 1 Sun 2 Mon 3 Tue 4 Wed 5 Thu 6 Fri 7 Sat 8 Updated 16:00-…" at bounding box center [154, 189] width 308 height 260
click at [221, 158] on app-date-cell at bounding box center [224, 197] width 79 height 245
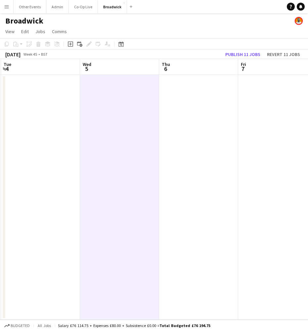
scroll to position [0, 245]
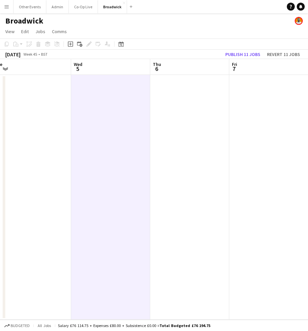
click at [212, 159] on app-date-cell at bounding box center [189, 197] width 79 height 245
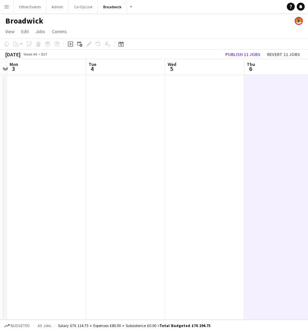
scroll to position [0, 148]
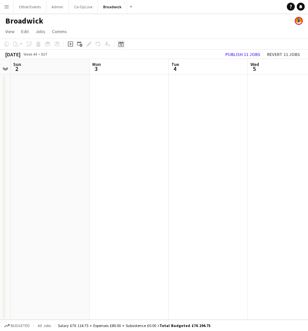
click at [122, 45] on icon at bounding box center [121, 45] width 2 height 2
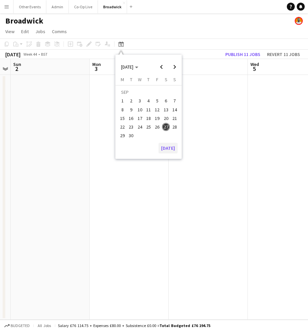
click at [176, 149] on button "[DATE]" at bounding box center [168, 148] width 19 height 11
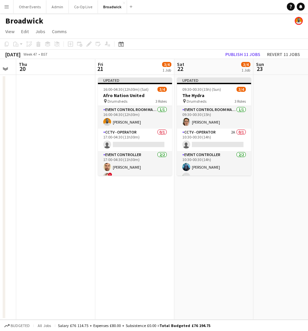
scroll to position [0, 241]
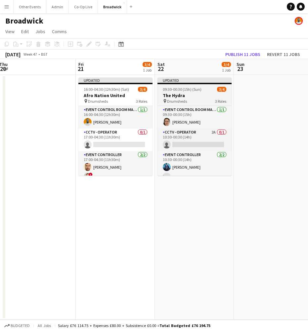
click at [177, 89] on span "09:30-00:30 (15h) (Sun)" at bounding box center [182, 89] width 39 height 5
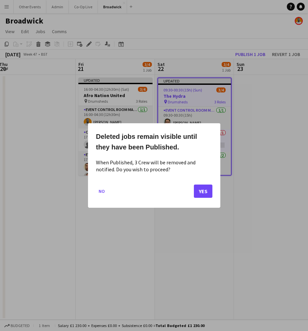
click at [206, 191] on button "Yes" at bounding box center [203, 190] width 19 height 13
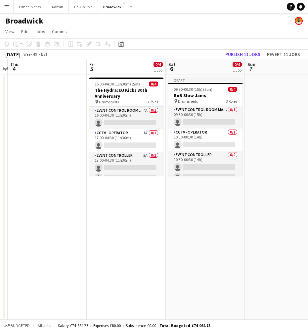
scroll to position [0, 238]
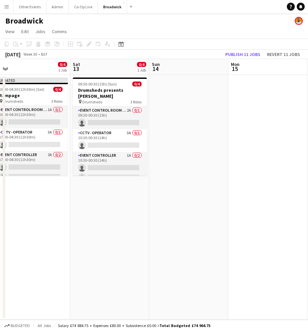
click at [121, 201] on app-date-cell "09:30-00:30 (15h) (Sun) 0/4 Drumsheds presents [PERSON_NAME] pin Drumsheds 3 Ro…" at bounding box center [109, 197] width 79 height 245
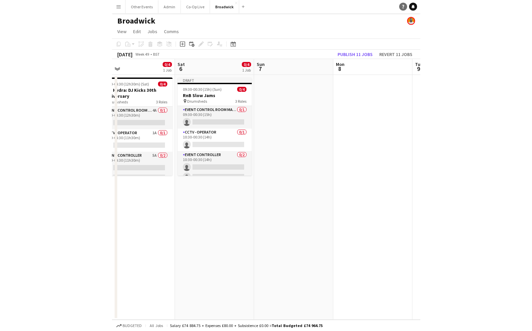
scroll to position [0, 174]
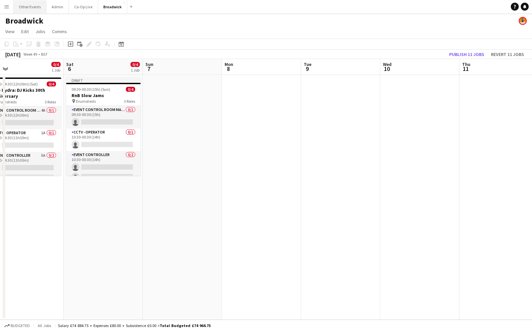
click at [36, 10] on button "Other Events Close" at bounding box center [30, 6] width 33 height 13
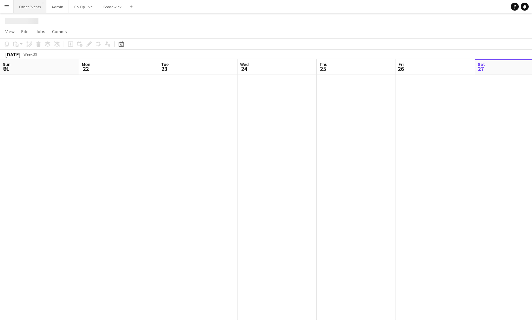
scroll to position [0, 227]
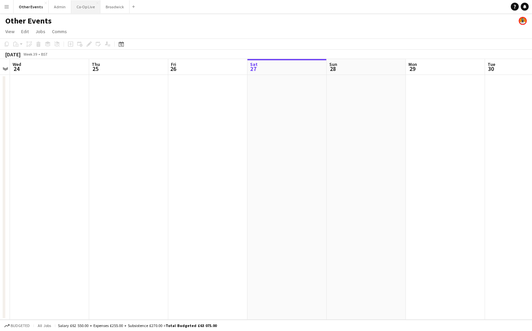
click at [81, 11] on button "Co-Op Live Close" at bounding box center [85, 6] width 29 height 13
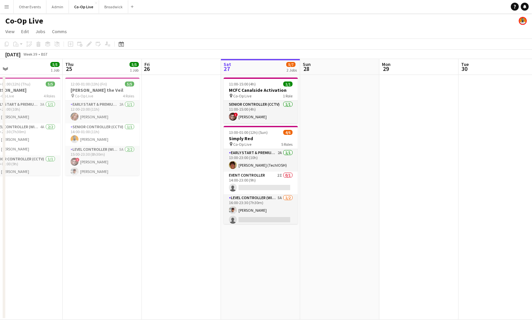
click at [304, 156] on app-date-cell at bounding box center [339, 197] width 79 height 245
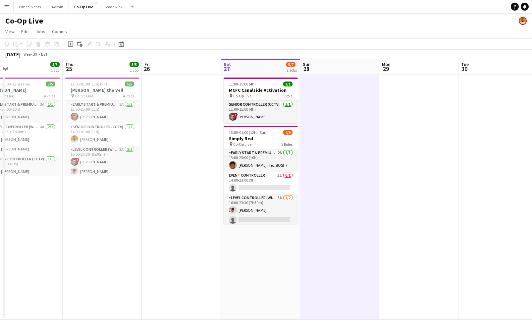
click at [308, 152] on app-date-cell at bounding box center [339, 197] width 79 height 245
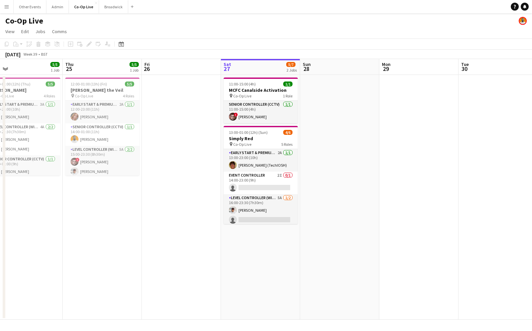
click at [308, 176] on app-date-cell at bounding box center [339, 197] width 79 height 245
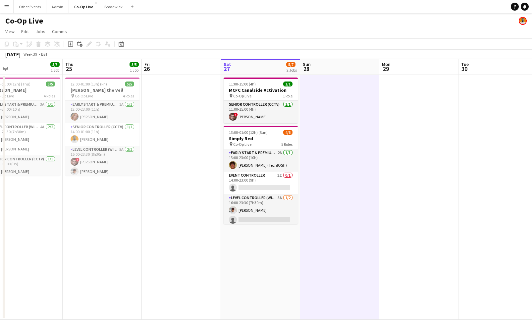
click at [308, 168] on app-date-cell at bounding box center [339, 197] width 79 height 245
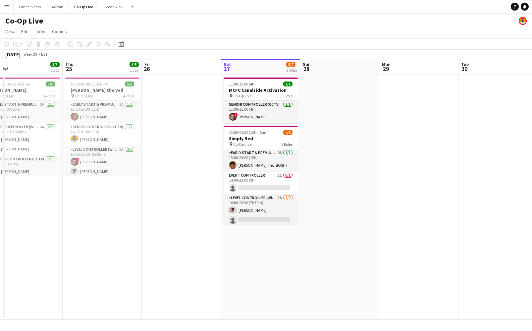
click at [308, 167] on app-date-cell at bounding box center [339, 197] width 79 height 245
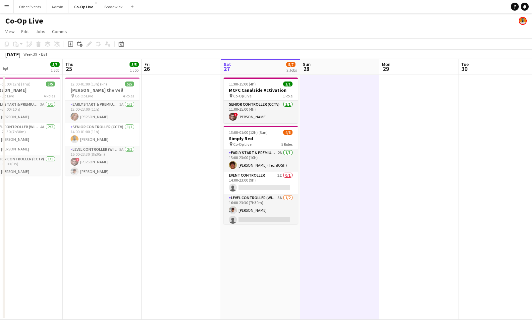
click at [308, 167] on app-date-cell at bounding box center [339, 197] width 79 height 245
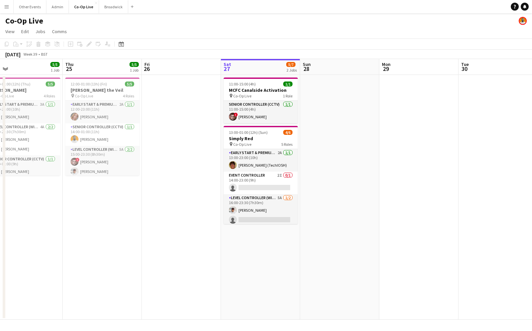
click at [308, 166] on app-date-cell at bounding box center [339, 197] width 79 height 245
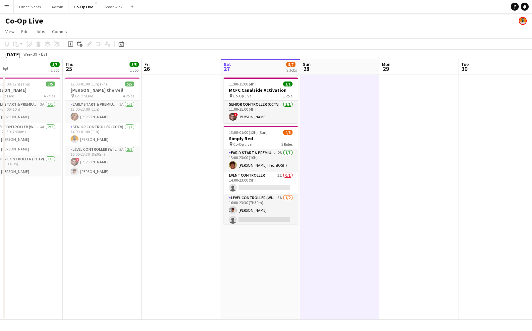
click at [308, 168] on app-date-cell at bounding box center [339, 197] width 79 height 245
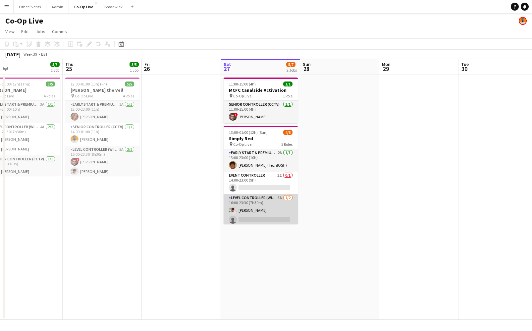
click at [268, 208] on app-card-role "Level Controller (with CCTV) 5A 1/2 16:00-23:30 (7h30m) Matt Gilmour single-neu…" at bounding box center [260, 210] width 74 height 32
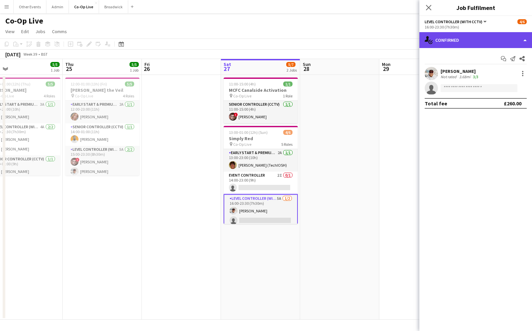
click at [308, 42] on div "single-neutral-actions-check-2 Confirmed" at bounding box center [475, 40] width 113 height 16
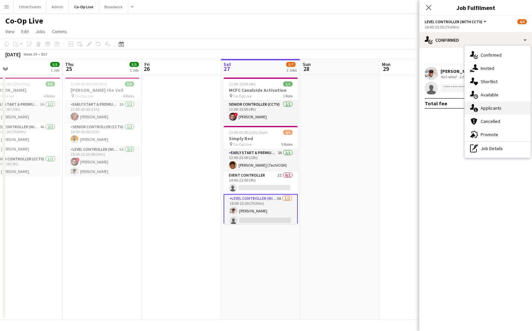
click at [308, 108] on span "Applicants" at bounding box center [490, 108] width 21 height 6
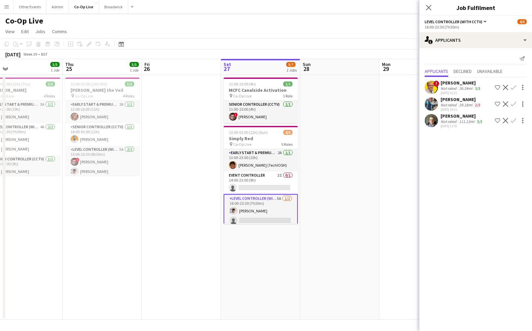
click at [308, 122] on app-date-cell at bounding box center [339, 197] width 79 height 245
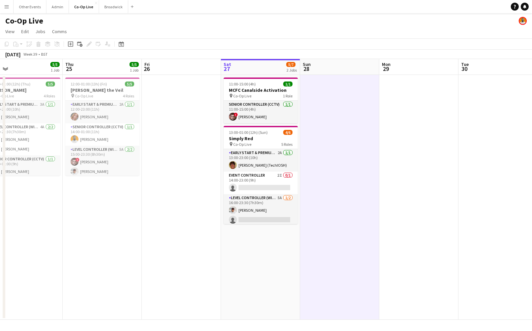
click at [308, 215] on app-date-cell at bounding box center [339, 197] width 79 height 245
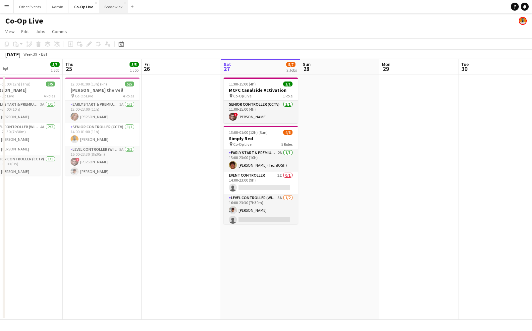
click at [105, 6] on button "Broadwick Close" at bounding box center [113, 6] width 29 height 13
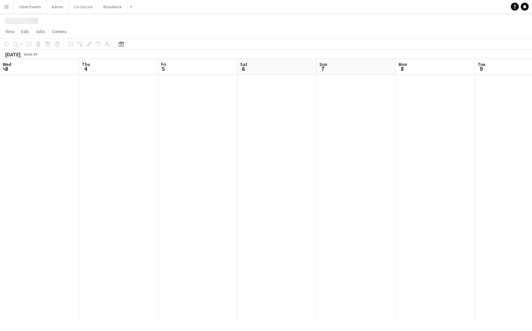
scroll to position [0, 174]
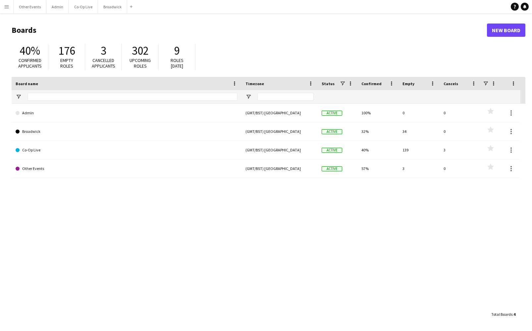
click at [7, 10] on button "Menu" at bounding box center [6, 6] width 13 height 13
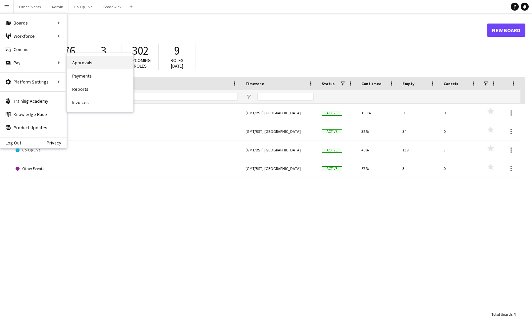
click at [86, 65] on link "Approvals" at bounding box center [100, 62] width 66 height 13
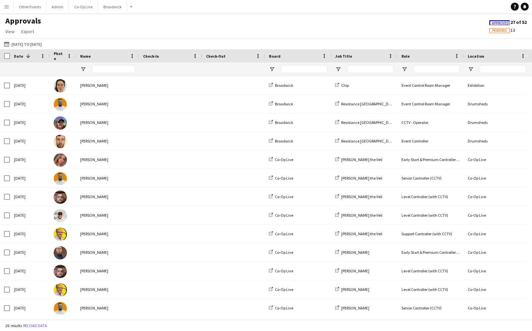
click at [10, 12] on button "Menu" at bounding box center [6, 6] width 13 height 13
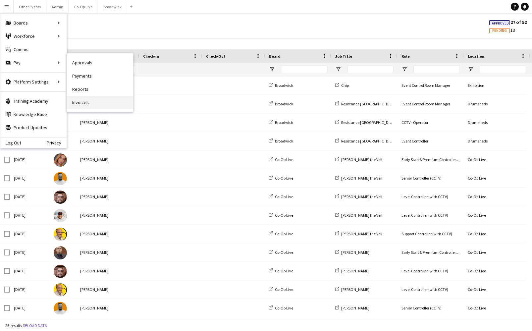
click at [85, 101] on link "Invoices" at bounding box center [100, 102] width 66 height 13
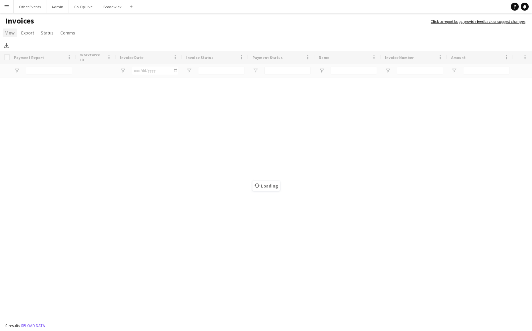
click at [14, 33] on span "View" at bounding box center [9, 33] width 9 height 6
click at [37, 61] on span "Customise filters" at bounding box center [25, 61] width 34 height 6
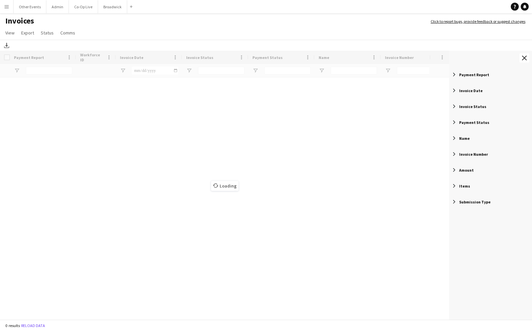
click at [476, 124] on span "Payment Status" at bounding box center [474, 122] width 30 height 5
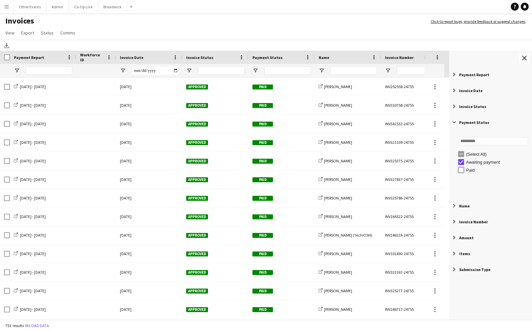
type input "**********"
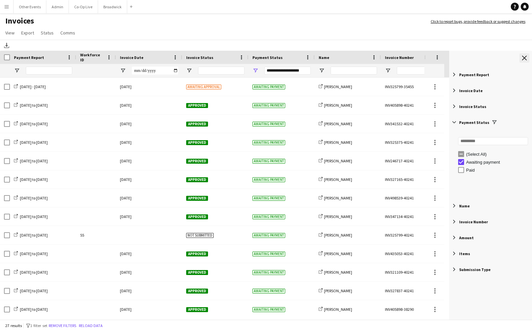
click at [523, 56] on app-icon "Close tool panel" at bounding box center [524, 58] width 5 height 5
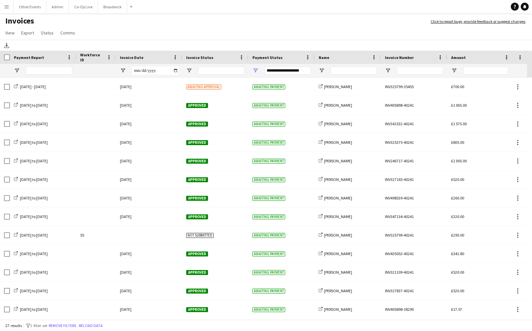
click at [205, 58] on span "Invoice Status" at bounding box center [199, 57] width 27 height 5
click at [132, 59] on span "Invoice Date" at bounding box center [131, 57] width 23 height 5
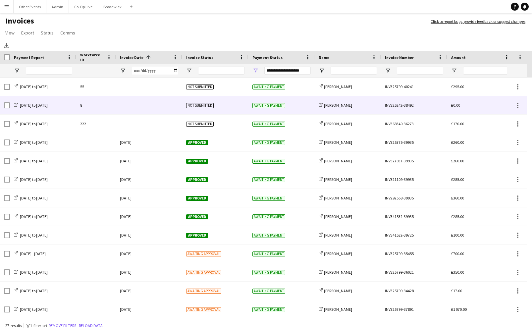
click at [238, 105] on div "Not submitted" at bounding box center [215, 105] width 66 height 18
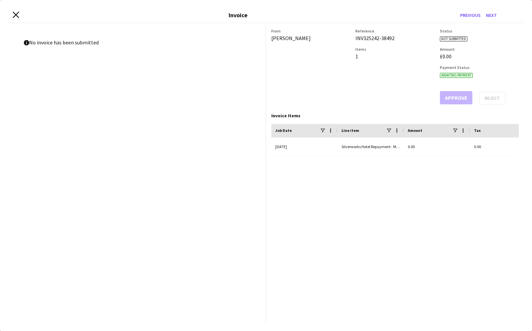
click at [17, 14] on icon at bounding box center [16, 15] width 6 height 6
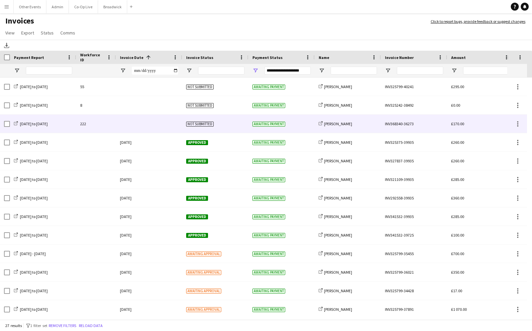
click at [232, 126] on div "Not submitted" at bounding box center [215, 124] width 66 height 18
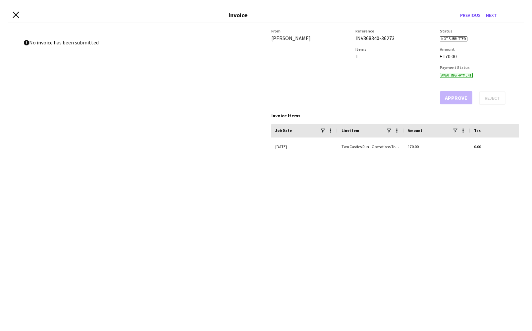
click at [16, 14] on icon "Close invoice dialog" at bounding box center [16, 15] width 6 height 6
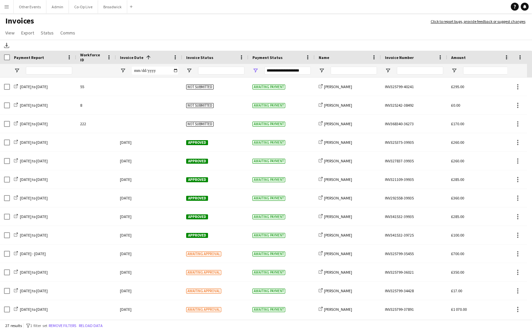
click at [212, 30] on app-page-menu "View Customise view Customise filters Reset Filters Reset View Reset All Export…" at bounding box center [266, 33] width 532 height 13
click at [107, 7] on button "Broadwick Close" at bounding box center [112, 6] width 29 height 13
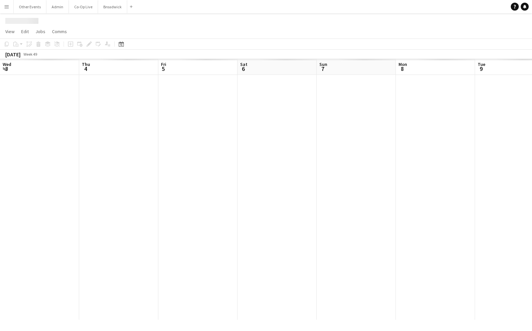
scroll to position [0, 174]
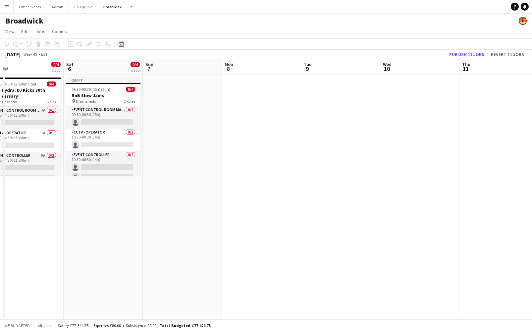
click at [119, 43] on icon at bounding box center [120, 43] width 5 height 5
click at [164, 69] on span "Previous month" at bounding box center [161, 66] width 13 height 13
click at [167, 126] on span "30" at bounding box center [166, 128] width 8 height 8
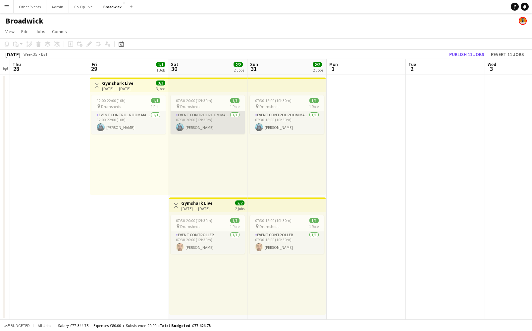
click at [199, 125] on app-card-role "Event Control Room Manager 1/1 07:30-20:00 (12h30m) Francesca Manktelow" at bounding box center [207, 122] width 74 height 23
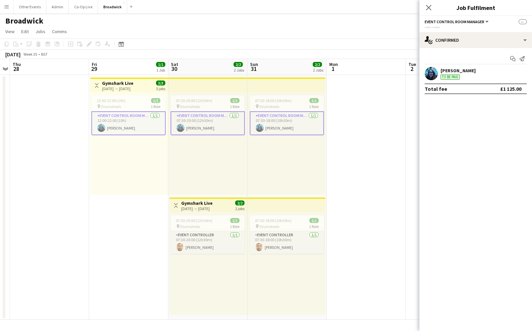
click at [199, 125] on app-card-role "Event Control Room Manager 1/1 07:30-20:00 (12h30m) Francesca Manktelow" at bounding box center [207, 123] width 74 height 24
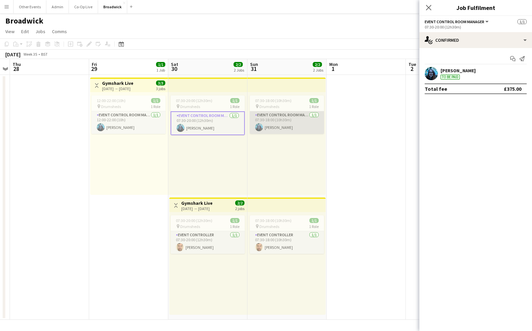
click at [295, 129] on app-card-role "Event Control Room Manager 1/1 07:30-18:00 (10h30m) Francesca Manktelow" at bounding box center [287, 122] width 74 height 23
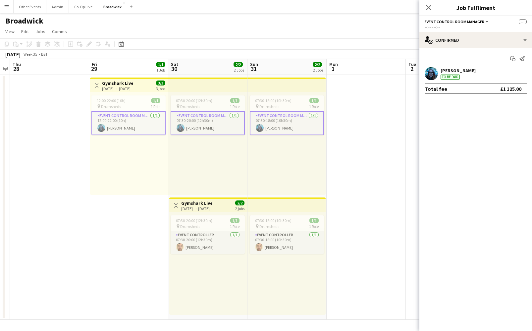
click at [293, 127] on app-card-role "Event Control Room Manager 1/1 07:30-18:00 (10h30m) Francesca Manktelow" at bounding box center [287, 123] width 74 height 24
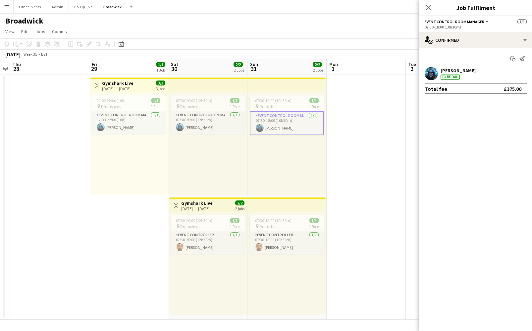
click at [371, 86] on app-date-cell at bounding box center [365, 197] width 79 height 245
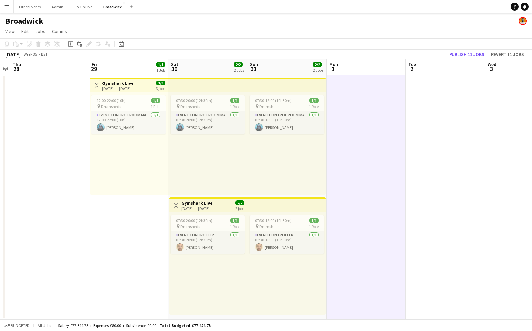
click at [360, 122] on app-date-cell at bounding box center [365, 197] width 79 height 245
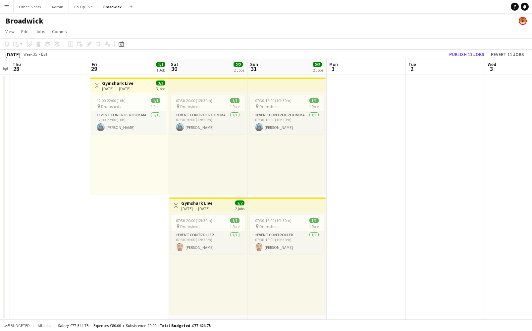
click at [365, 172] on app-date-cell at bounding box center [365, 197] width 79 height 245
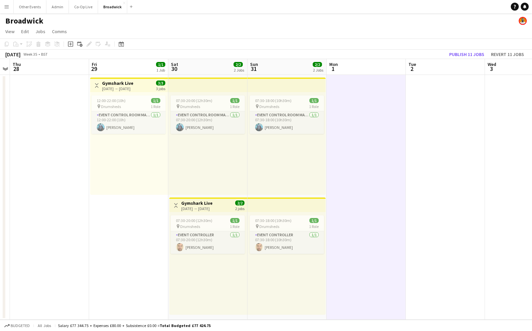
click at [364, 162] on app-date-cell at bounding box center [365, 197] width 79 height 245
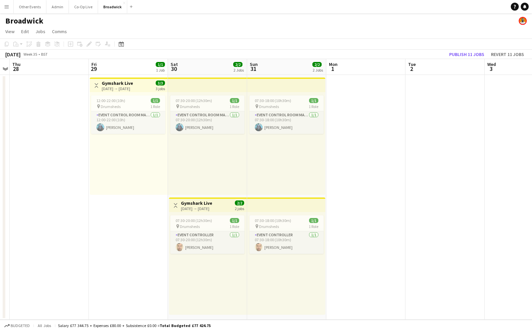
click at [364, 162] on app-date-cell at bounding box center [365, 197] width 79 height 245
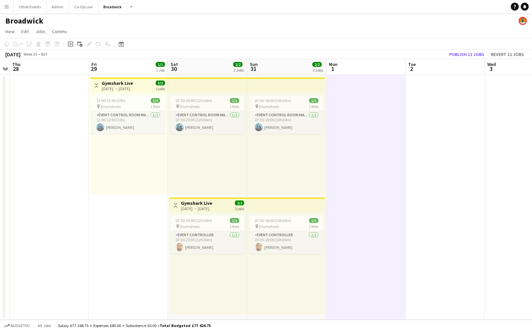
click at [364, 158] on app-date-cell at bounding box center [365, 197] width 79 height 245
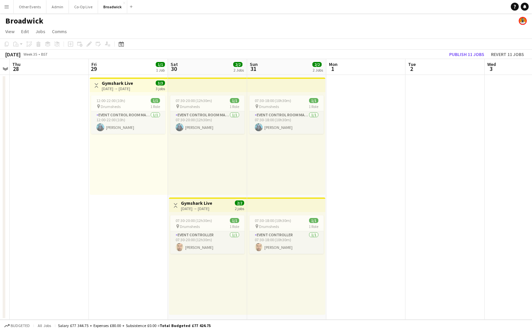
click at [324, 22] on div "Broadwick" at bounding box center [266, 19] width 532 height 13
click at [356, 24] on div "Broadwick" at bounding box center [266, 19] width 532 height 13
click at [340, 0] on app-navbar "Menu Boards Boards Boards All jobs Status Workforce Workforce My Workforce Recr…" at bounding box center [266, 6] width 532 height 13
click at [494, 1] on app-navbar "Menu Boards Boards Boards All jobs Status Workforce Workforce My Workforce Recr…" at bounding box center [266, 6] width 532 height 13
click at [124, 47] on div "Date picker" at bounding box center [121, 44] width 8 height 8
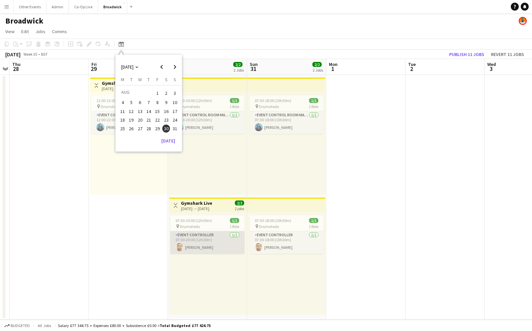
click at [208, 241] on app-card-role "Event Controller 1/1 07:30-20:00 (12h30m) Clayton Freeman" at bounding box center [207, 242] width 74 height 23
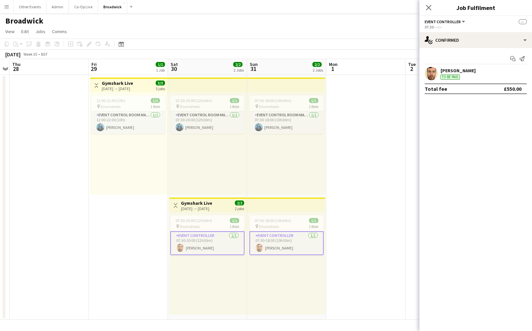
click at [210, 244] on app-card-role "Event Controller 1/1 07:30-20:00 (12h30m) Clayton Freeman" at bounding box center [207, 243] width 74 height 24
click at [240, 178] on div "07:30-20:00 (12h30m) 1/1 pin Drumsheds 1 Role Event Control Room Manager 1/1 07…" at bounding box center [207, 143] width 79 height 103
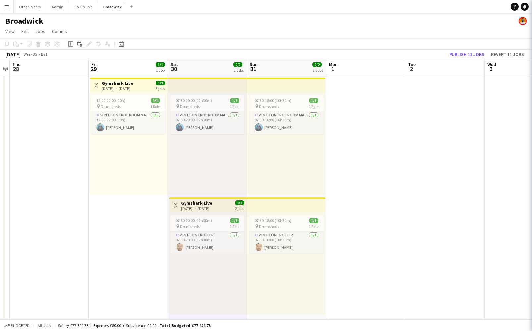
click at [275, 168] on div "07:30-18:00 (10h30m) 1/1 pin Drumsheds 1 Role Event Control Room Manager 1/1 07…" at bounding box center [286, 143] width 78 height 103
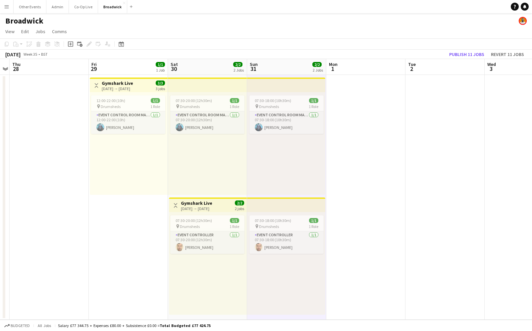
scroll to position [0, 227]
click at [123, 44] on icon at bounding box center [120, 43] width 5 height 5
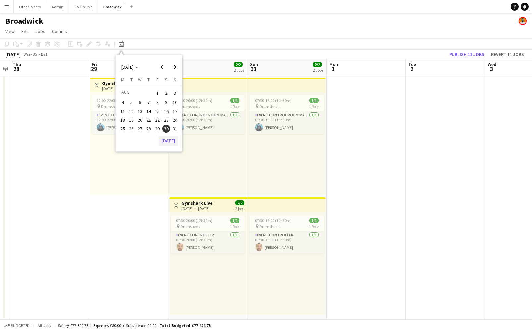
click at [165, 138] on button "[DATE]" at bounding box center [168, 140] width 19 height 11
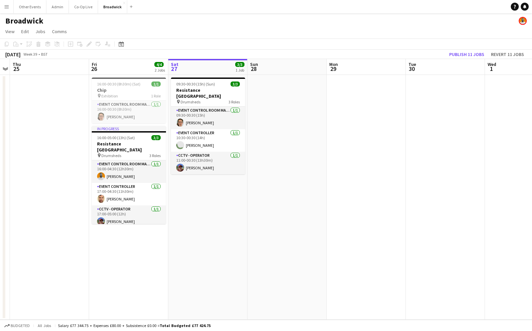
click at [279, 101] on app-date-cell at bounding box center [286, 197] width 79 height 245
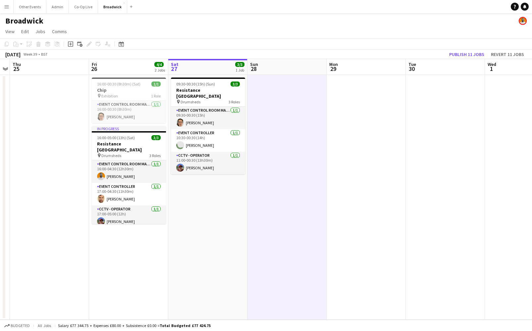
click at [216, 193] on app-date-cell "09:30-00:30 (15h) (Sun) 3/3 Resistance London pin Drumsheds 3 Roles Event Contr…" at bounding box center [207, 197] width 79 height 245
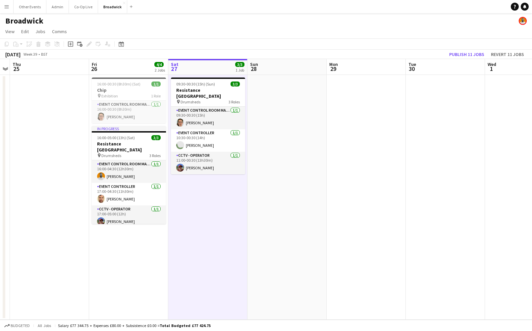
click at [284, 210] on app-date-cell at bounding box center [286, 197] width 79 height 245
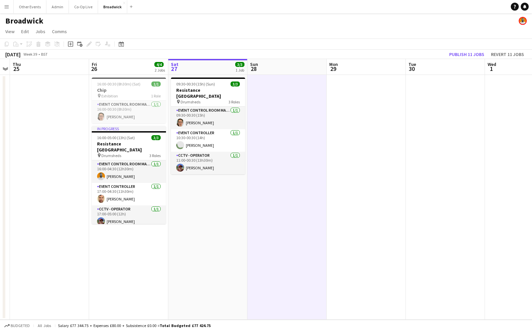
click at [360, 216] on app-date-cell at bounding box center [365, 197] width 79 height 245
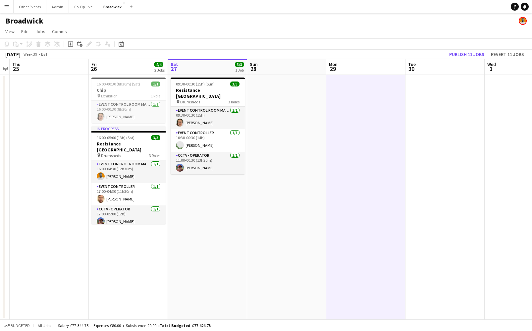
click at [294, 211] on app-date-cell at bounding box center [286, 197] width 79 height 245
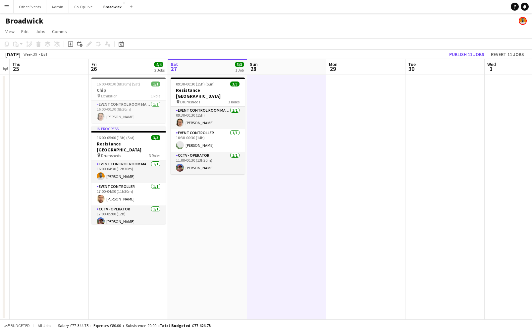
click at [281, 208] on app-date-cell at bounding box center [286, 197] width 79 height 245
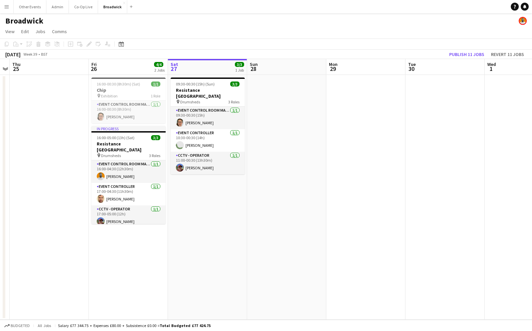
click at [281, 208] on app-date-cell at bounding box center [286, 197] width 79 height 245
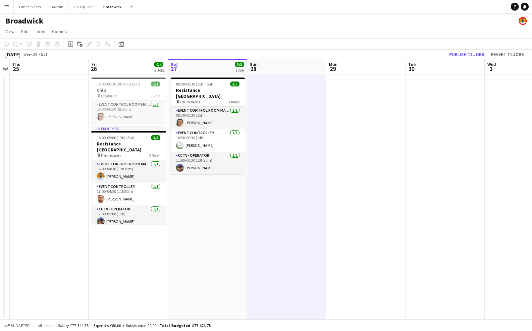
click at [229, 209] on app-date-cell "09:30-00:30 (15h) (Sun) 3/3 Resistance London pin Drumsheds 3 Roles Event Contr…" at bounding box center [207, 197] width 79 height 245
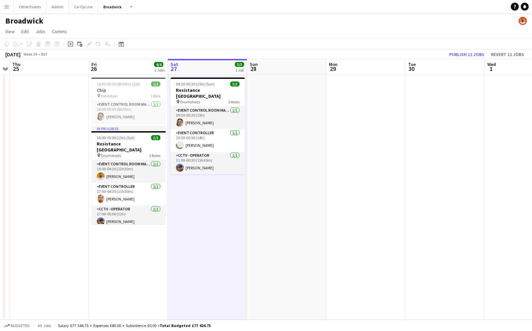
click at [281, 198] on app-date-cell at bounding box center [286, 197] width 79 height 245
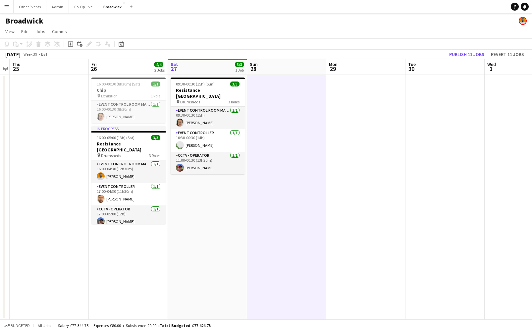
click at [298, 215] on app-date-cell at bounding box center [286, 197] width 79 height 245
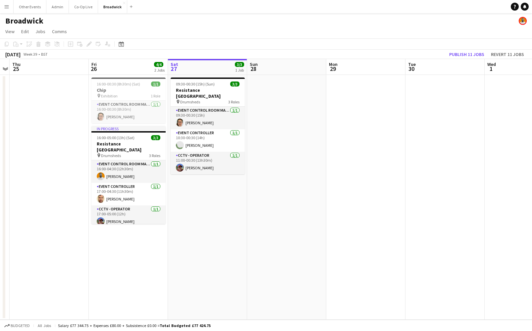
click at [209, 45] on app-toolbar "Copy Paste Paste Command V Paste with crew Command Shift V Paste linked Job [GE…" at bounding box center [266, 43] width 532 height 11
click at [205, 69] on app-board-header-date "Sat 27 3/3 1 Job" at bounding box center [207, 67] width 79 height 16
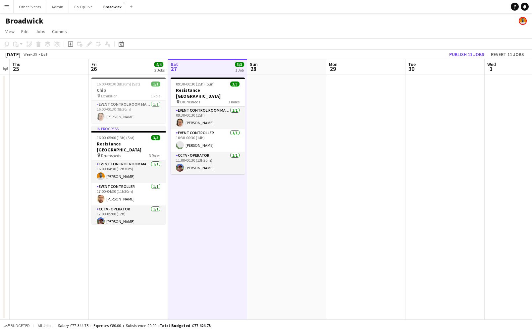
click at [302, 112] on app-date-cell at bounding box center [286, 197] width 79 height 245
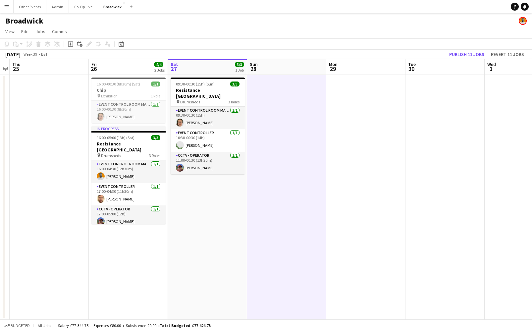
click at [282, 70] on app-board-header-date "Sun 28" at bounding box center [286, 67] width 79 height 16
click at [275, 118] on app-date-cell at bounding box center [286, 197] width 79 height 245
click at [294, 149] on app-date-cell at bounding box center [286, 197] width 79 height 245
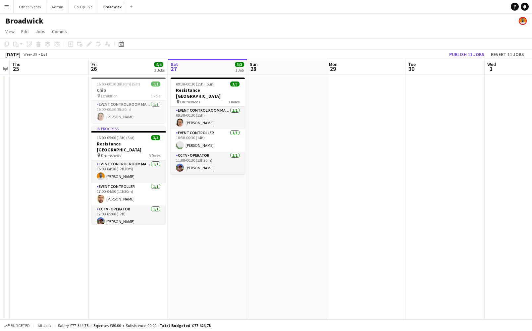
click at [268, 117] on app-date-cell at bounding box center [286, 197] width 79 height 245
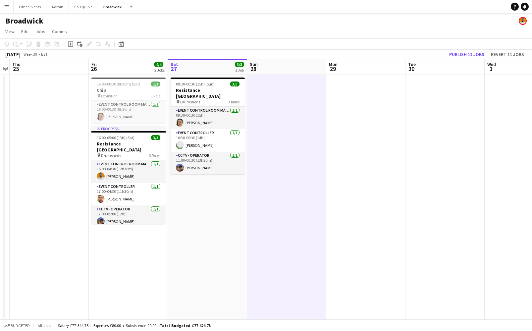
click at [266, 137] on app-date-cell at bounding box center [286, 197] width 79 height 245
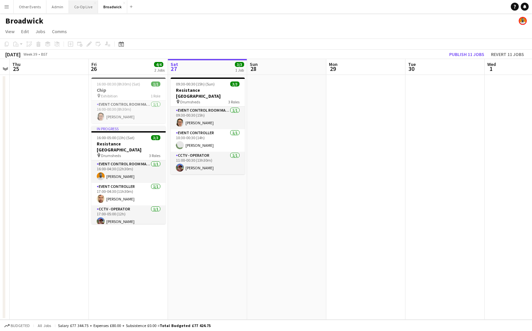
click at [80, 7] on button "Co-Op Live Close" at bounding box center [83, 6] width 29 height 13
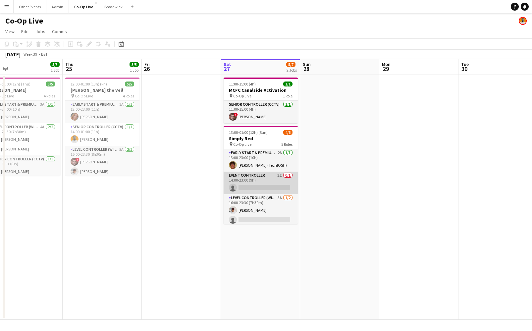
click at [264, 187] on app-card-role "Event Controller 2I 0/1 14:00-23:00 (9h) single-neutral-actions" at bounding box center [260, 182] width 74 height 23
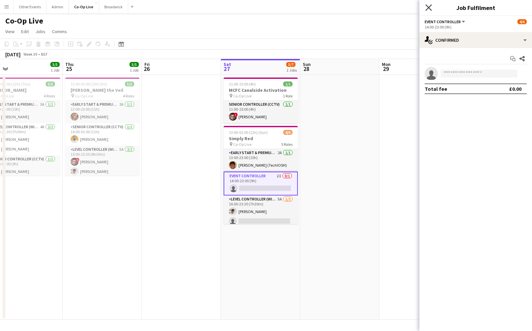
click at [426, 8] on icon "Close pop-in" at bounding box center [428, 7] width 6 height 6
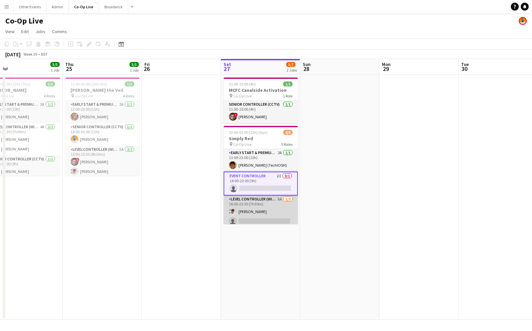
click at [267, 209] on app-card-role "Level Controller (with CCTV) 5A 1/2 16:00-23:30 (7h30m) Matt Gilmour single-neu…" at bounding box center [260, 211] width 74 height 32
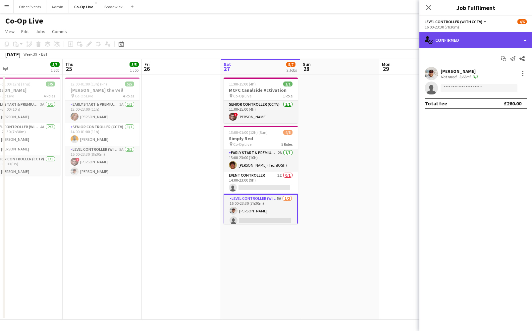
click at [471, 35] on div "single-neutral-actions-check-2 Confirmed" at bounding box center [475, 40] width 113 height 16
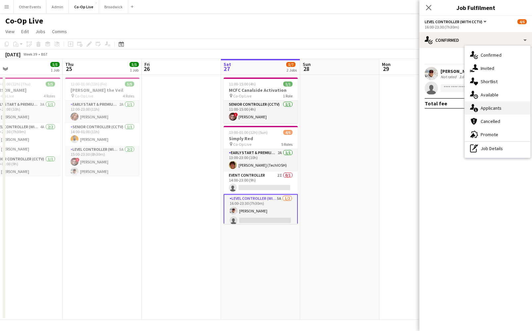
click at [494, 106] on span "Applicants" at bounding box center [490, 108] width 21 height 6
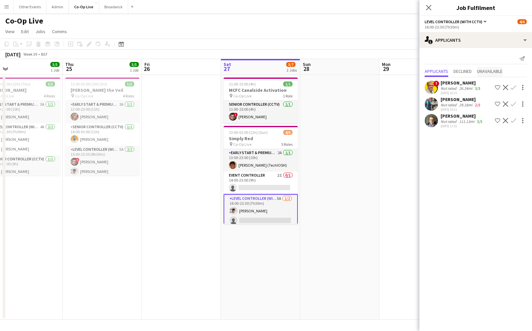
click at [487, 73] on span "Unavailable" at bounding box center [489, 71] width 25 height 5
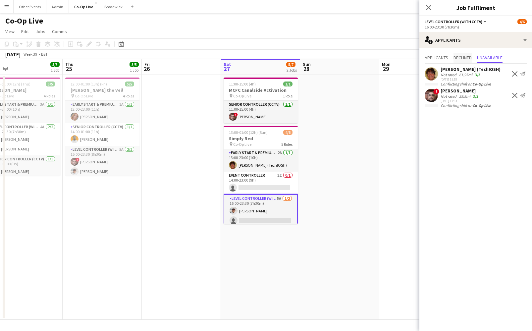
click at [462, 61] on span "Declined" at bounding box center [462, 58] width 18 height 10
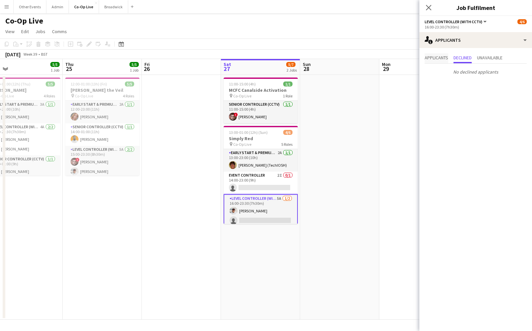
click at [441, 59] on span "Applicants" at bounding box center [435, 57] width 23 height 5
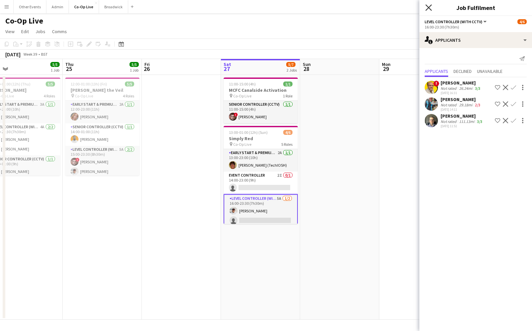
click at [427, 9] on icon at bounding box center [428, 7] width 6 height 6
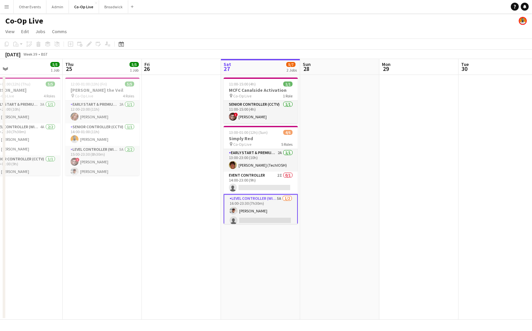
click at [420, 19] on div "Co-Op Live" at bounding box center [266, 19] width 532 height 13
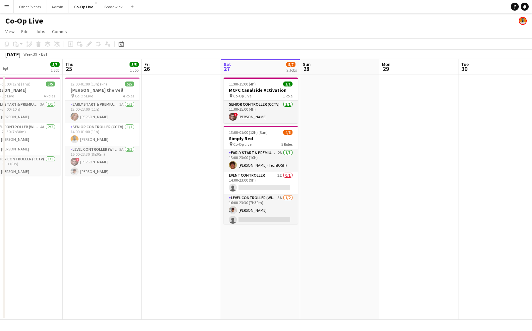
click at [236, 2] on app-navbar "Menu Boards Boards Boards All jobs Status Workforce Workforce My Workforce Recr…" at bounding box center [266, 6] width 532 height 13
